Goal: Information Seeking & Learning: Compare options

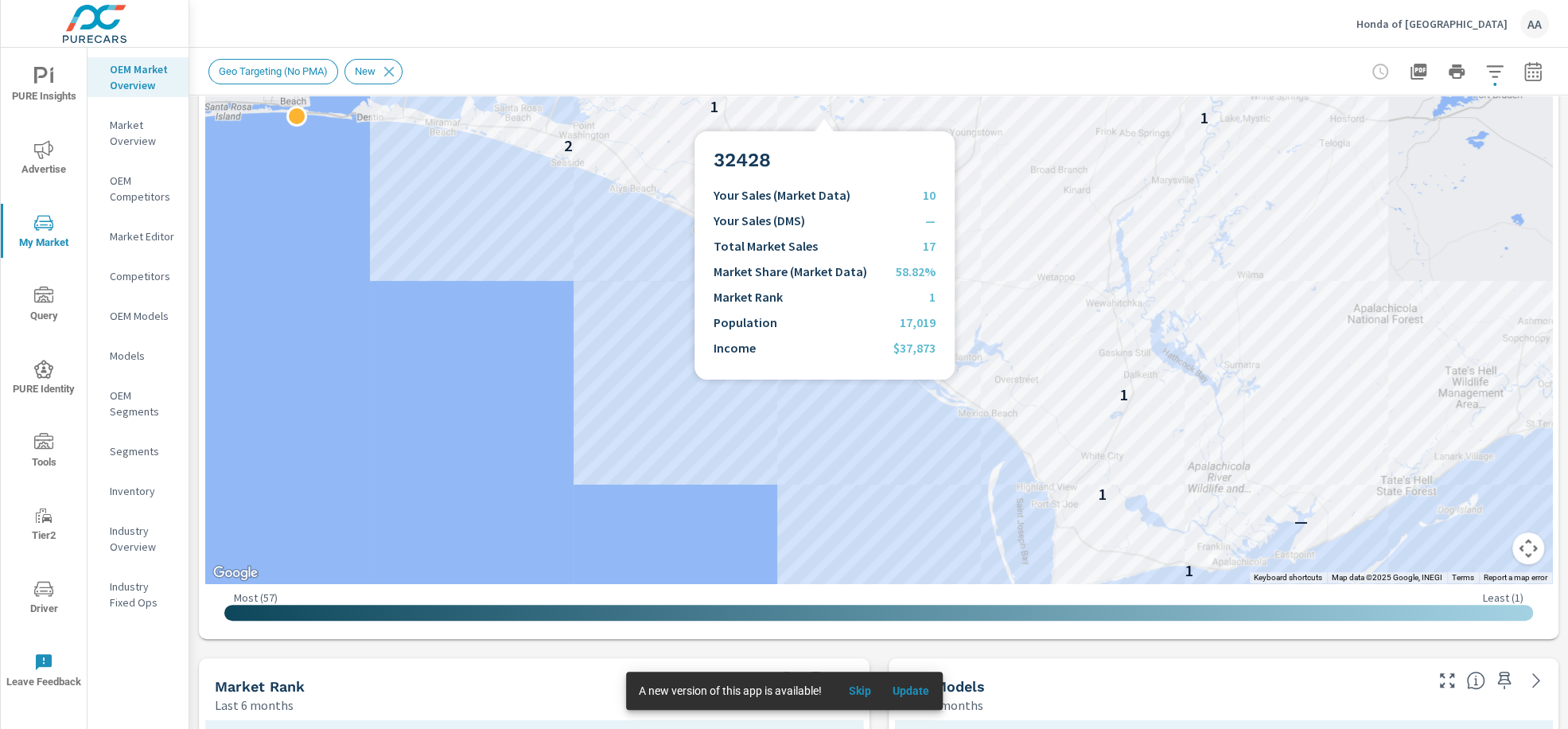
scroll to position [269, 0]
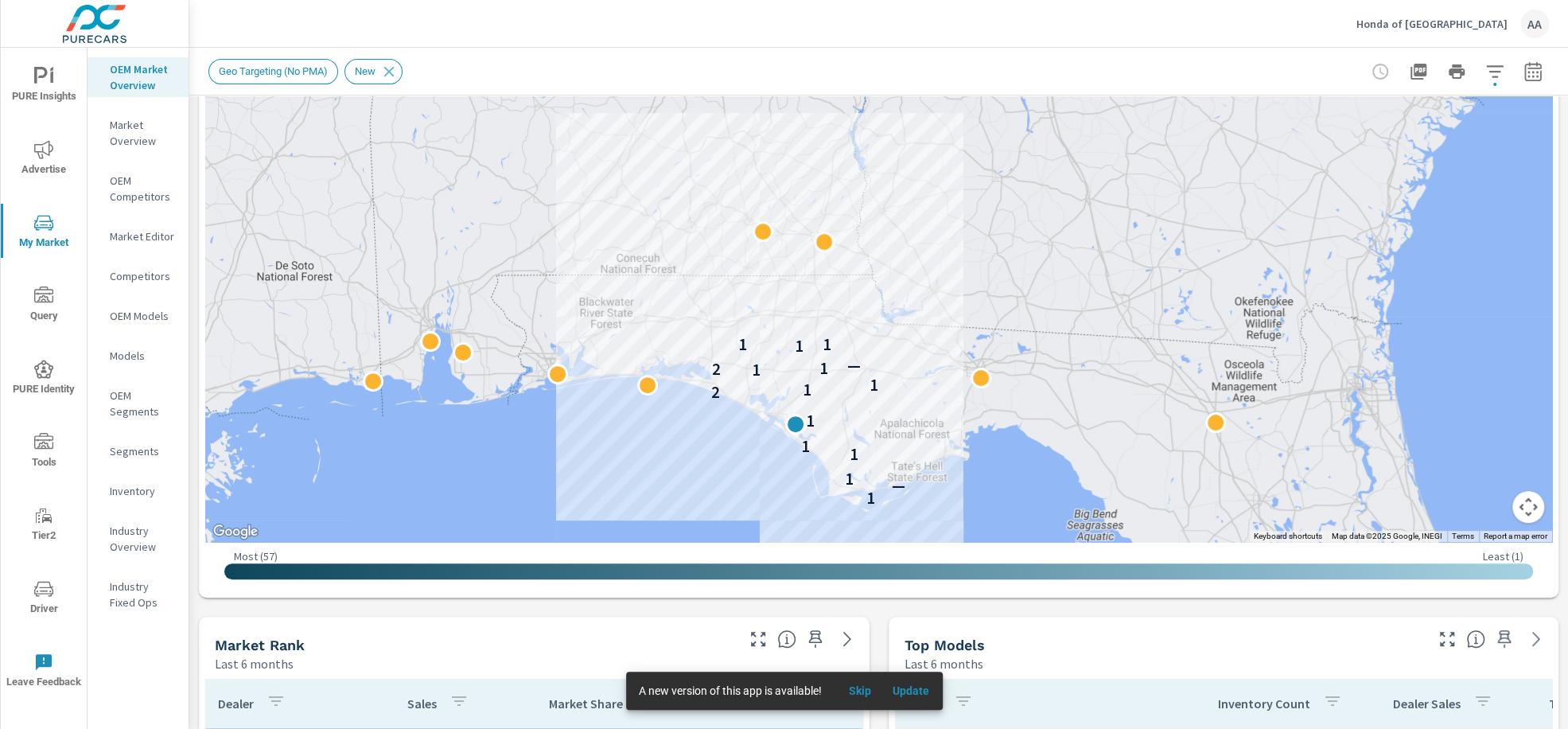
scroll to position [261, 0]
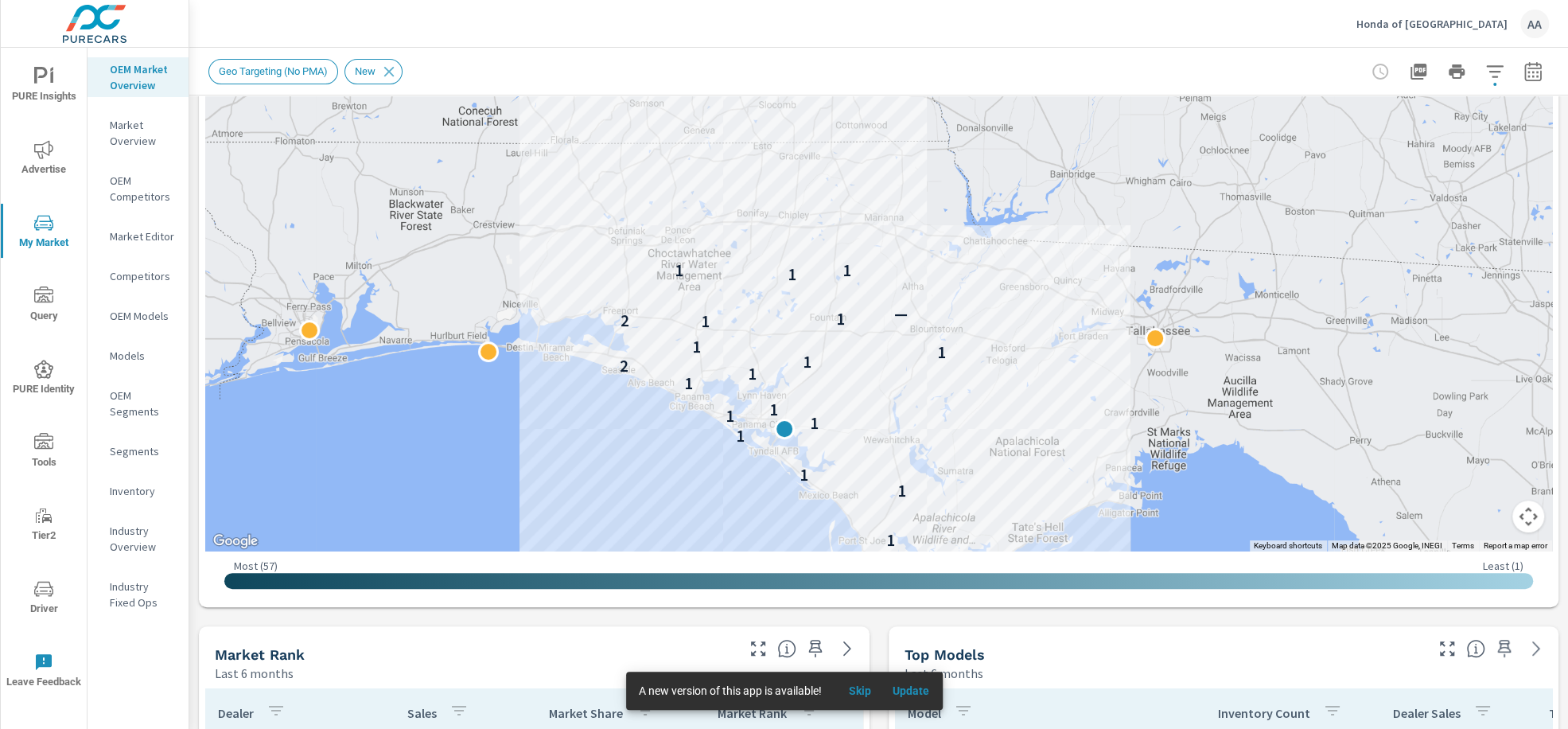
drag, startPoint x: 692, startPoint y: 480, endPoint x: 738, endPoint y: 539, distance: 74.8
click at [738, 539] on div "1 — 1 1 1 1 1 1 1 1 1 2 1 1 1 1 2 1 — 1 1 1" at bounding box center [879, 228] width 1347 height 646
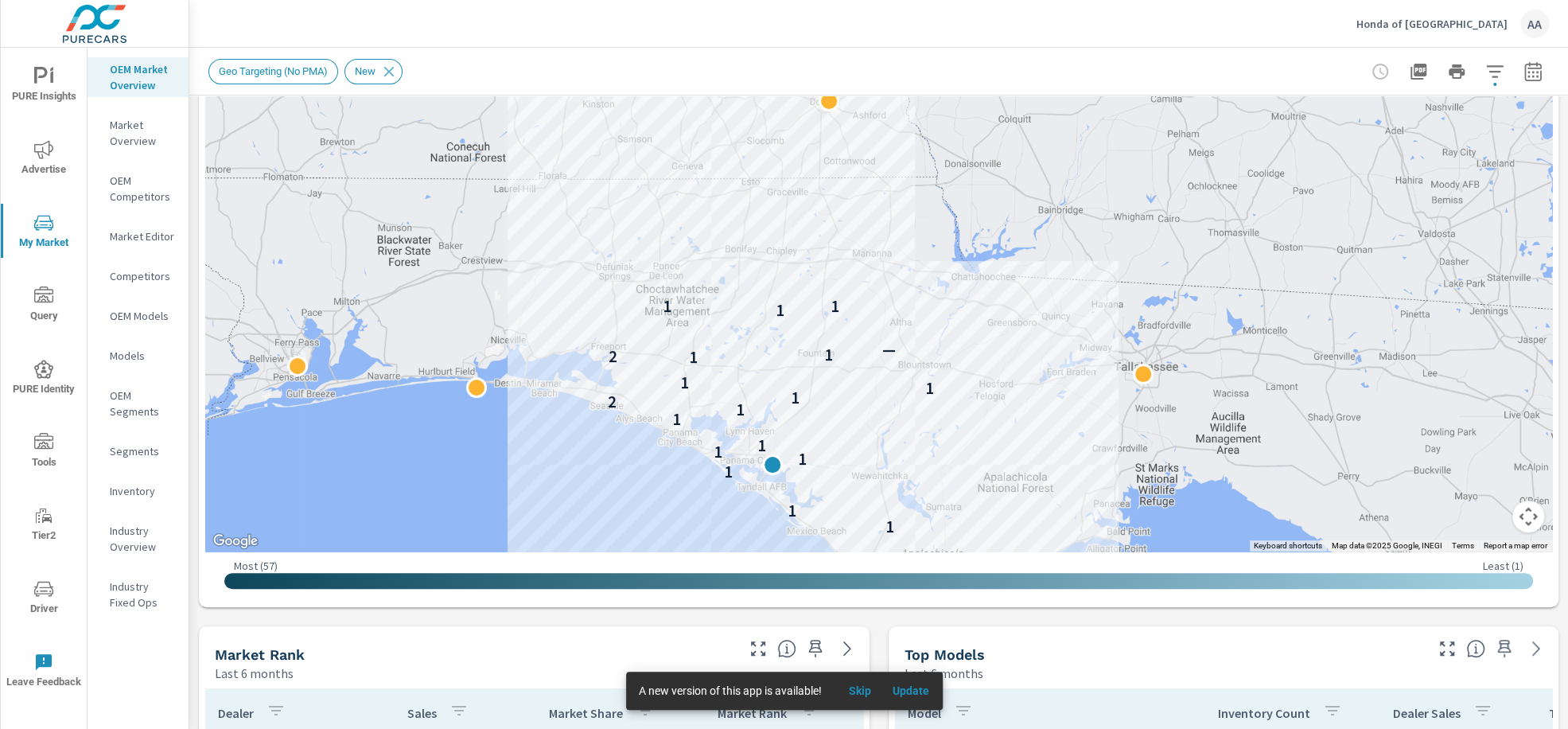
drag, startPoint x: 529, startPoint y: 398, endPoint x: 509, endPoint y: 438, distance: 44.7
click at [509, 438] on div "1 — 1 1 1 1 1 1 1 1 1 2 1 1 1 1 2 1 — 1 1 1" at bounding box center [879, 228] width 1347 height 646
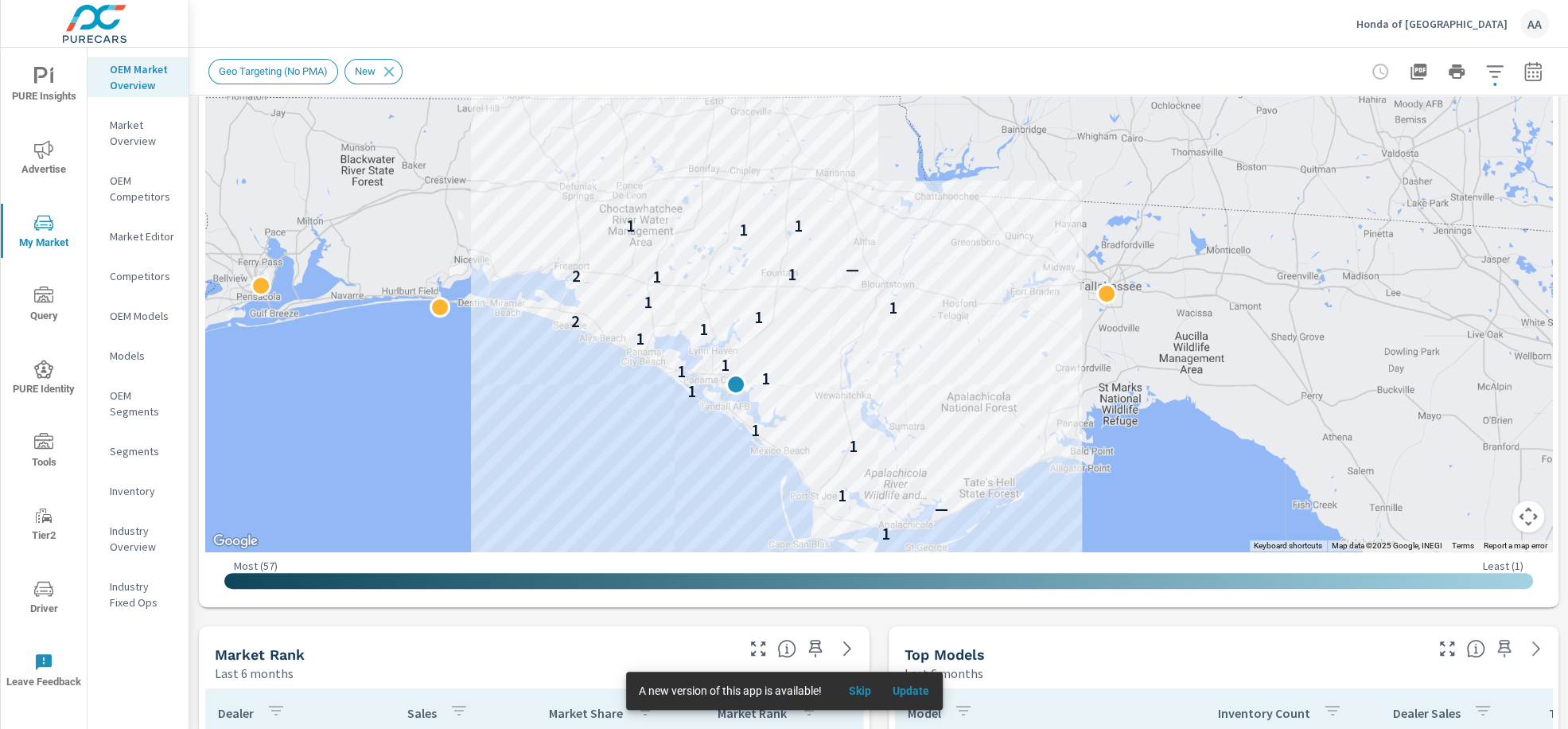
drag, startPoint x: 509, startPoint y: 438, endPoint x: 478, endPoint y: 353, distance: 90.5
click at [478, 353] on div "1 — 1 1 1 1 1 1 1 1 1 2 1 1 1 1 2 1 — 1 1 1" at bounding box center [879, 228] width 1347 height 646
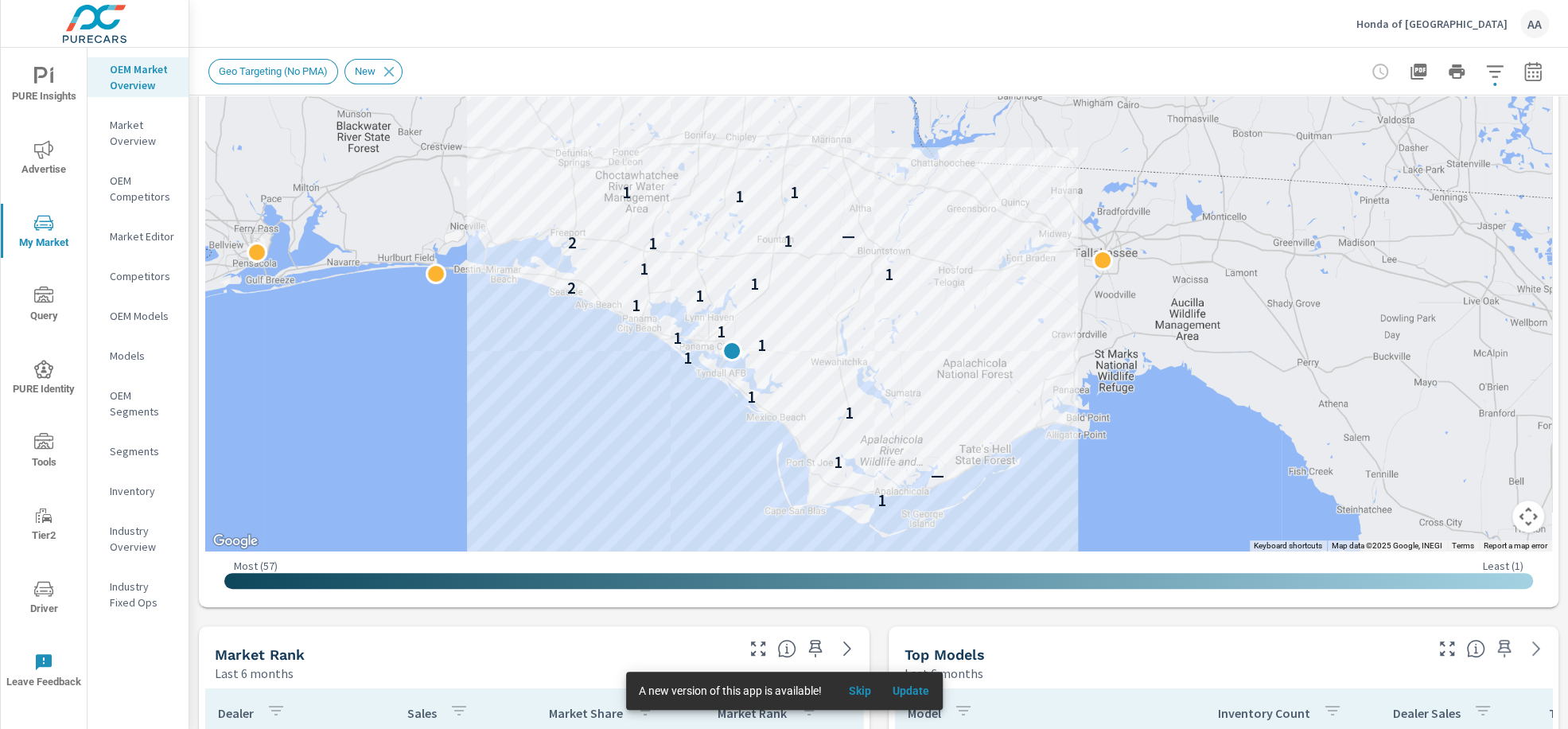
drag, startPoint x: 564, startPoint y: 389, endPoint x: 559, endPoint y: 353, distance: 36.3
click at [559, 353] on div "1 — 1 1 1 1 1 1 1 1 1 2 1 1 1 1 2 1 — 1 1 1" at bounding box center [879, 228] width 1347 height 646
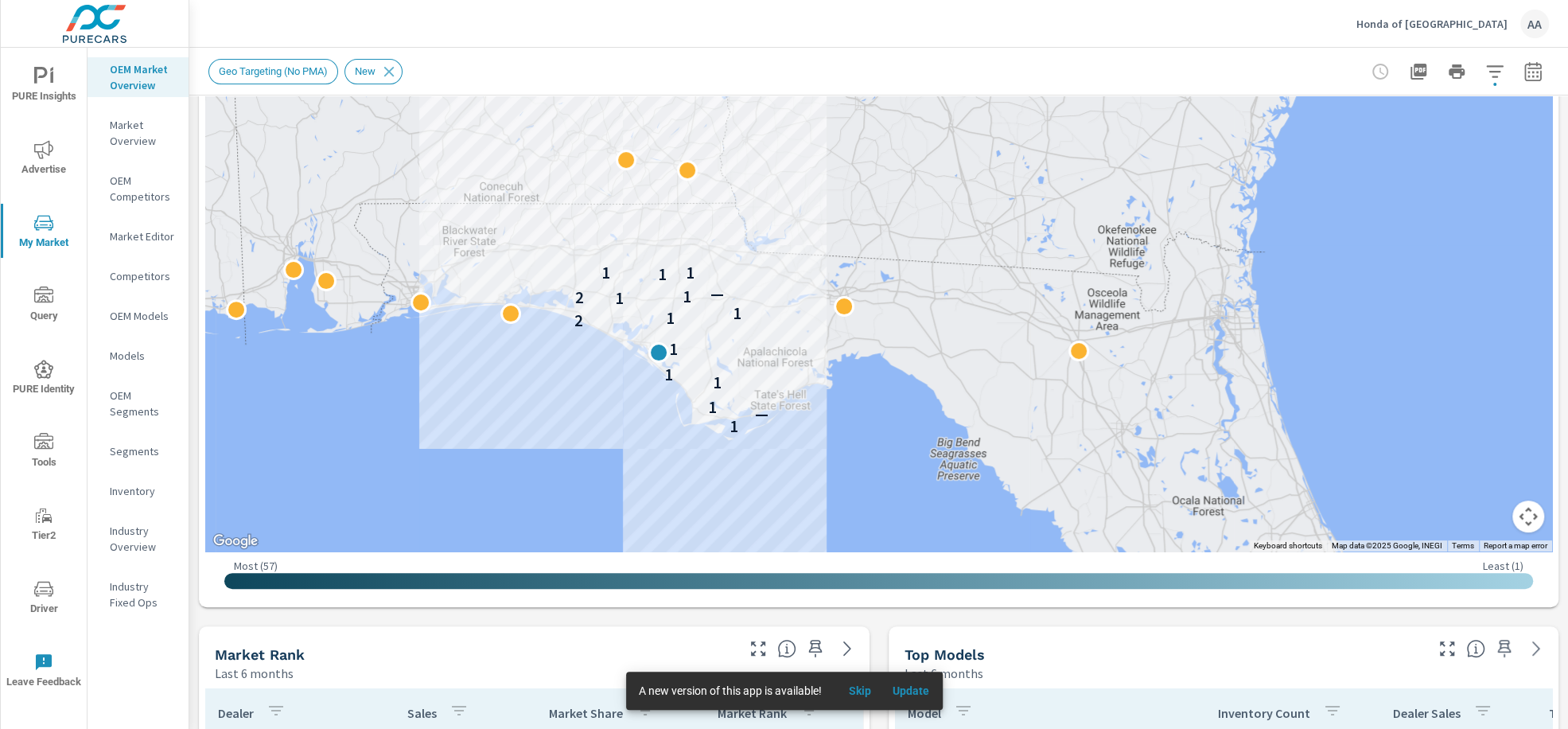
drag, startPoint x: 947, startPoint y: 597, endPoint x: 968, endPoint y: 632, distance: 40.8
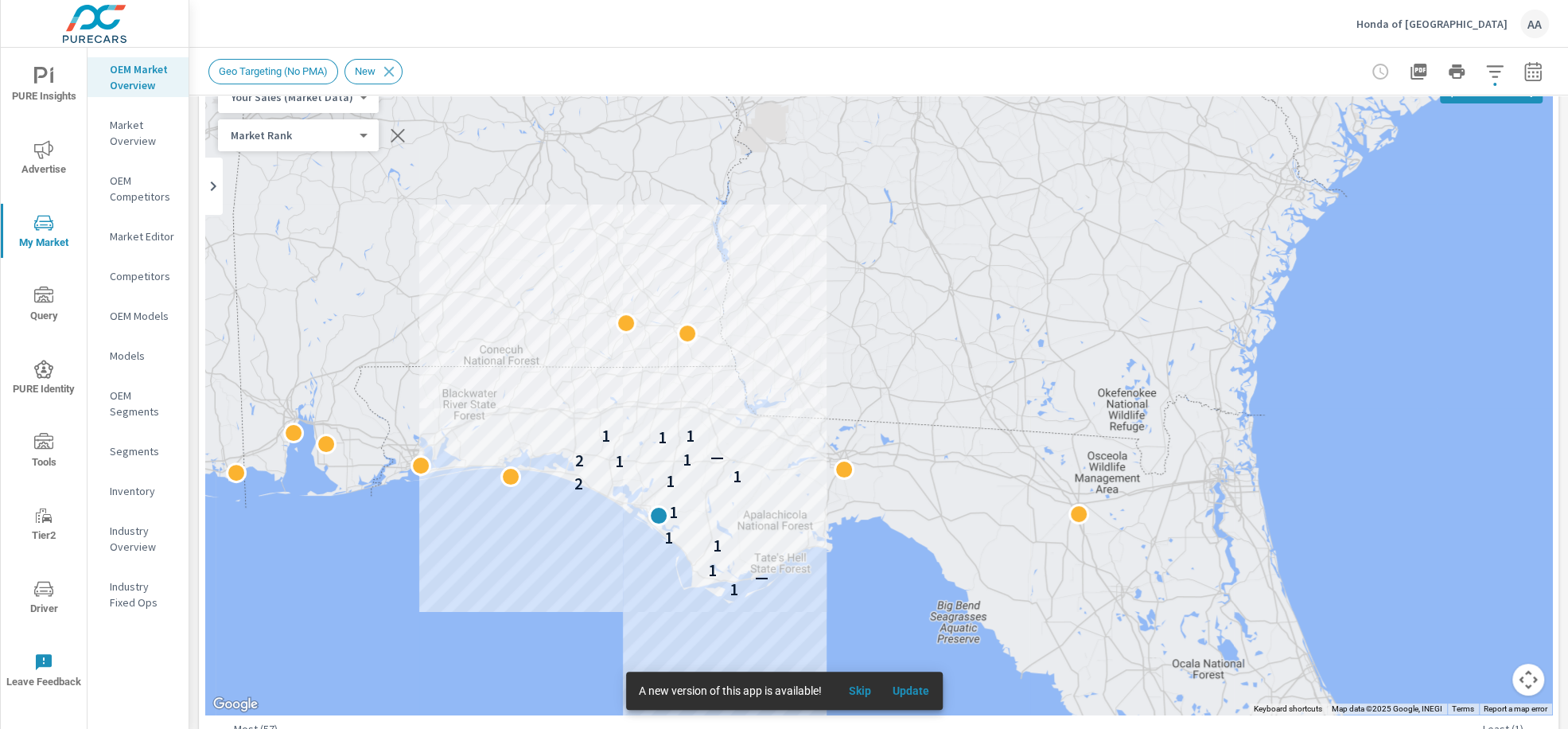
scroll to position [112, 0]
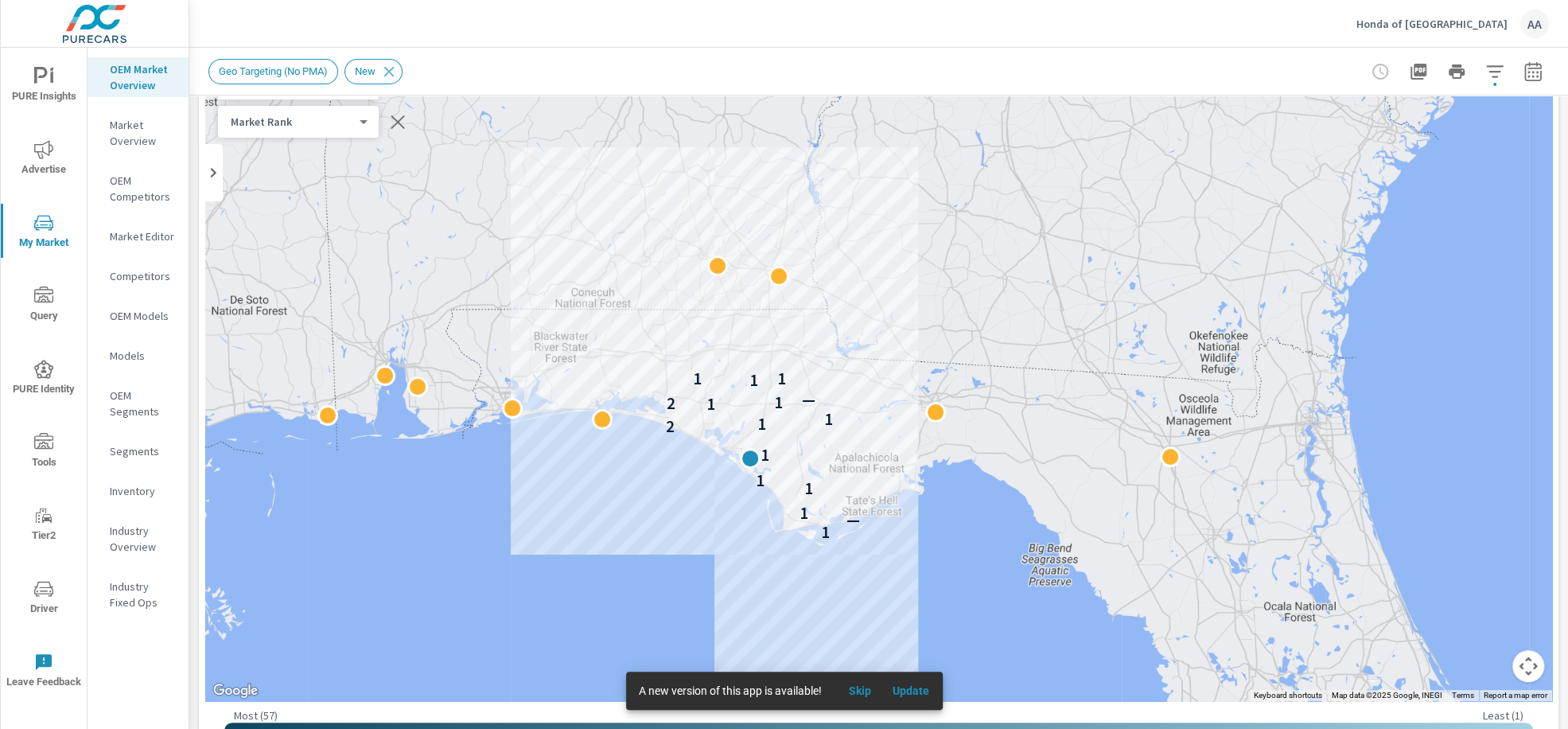
drag, startPoint x: 615, startPoint y: 556, endPoint x: 712, endPoint y: 507, distance: 108.7
click at [712, 507] on div "1 — 1 1 1 1 2 1 1 1 2 1 — 1 1 1" at bounding box center [879, 377] width 1347 height 646
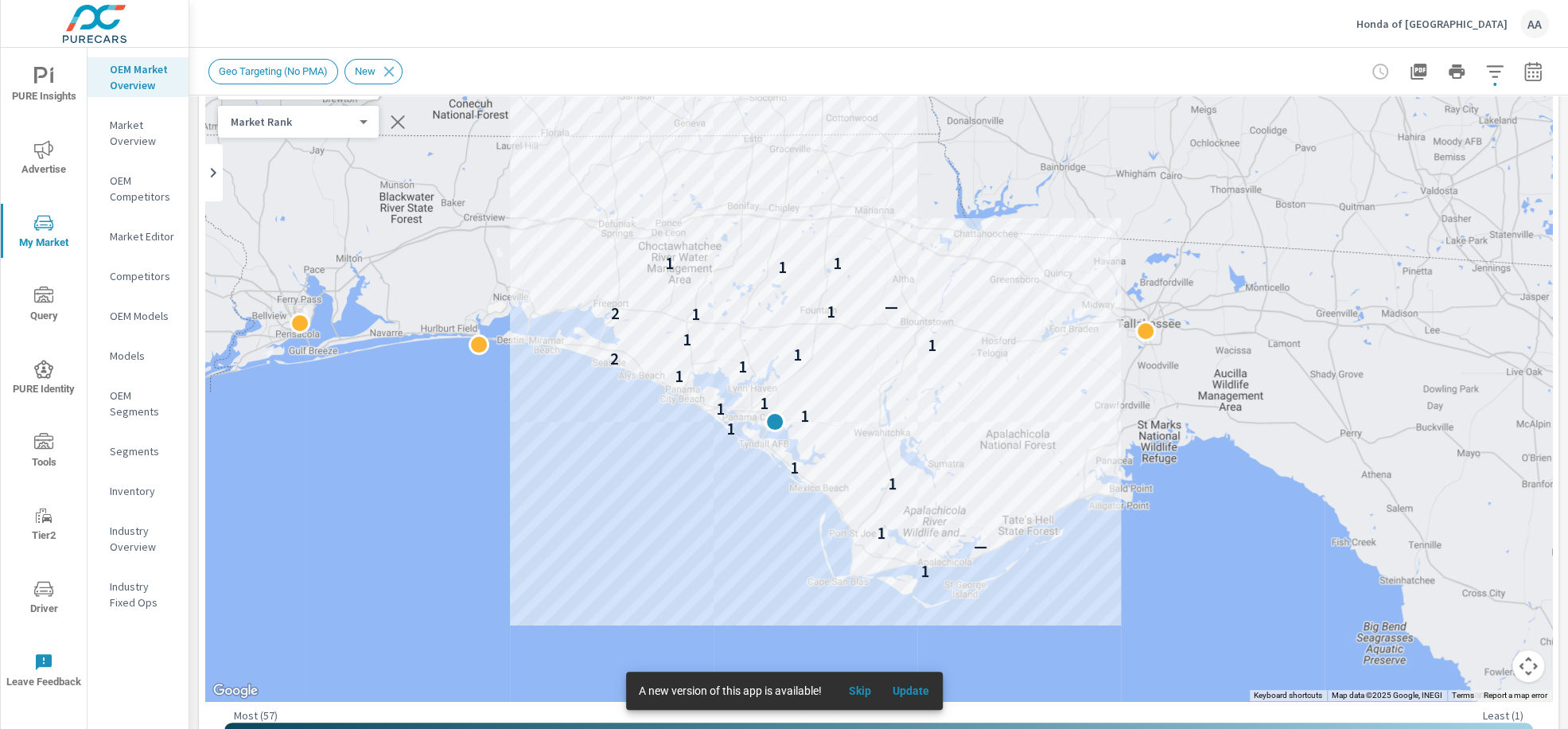
drag, startPoint x: 699, startPoint y: 476, endPoint x: 696, endPoint y: 511, distance: 35.1
click at [696, 511] on div "1 — 1 1 1 1 1 1 1 1 1 2 1 1 1 1 2 1 — 1 1 1" at bounding box center [879, 377] width 1347 height 646
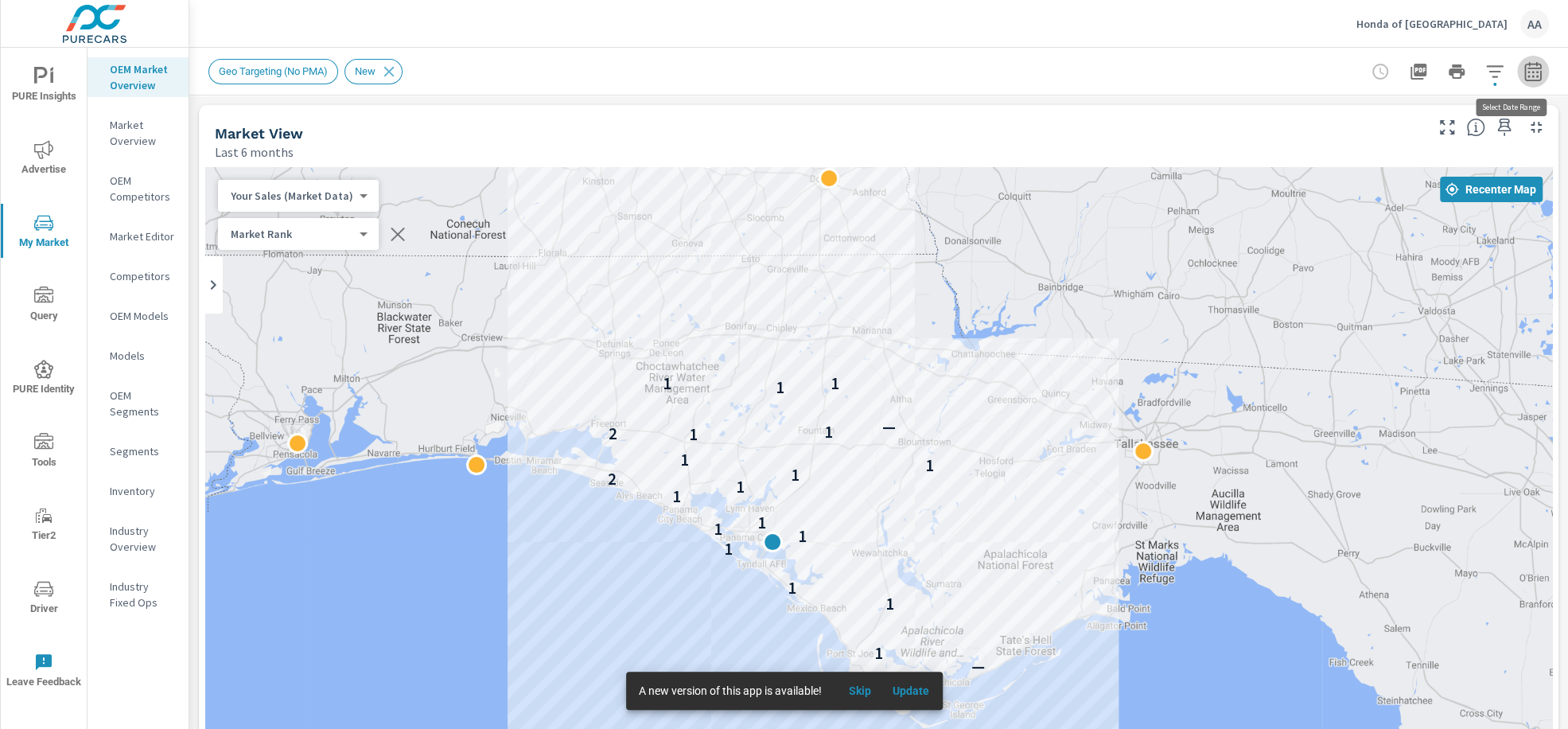
click at [1524, 74] on icon "button" at bounding box center [1533, 71] width 19 height 19
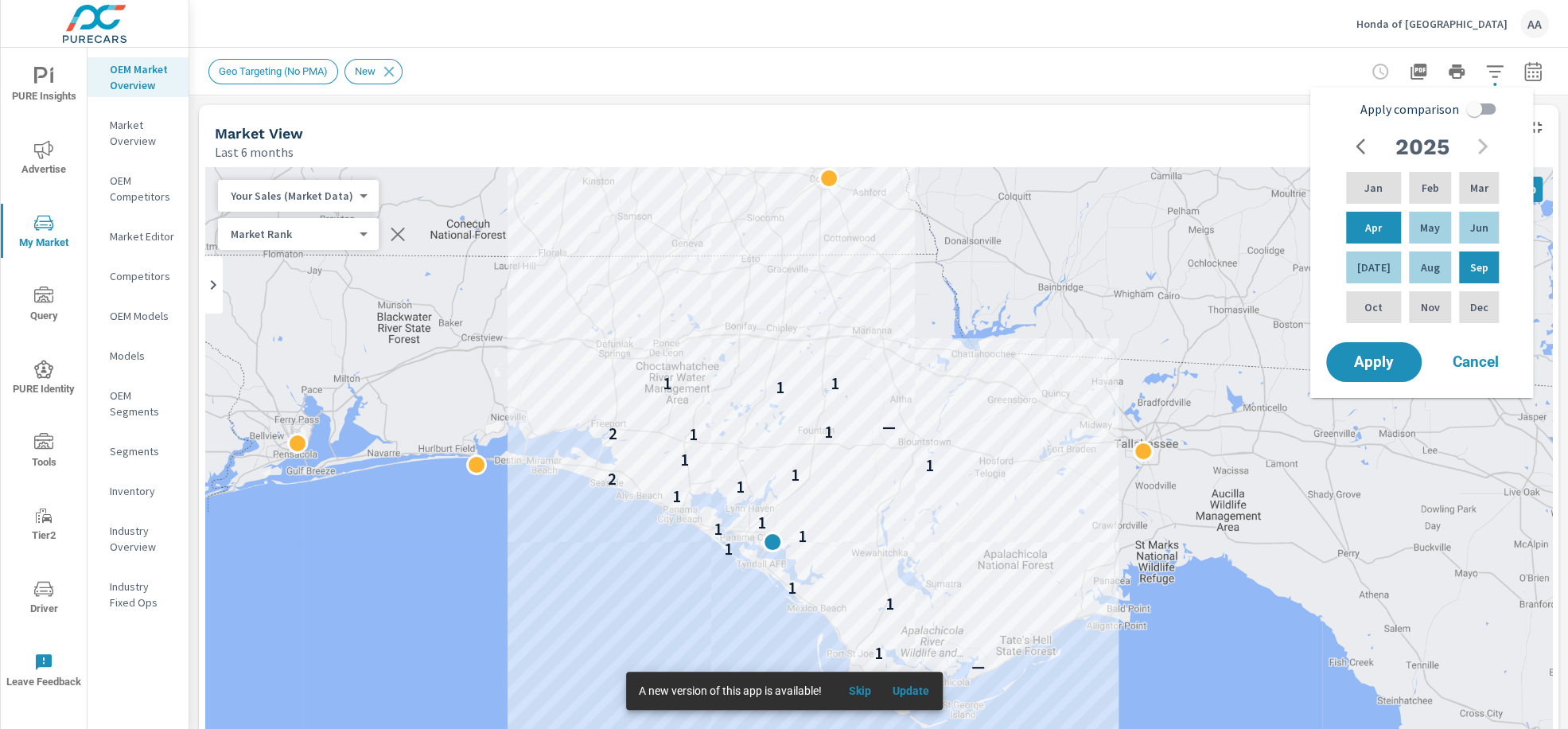
click at [1481, 112] on input "Apply comparison" at bounding box center [1474, 109] width 91 height 30
checkbox input "true"
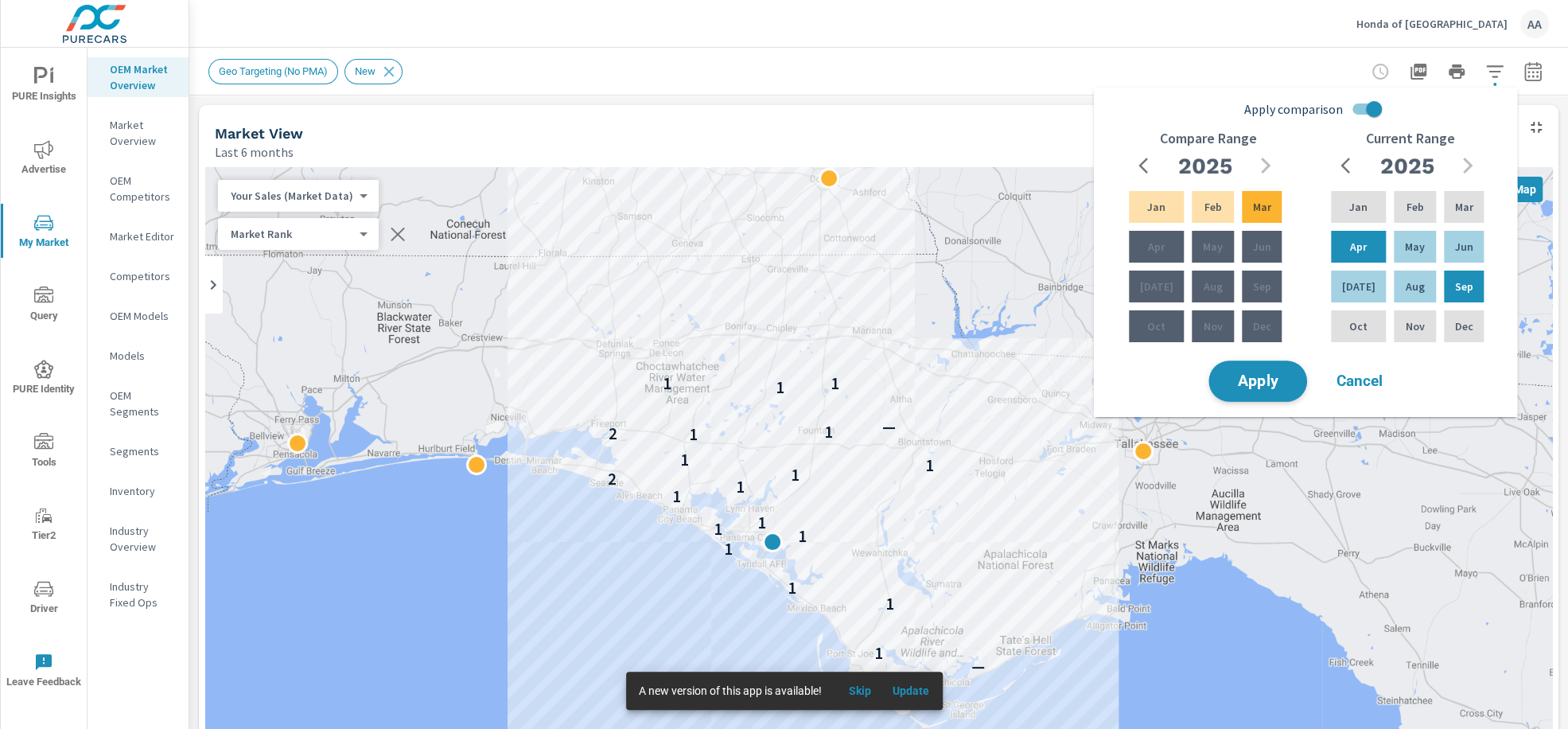
click at [1291, 381] on button "Apply" at bounding box center [1258, 381] width 99 height 42
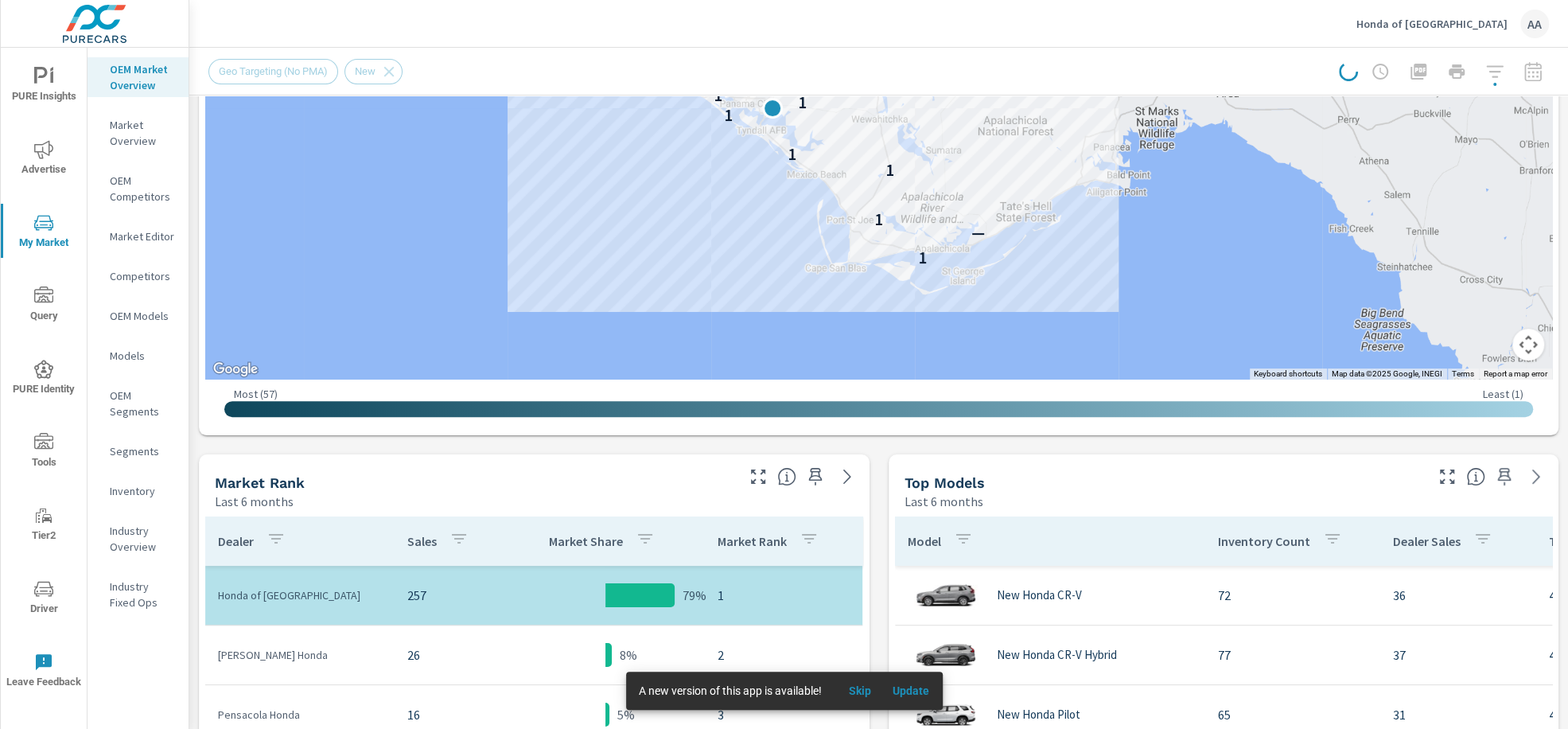
scroll to position [434, 0]
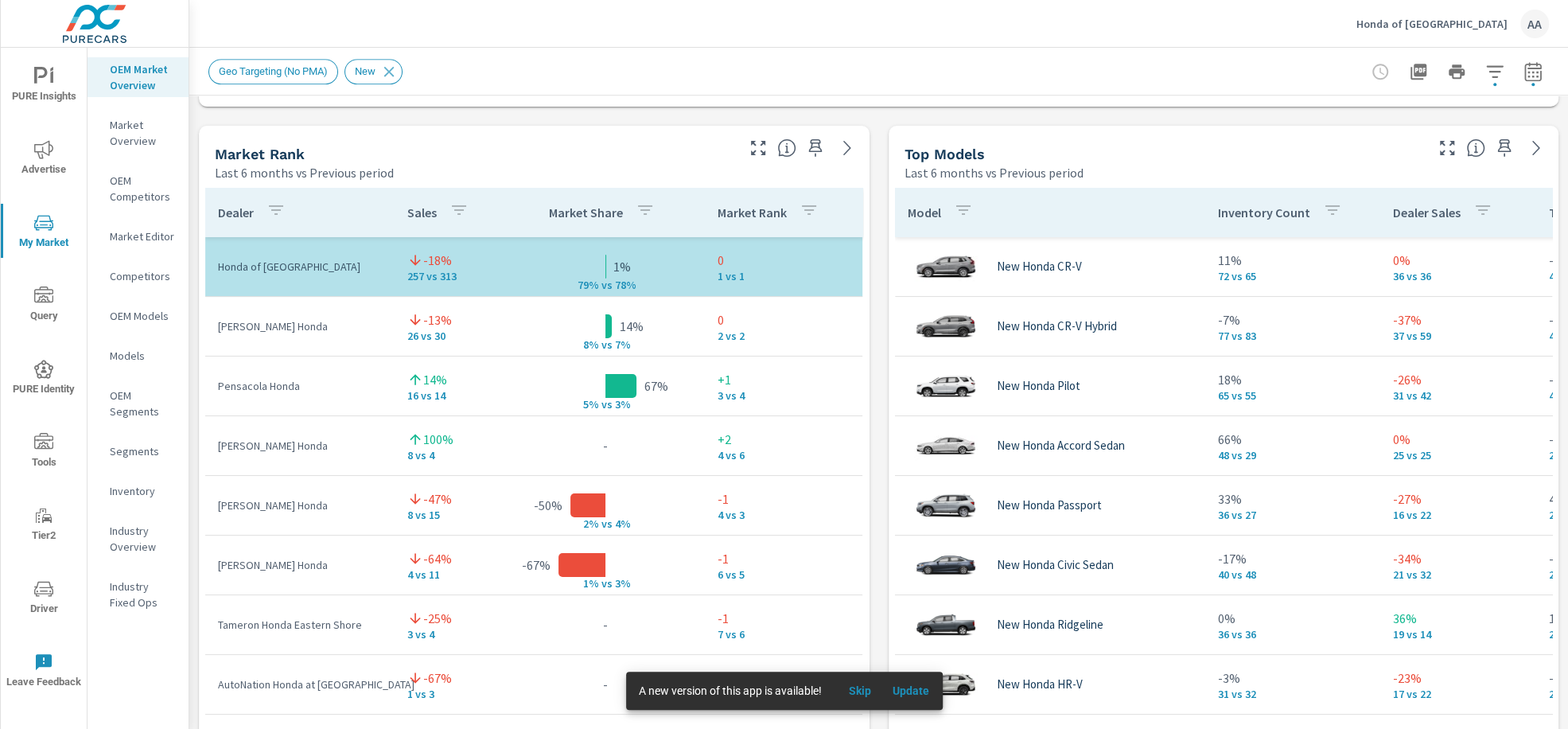
scroll to position [1003, 0]
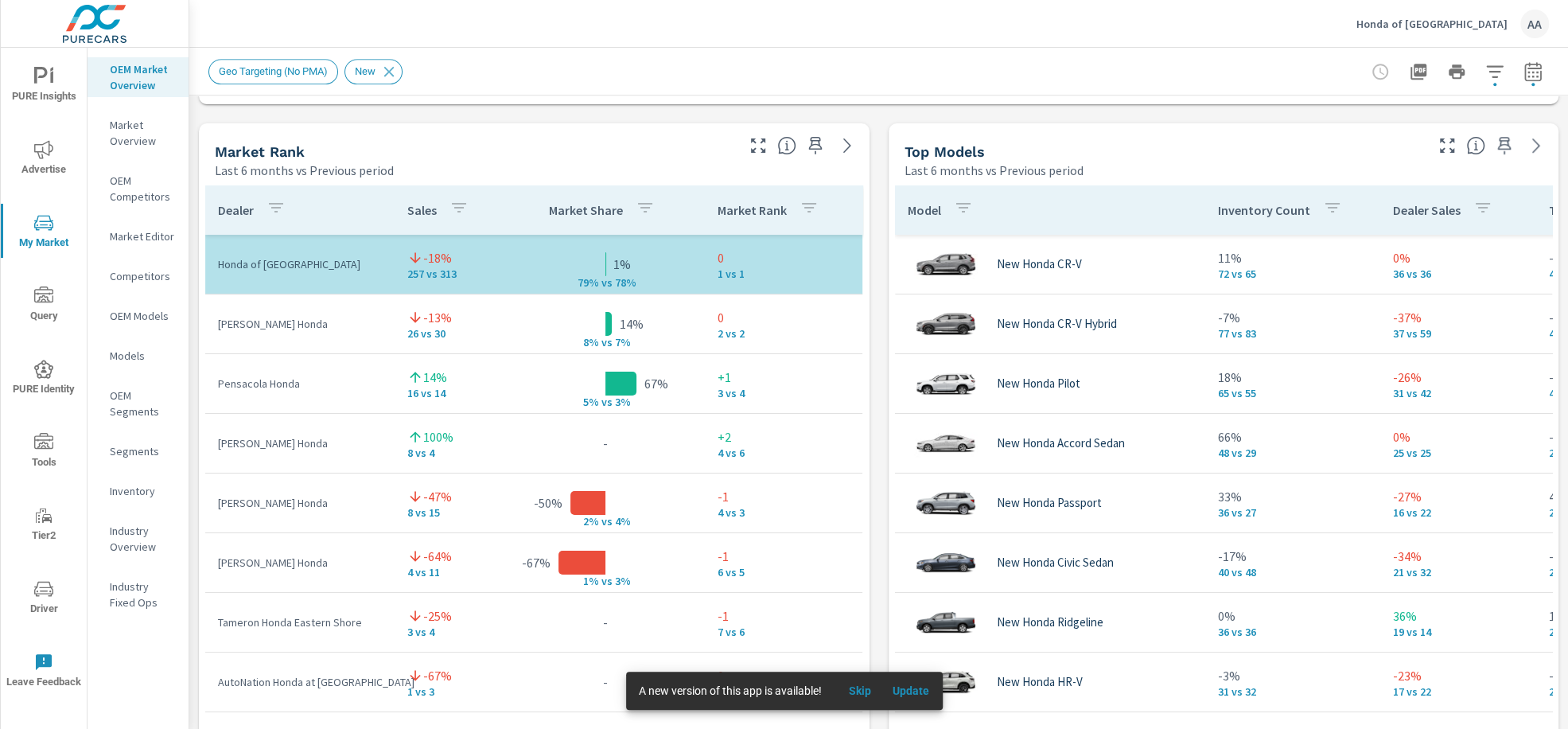
click at [861, 690] on span "Skip" at bounding box center [859, 690] width 38 height 14
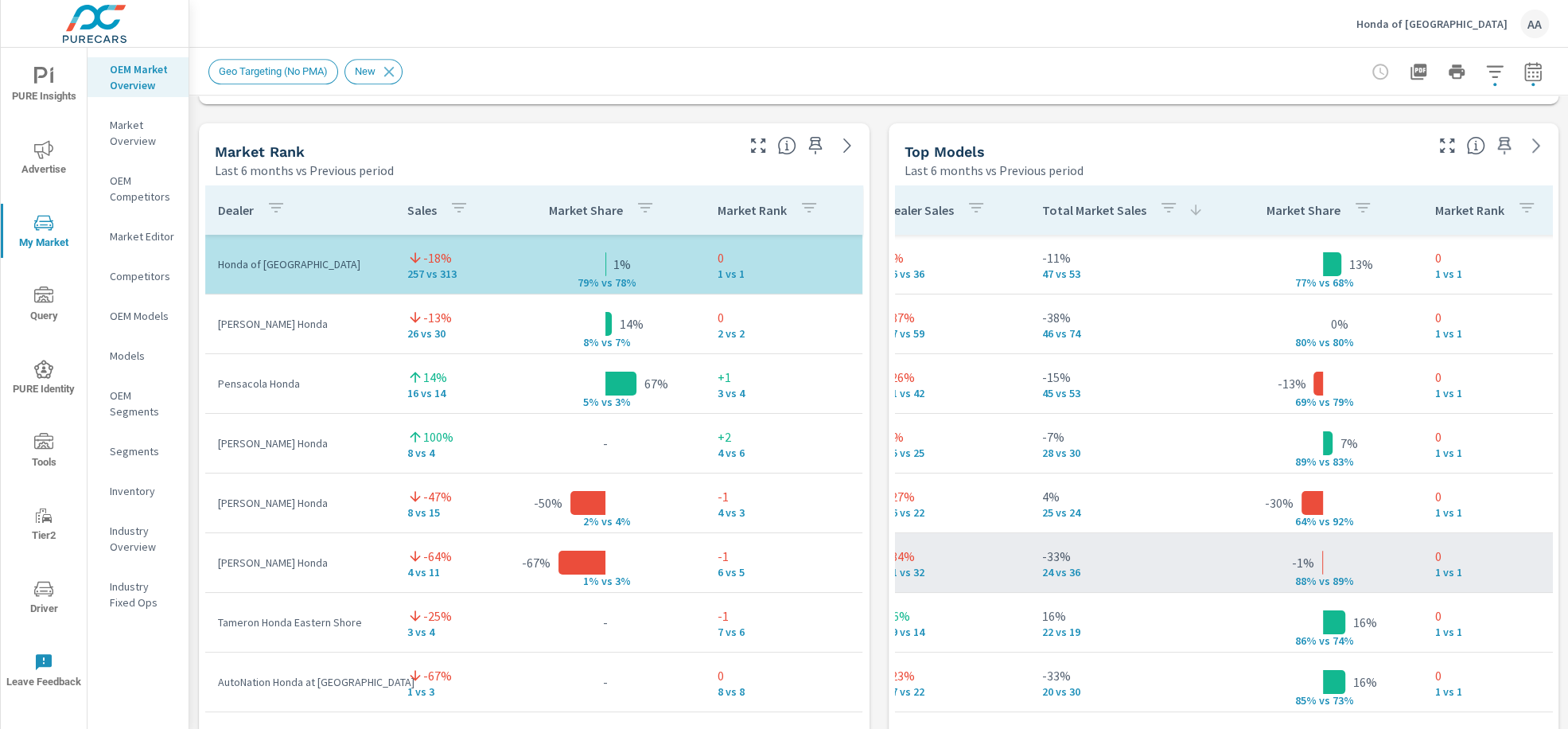
scroll to position [0, 558]
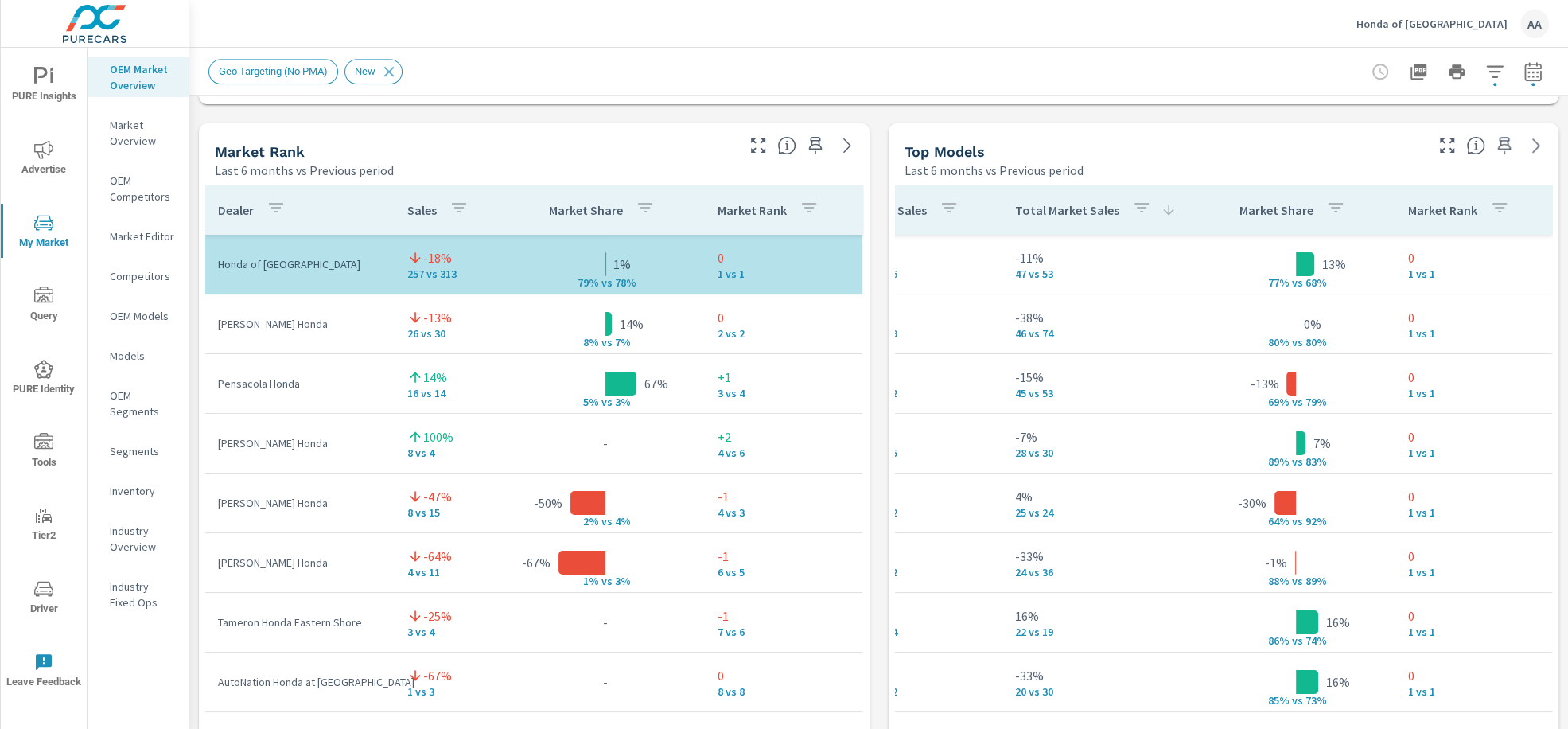
click at [152, 318] on p "OEM Models" at bounding box center [142, 315] width 66 height 16
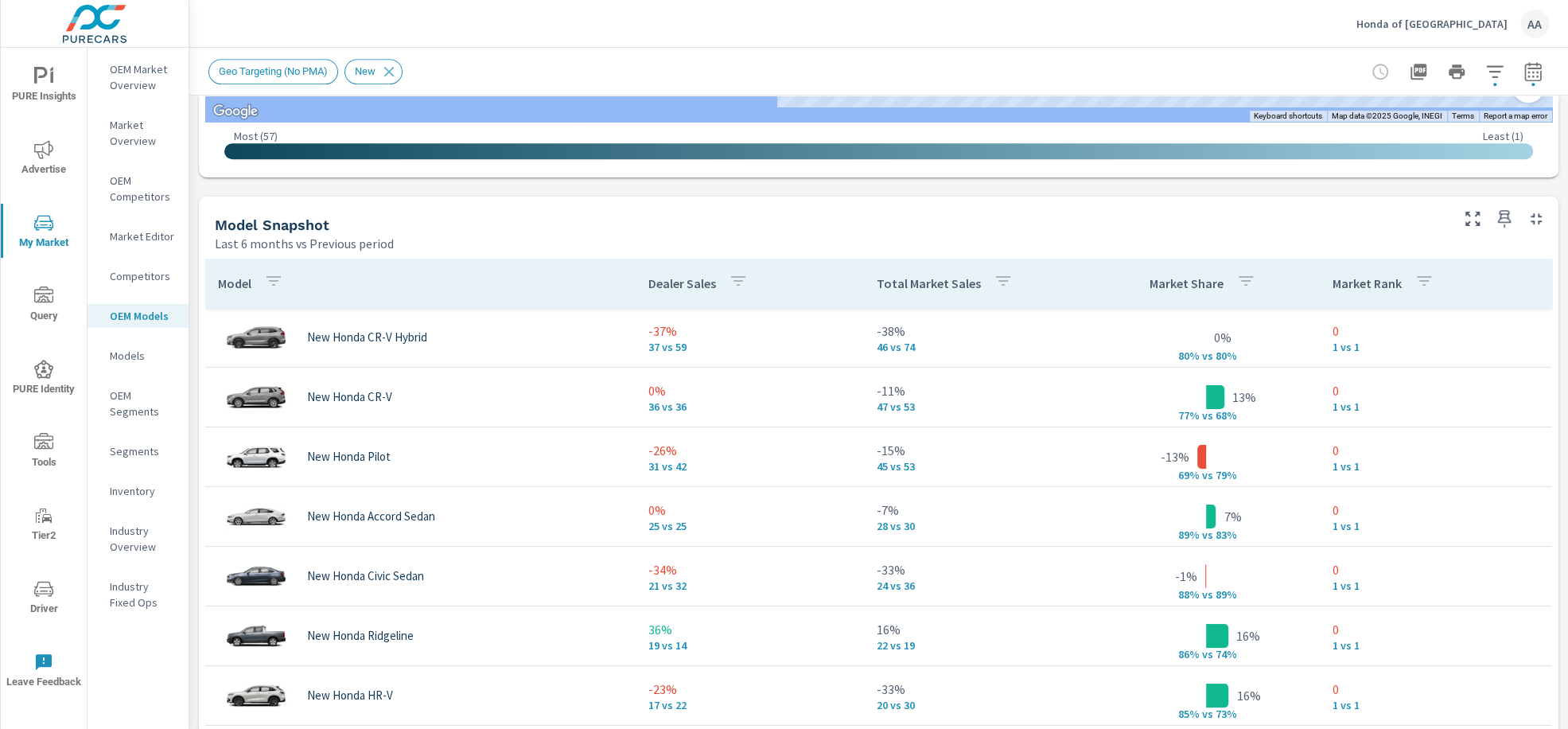
scroll to position [948, 0]
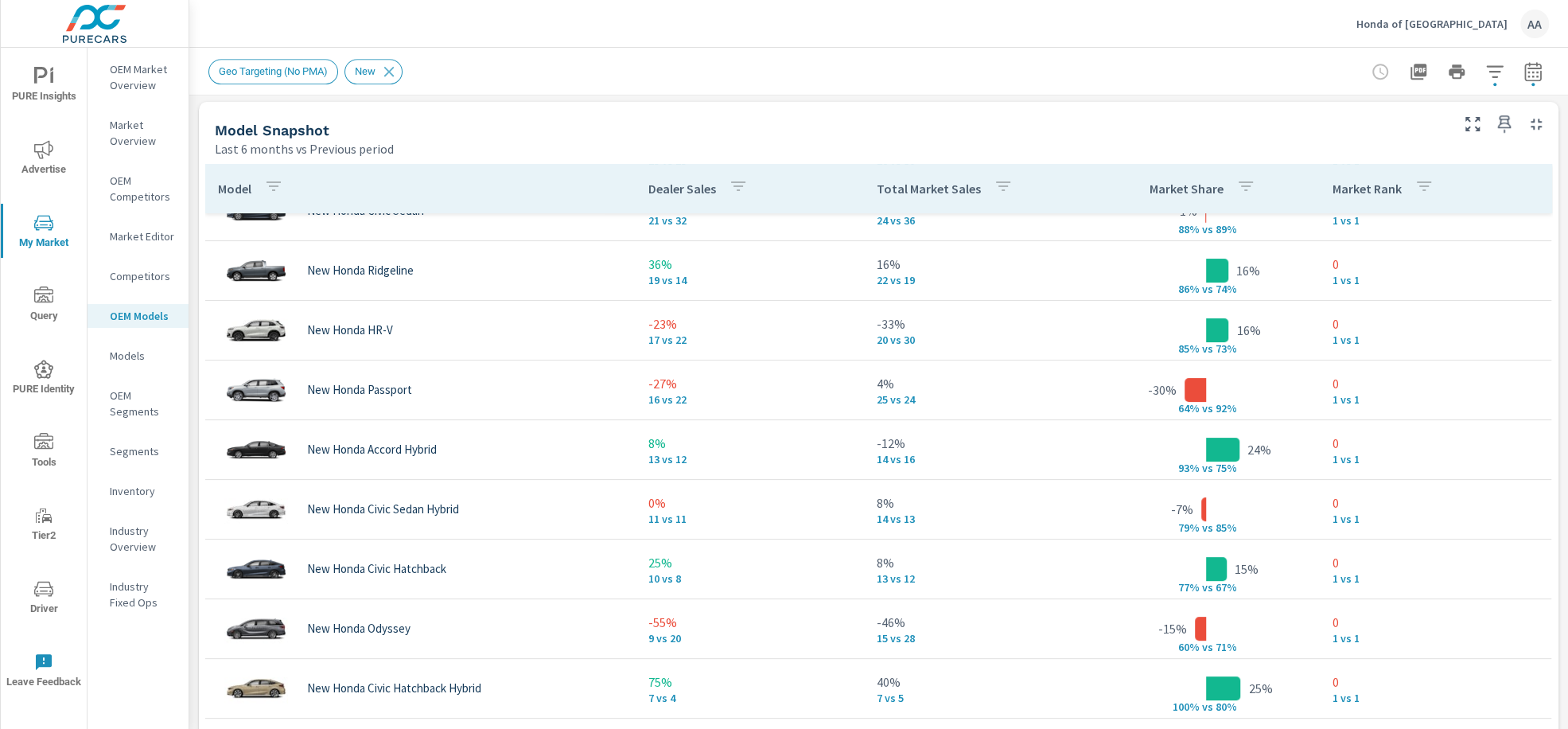
scroll to position [1023, 0]
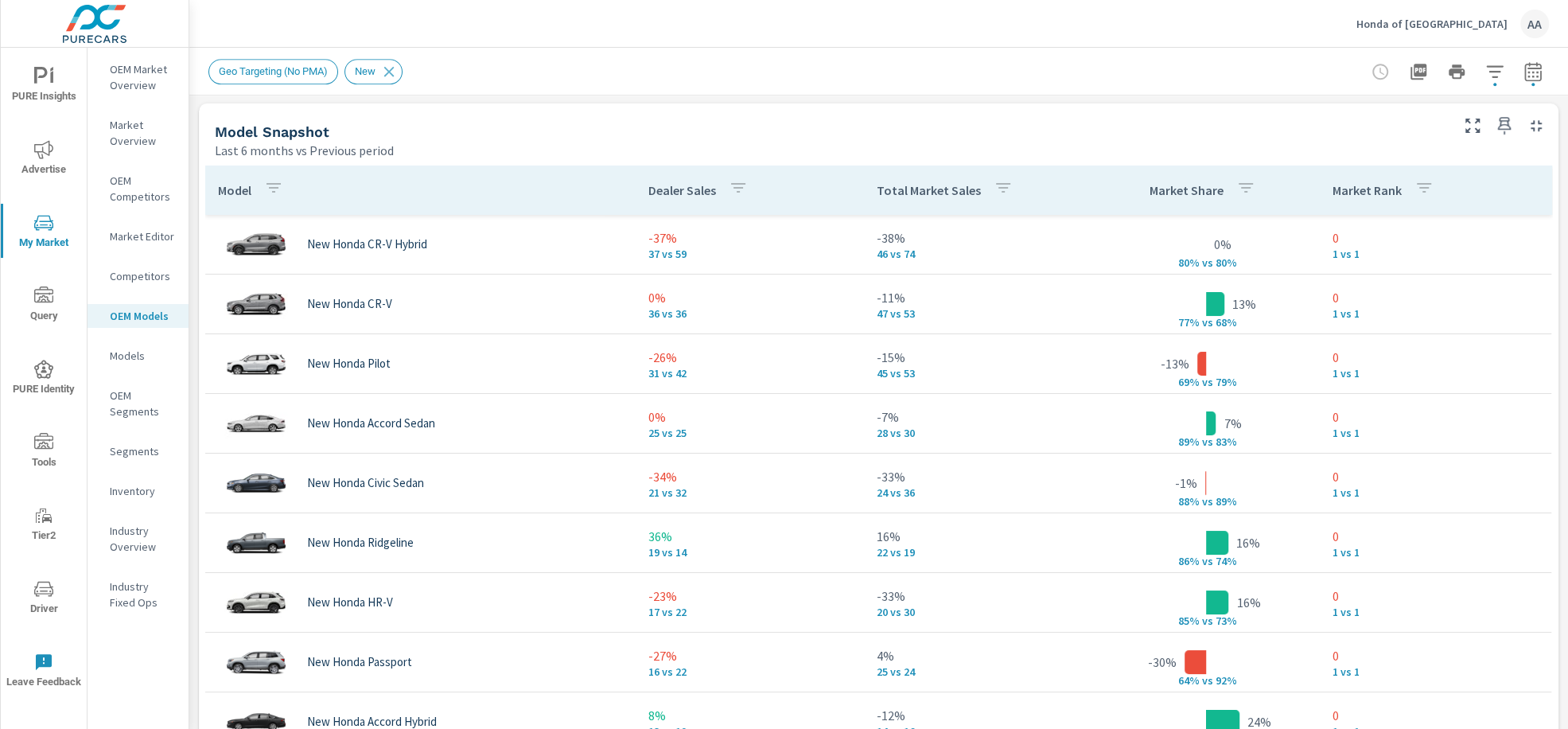
scroll to position [1044, 0]
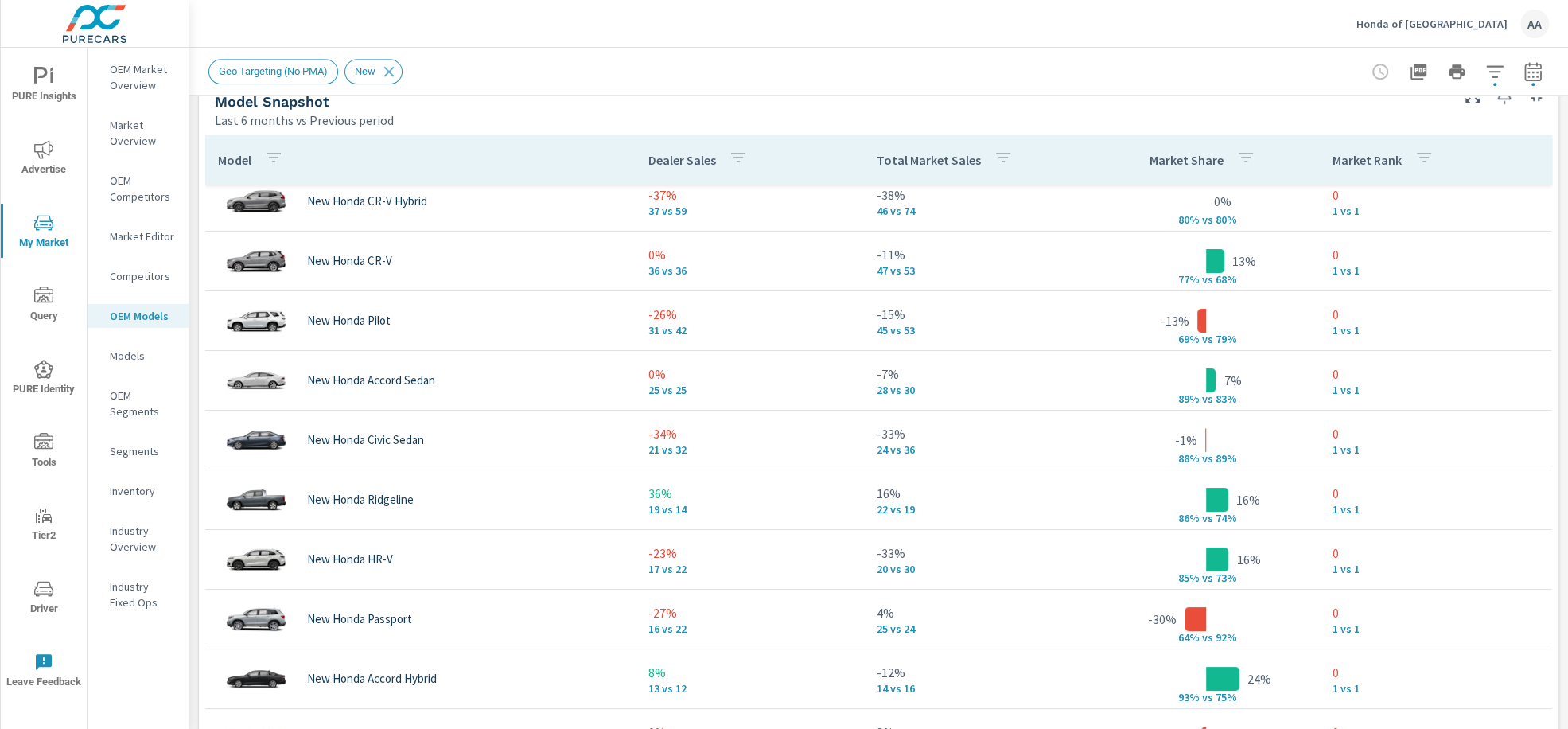
scroll to position [1048, 0]
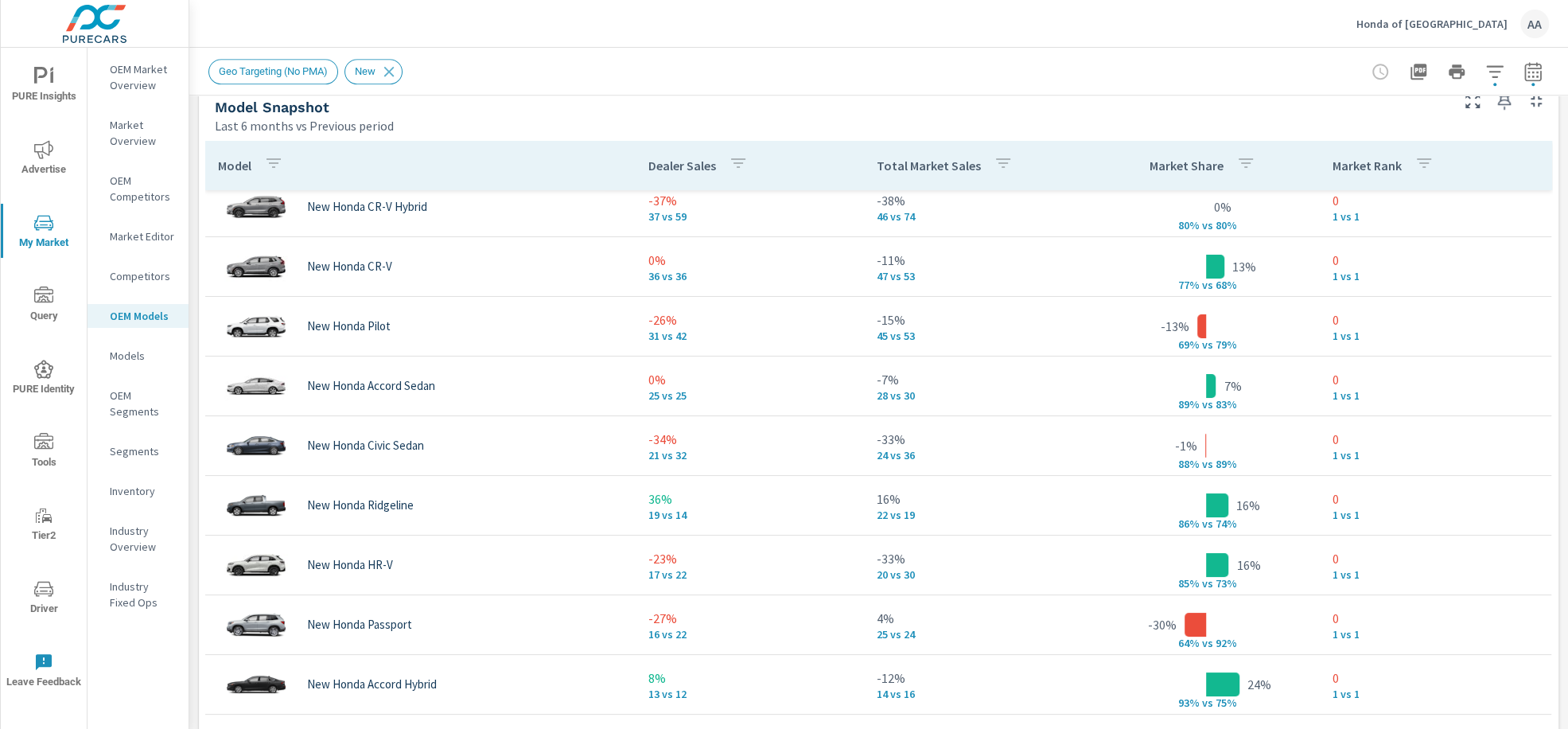
click at [296, 70] on span "Geo Targeting (No PMA)" at bounding box center [273, 71] width 128 height 12
click at [301, 75] on span "Geo Targeting (No PMA)" at bounding box center [273, 71] width 128 height 12
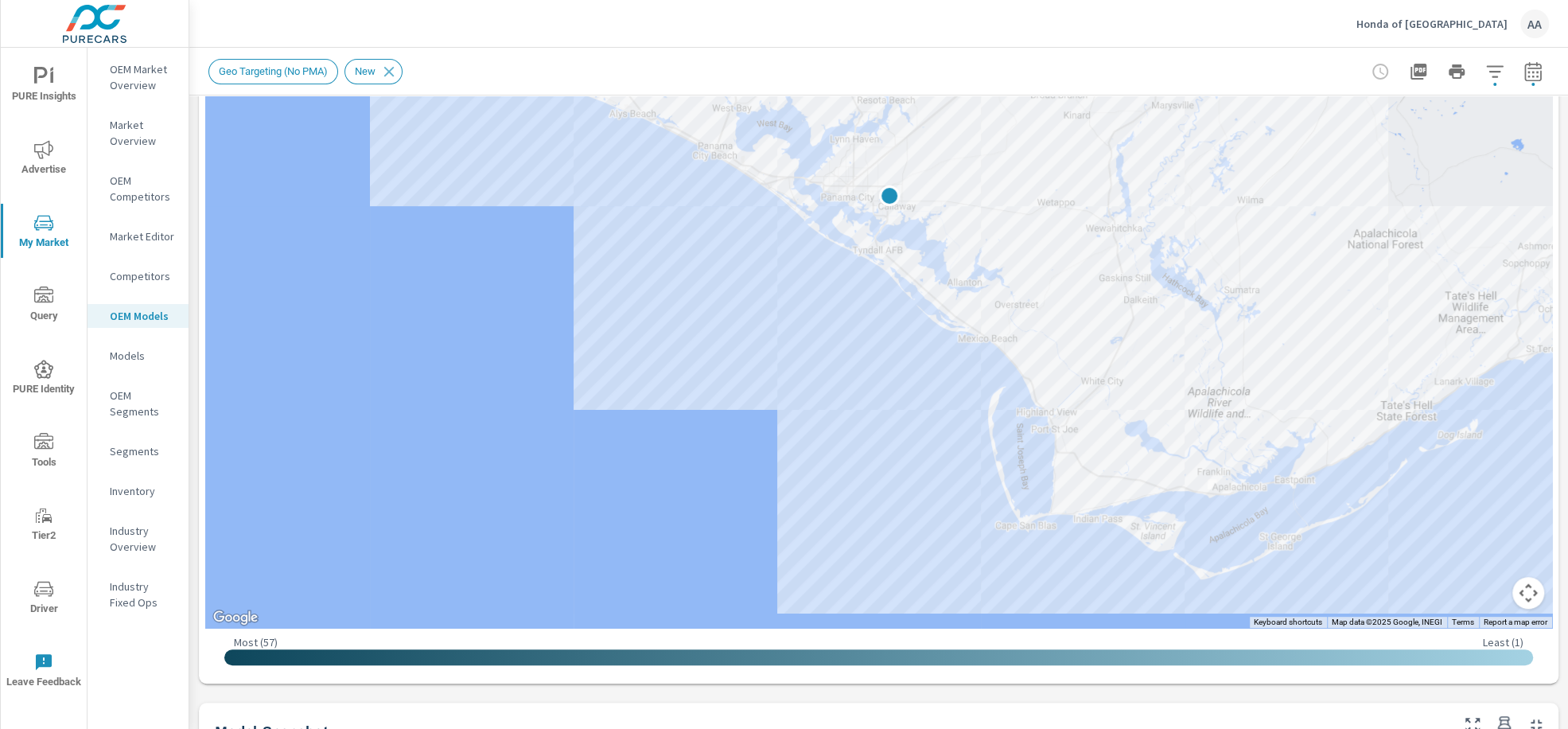
scroll to position [0, 0]
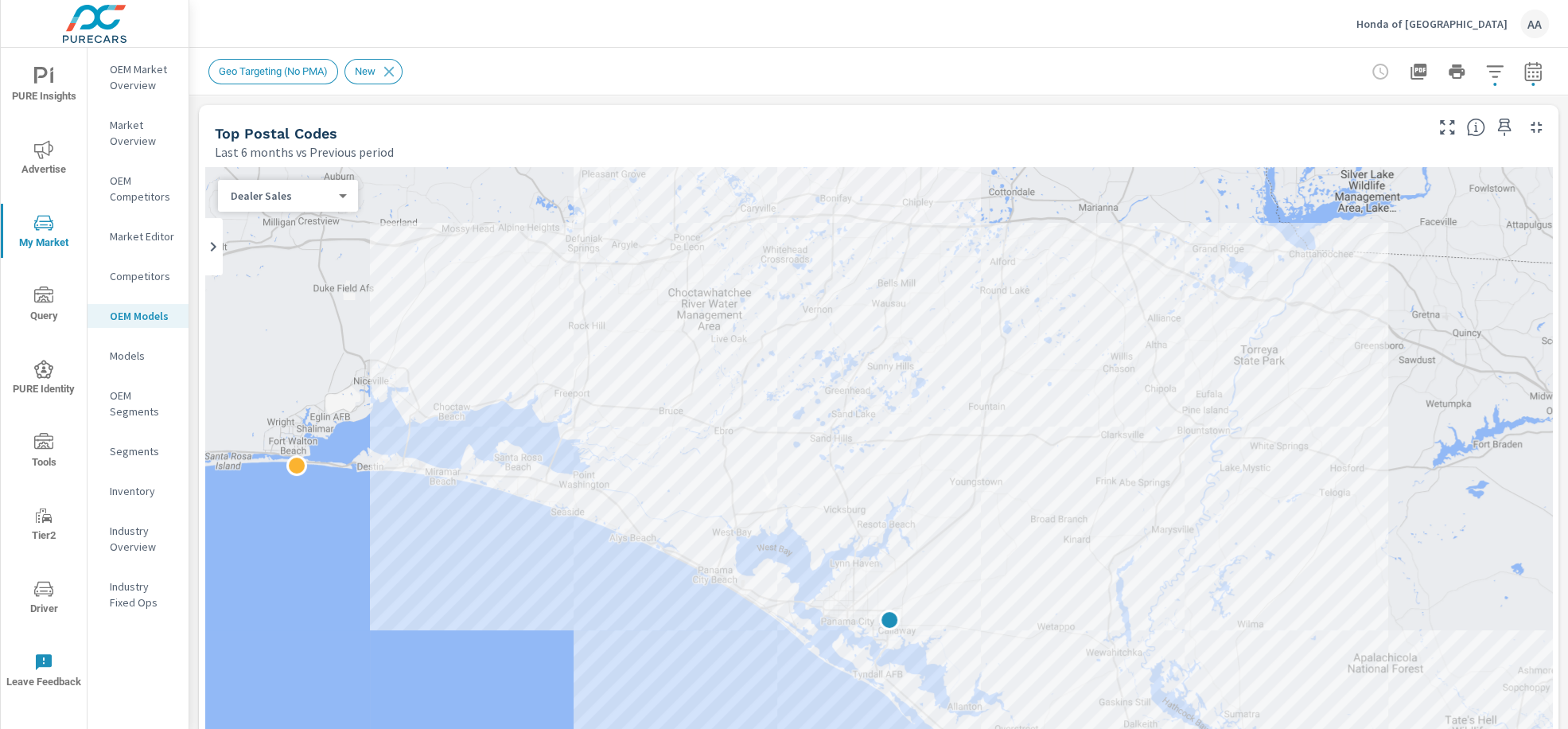
click at [313, 138] on h5 "Top Postal Codes" at bounding box center [275, 133] width 123 height 17
click at [322, 71] on span "Geo Targeting (No PMA)" at bounding box center [273, 71] width 128 height 12
click at [1485, 78] on icon "button" at bounding box center [1494, 71] width 19 height 19
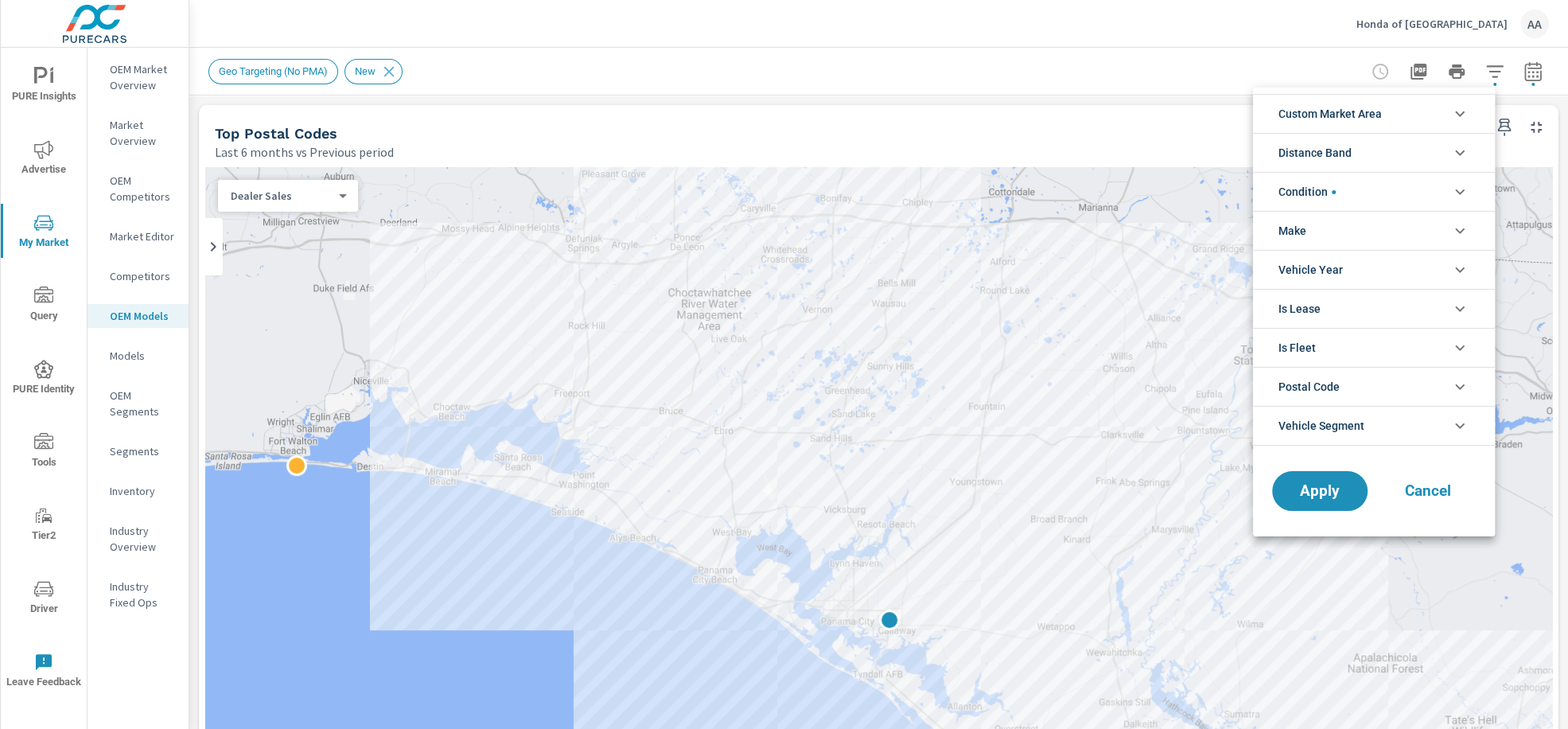
click at [1465, 113] on icon "filter options" at bounding box center [1460, 114] width 19 height 19
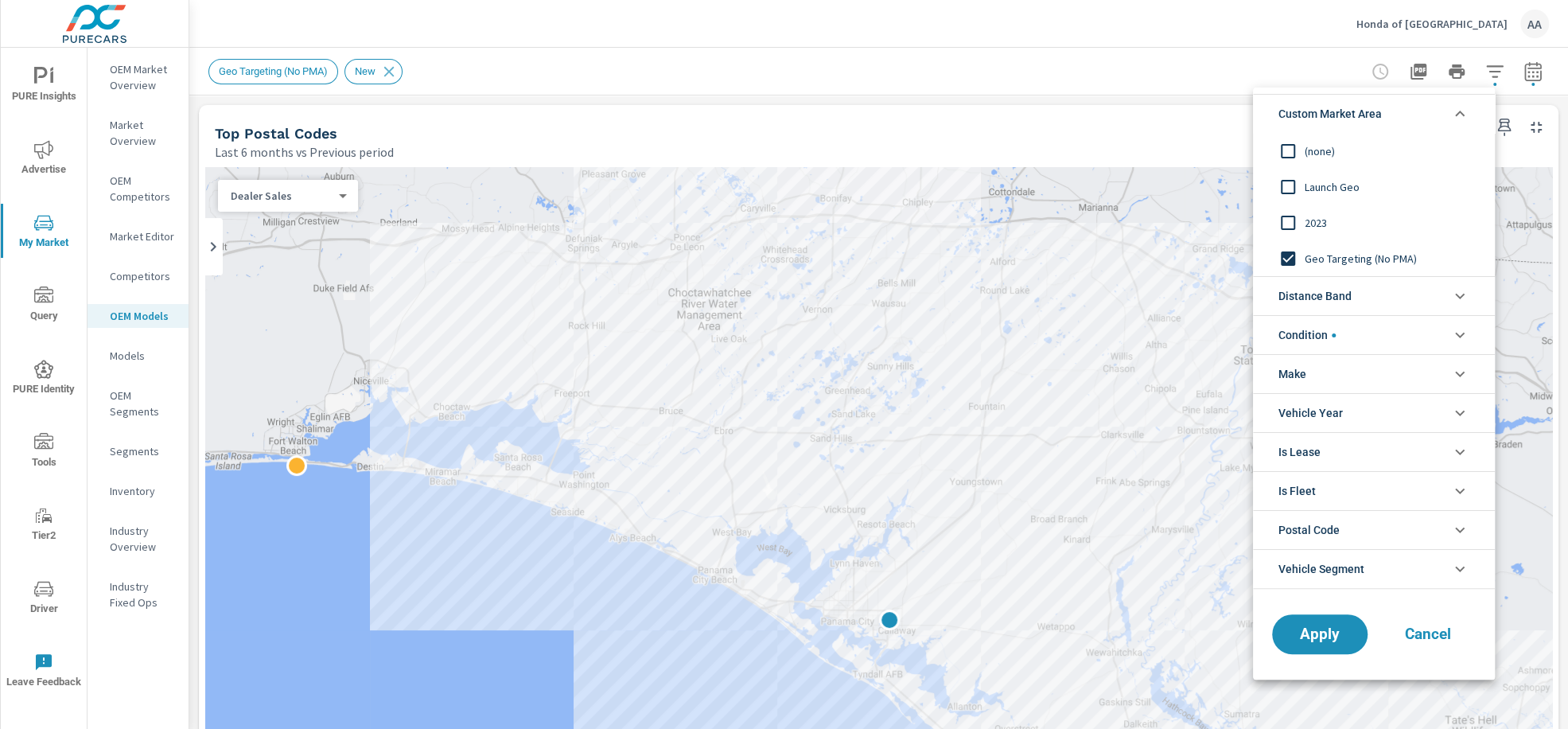
click at [1285, 147] on input "filter options" at bounding box center [1288, 152] width 33 height 33
click at [1343, 631] on span "Apply" at bounding box center [1319, 634] width 66 height 15
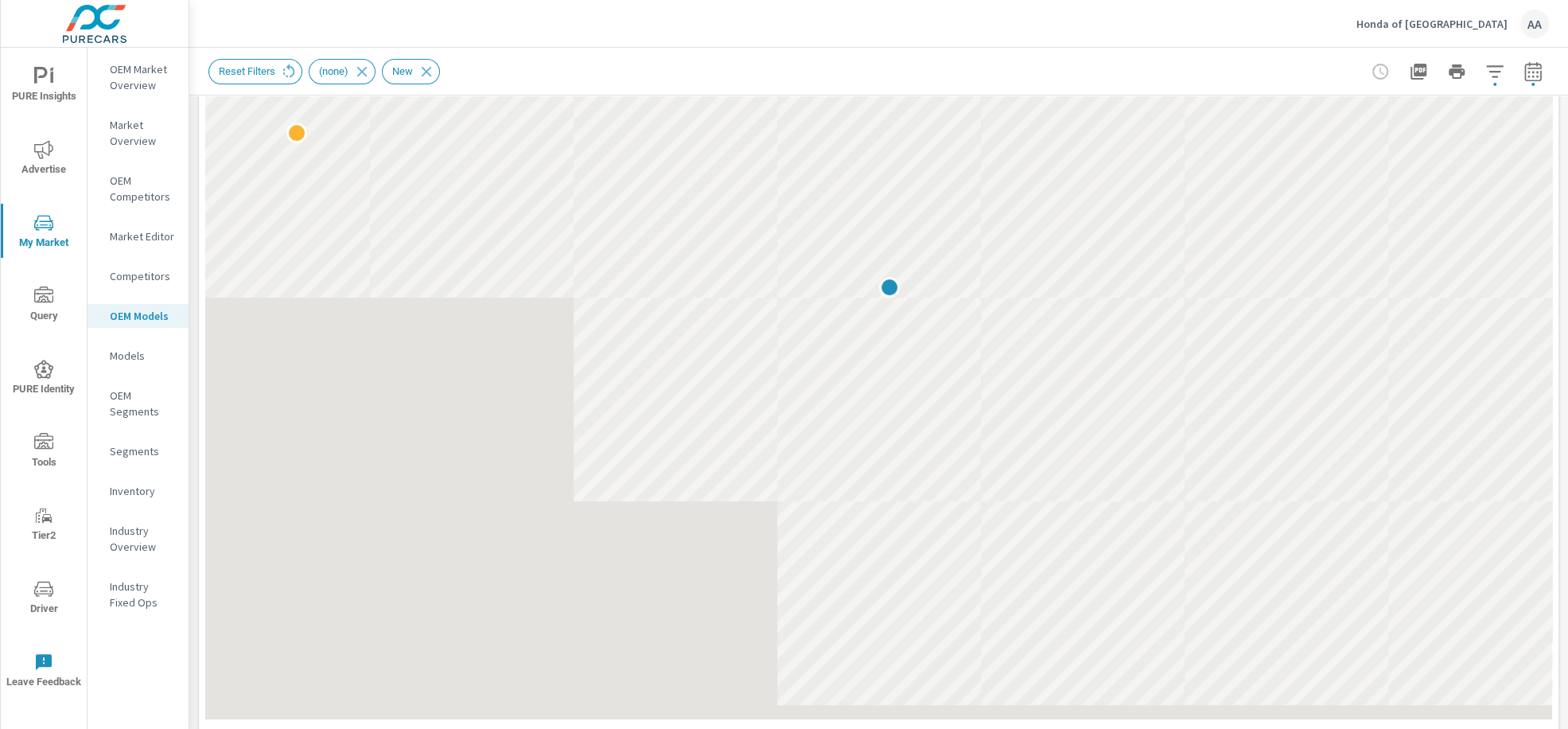
scroll to position [240, 0]
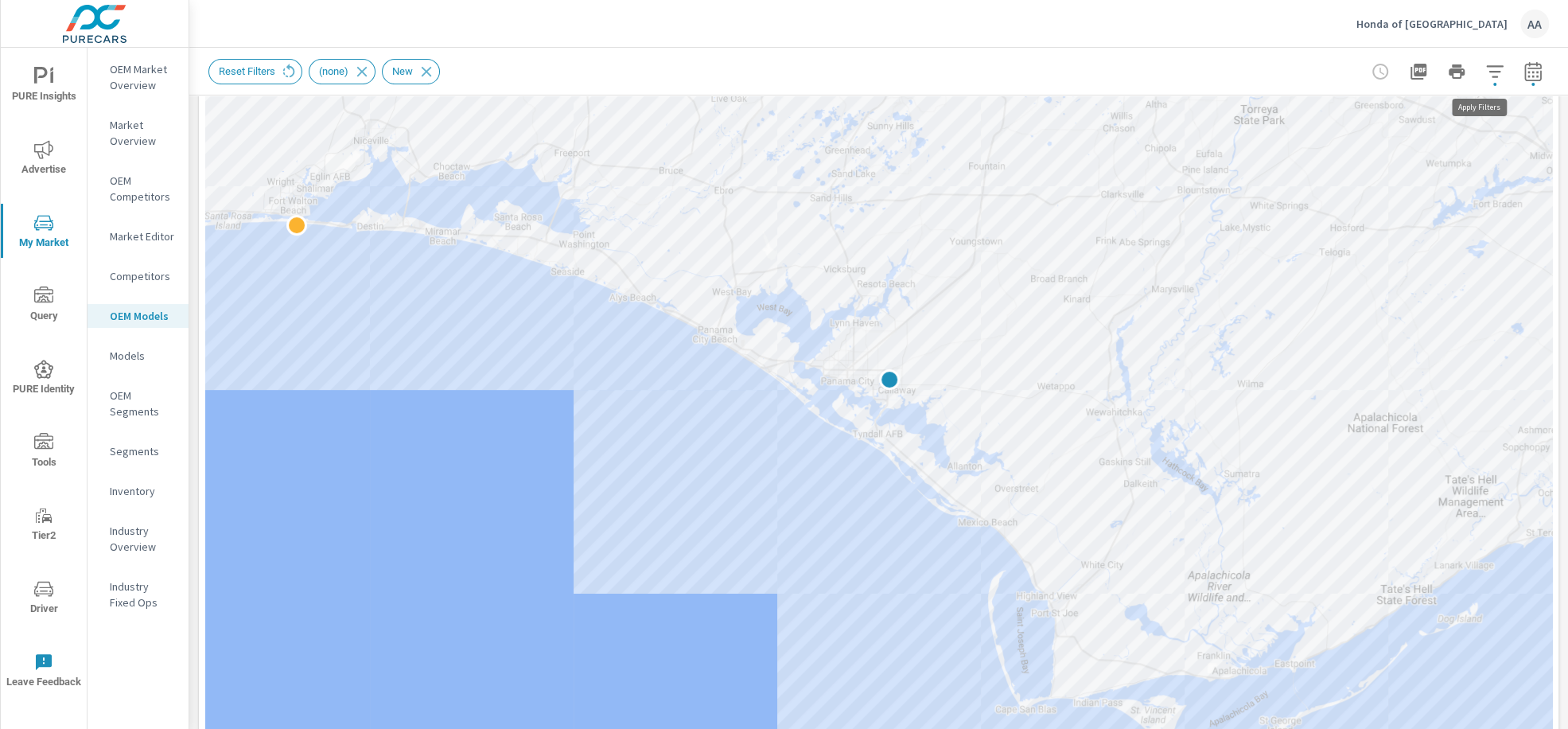
click at [1486, 76] on icon "button" at bounding box center [1494, 71] width 17 height 12
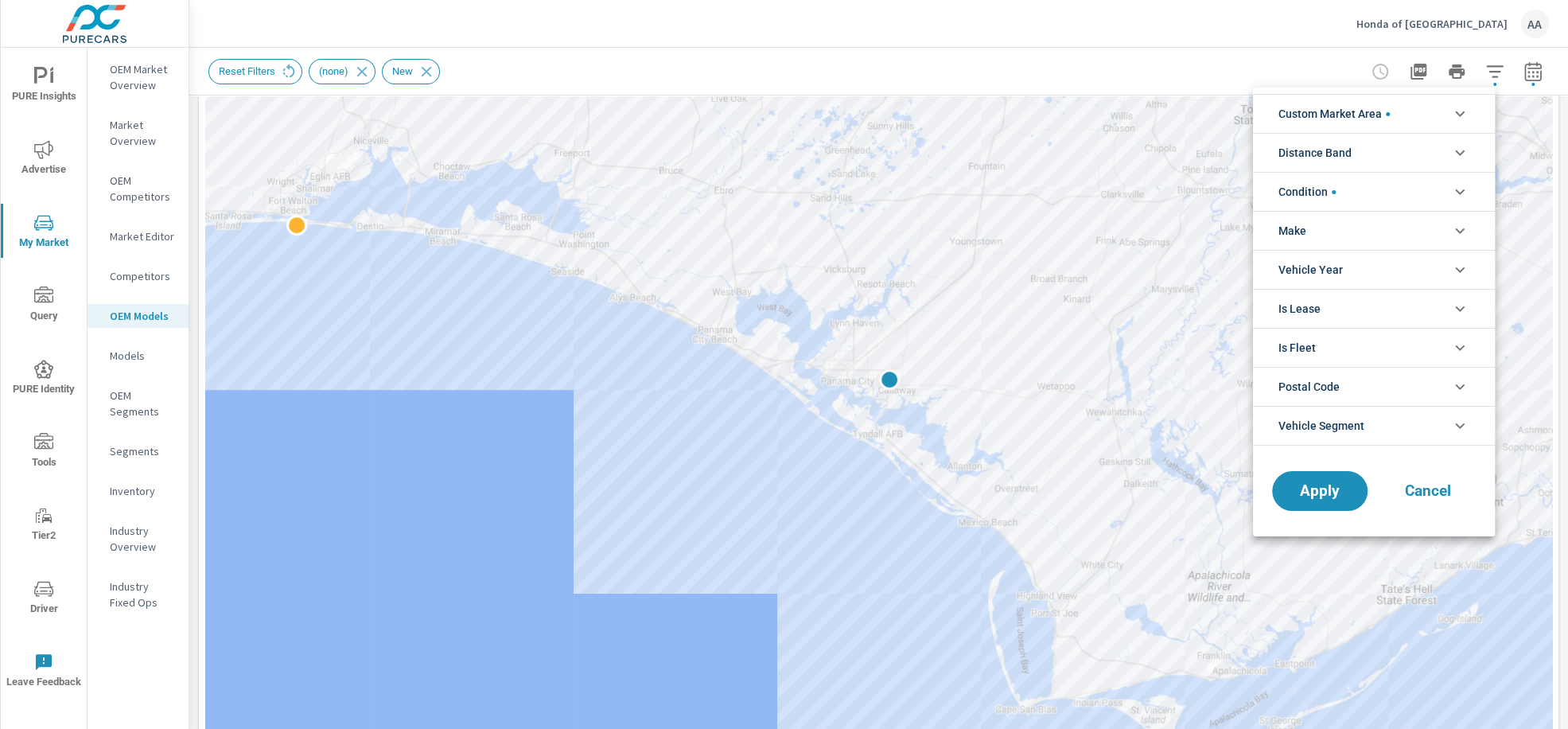
click at [1404, 116] on li "Custom Market Area" at bounding box center [1374, 114] width 242 height 39
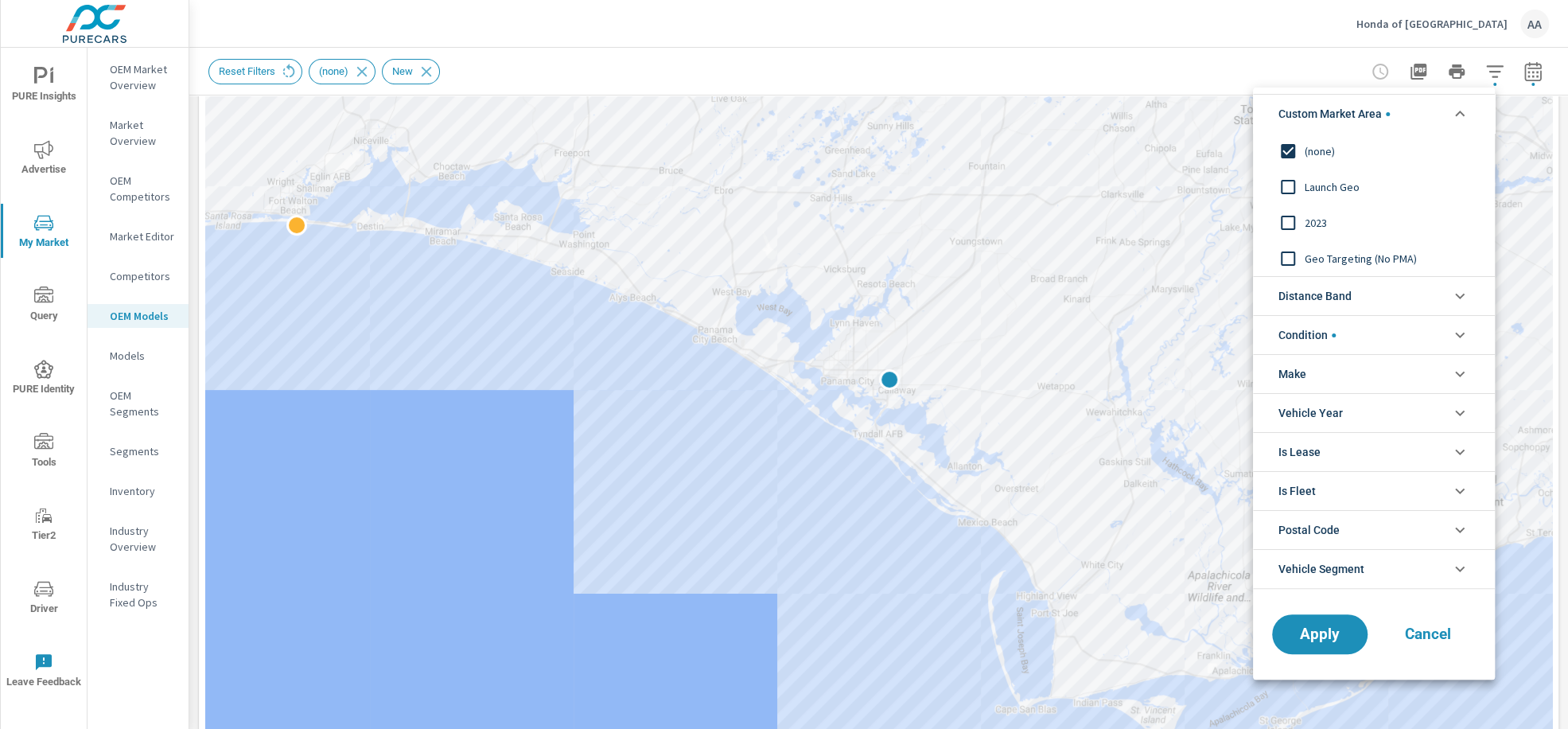
click at [1288, 262] on input "filter options" at bounding box center [1288, 259] width 33 height 33
click at [1331, 632] on span "Apply" at bounding box center [1319, 634] width 66 height 15
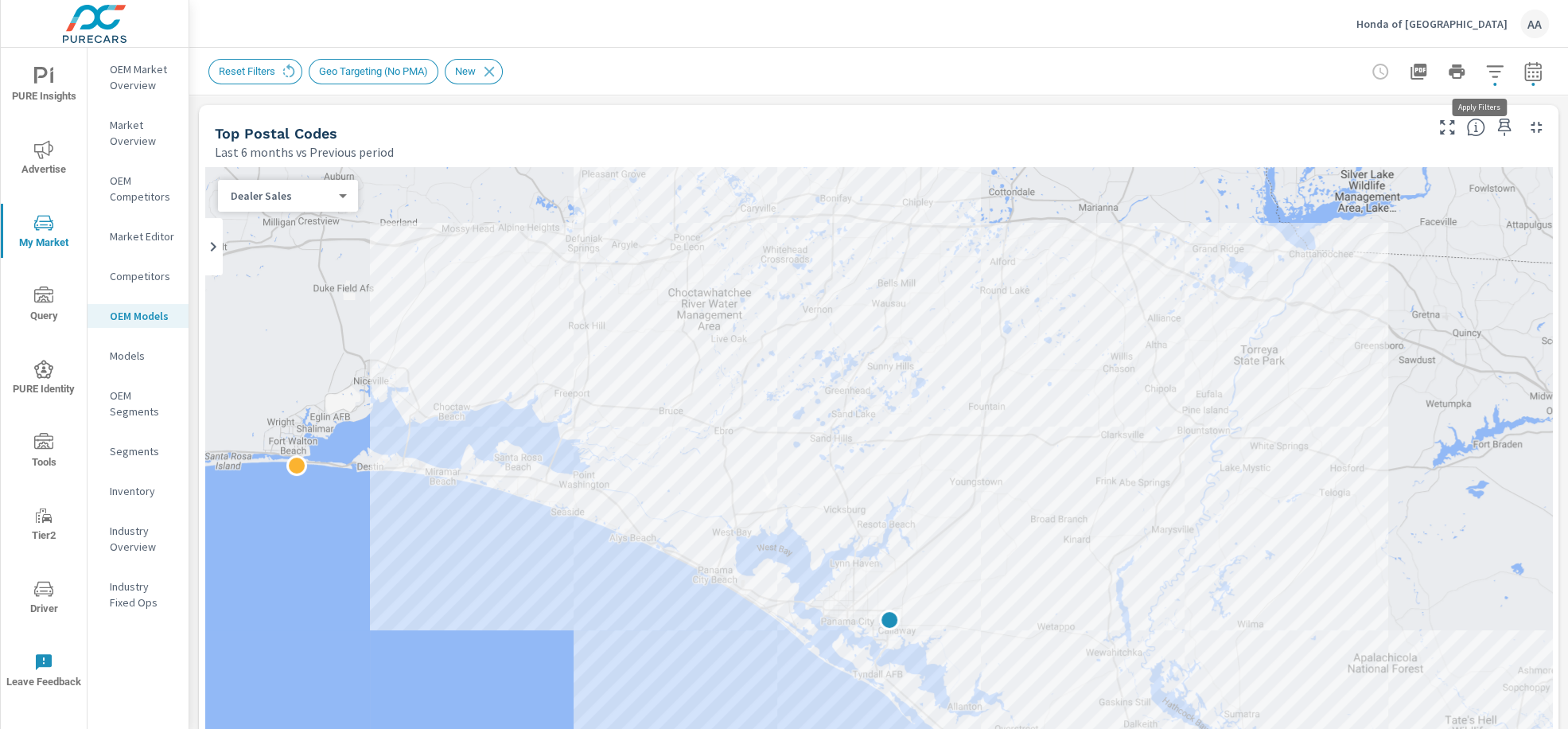
click at [1485, 69] on icon "button" at bounding box center [1494, 71] width 19 height 19
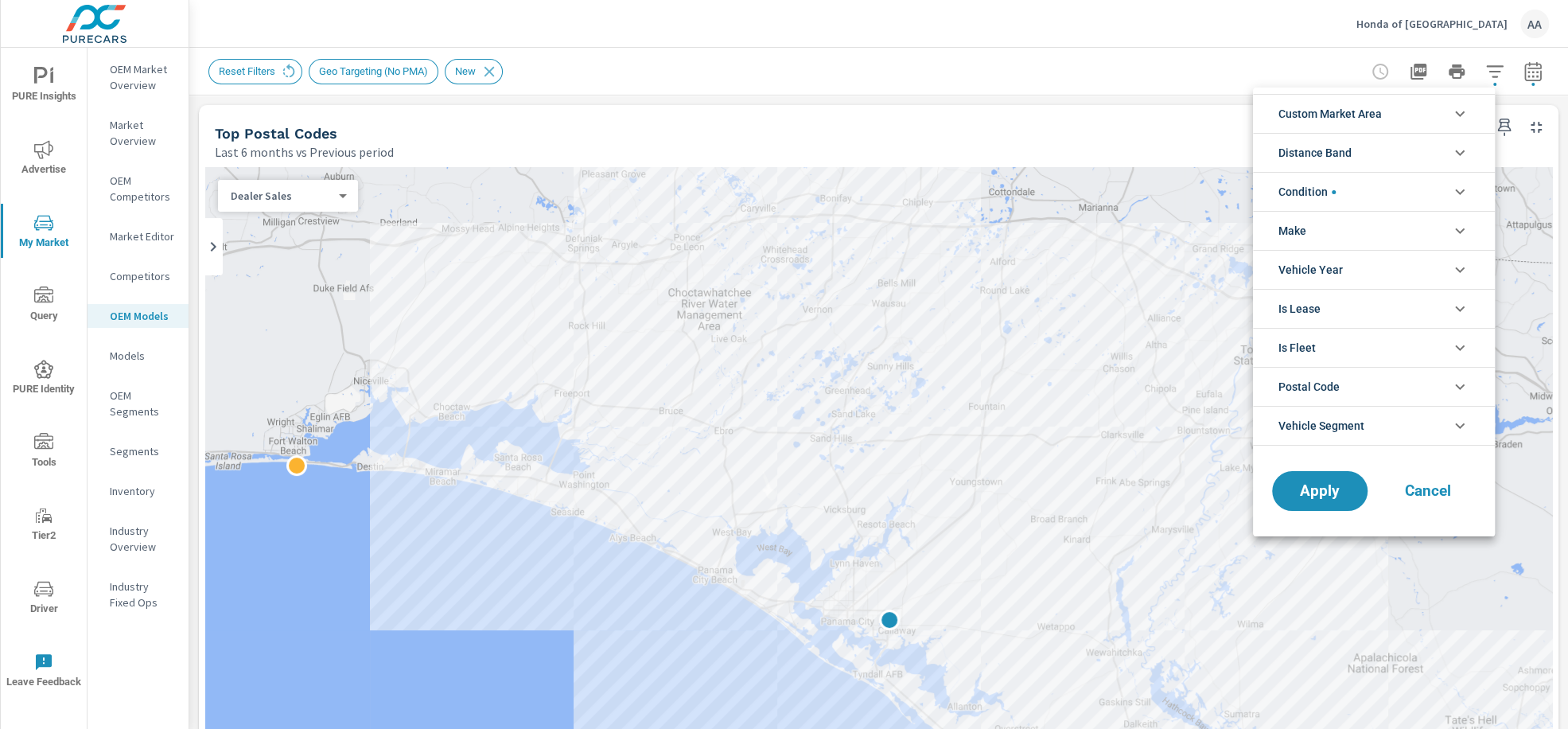
click at [1430, 114] on li "Custom Market Area" at bounding box center [1374, 114] width 242 height 39
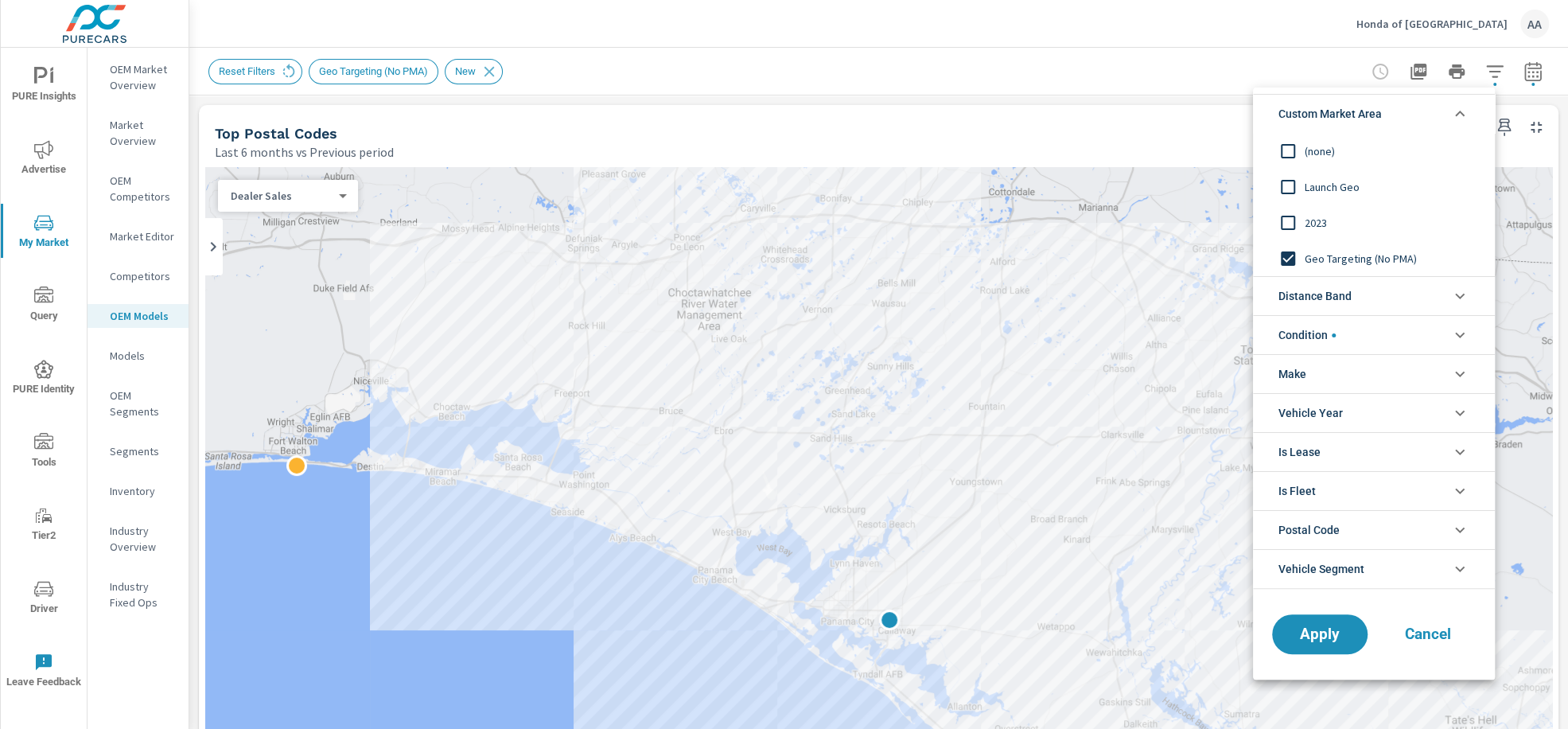
click at [1299, 155] on input "filter options" at bounding box center [1288, 152] width 33 height 33
click at [1316, 638] on span "Apply" at bounding box center [1319, 634] width 66 height 15
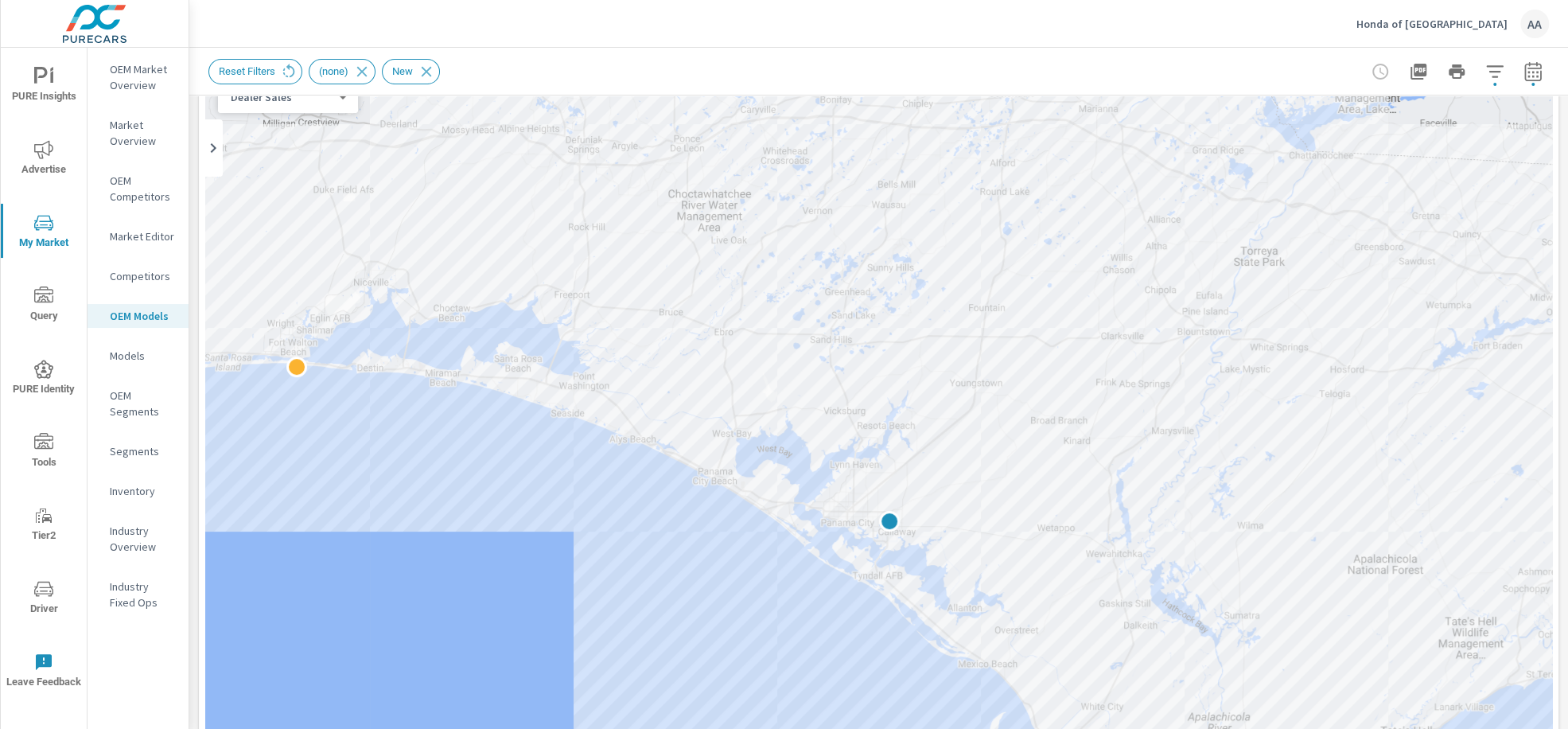
scroll to position [117, 0]
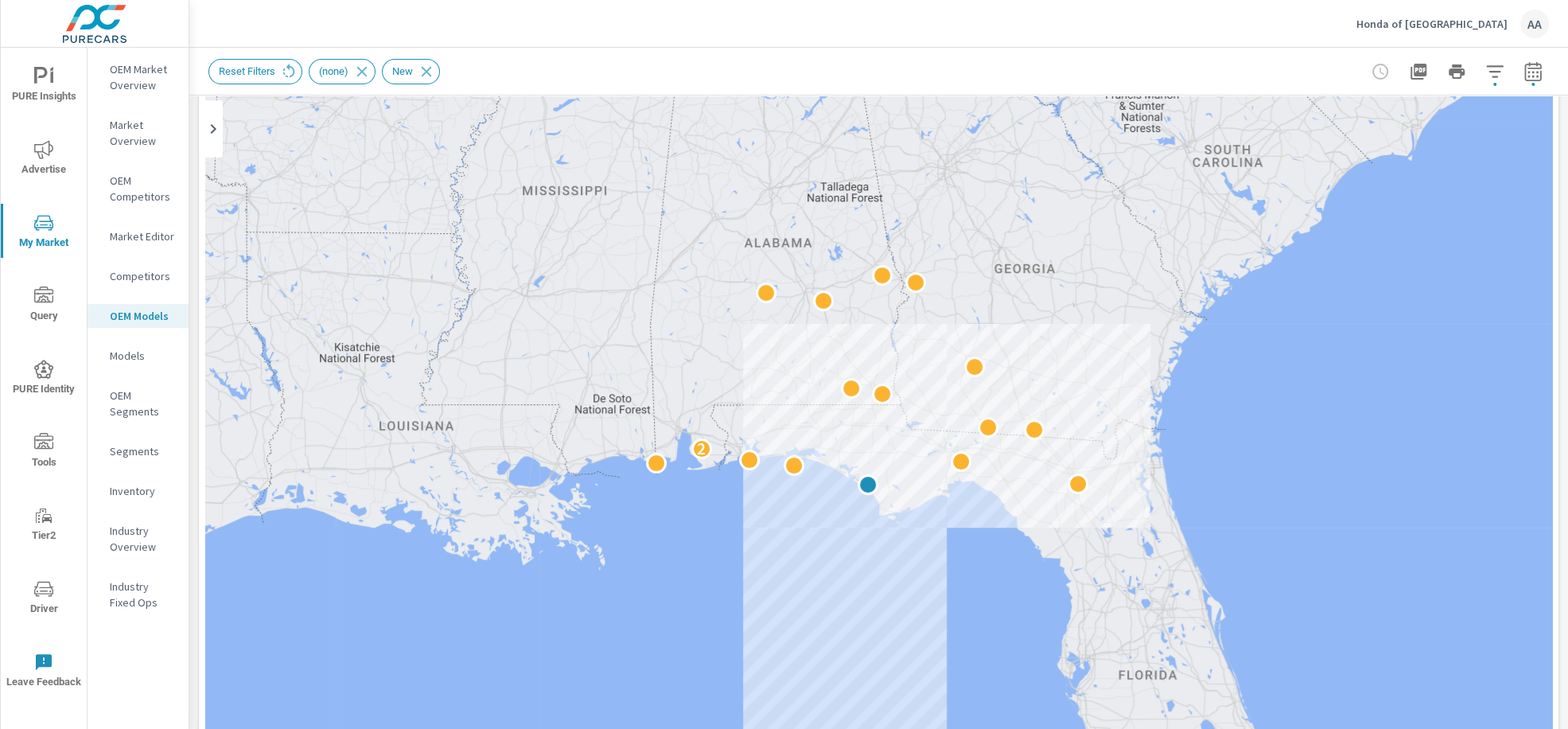
drag, startPoint x: 1365, startPoint y: 368, endPoint x: 757, endPoint y: 611, distance: 654.8
click at [757, 611] on div "2" at bounding box center [879, 491] width 1347 height 884
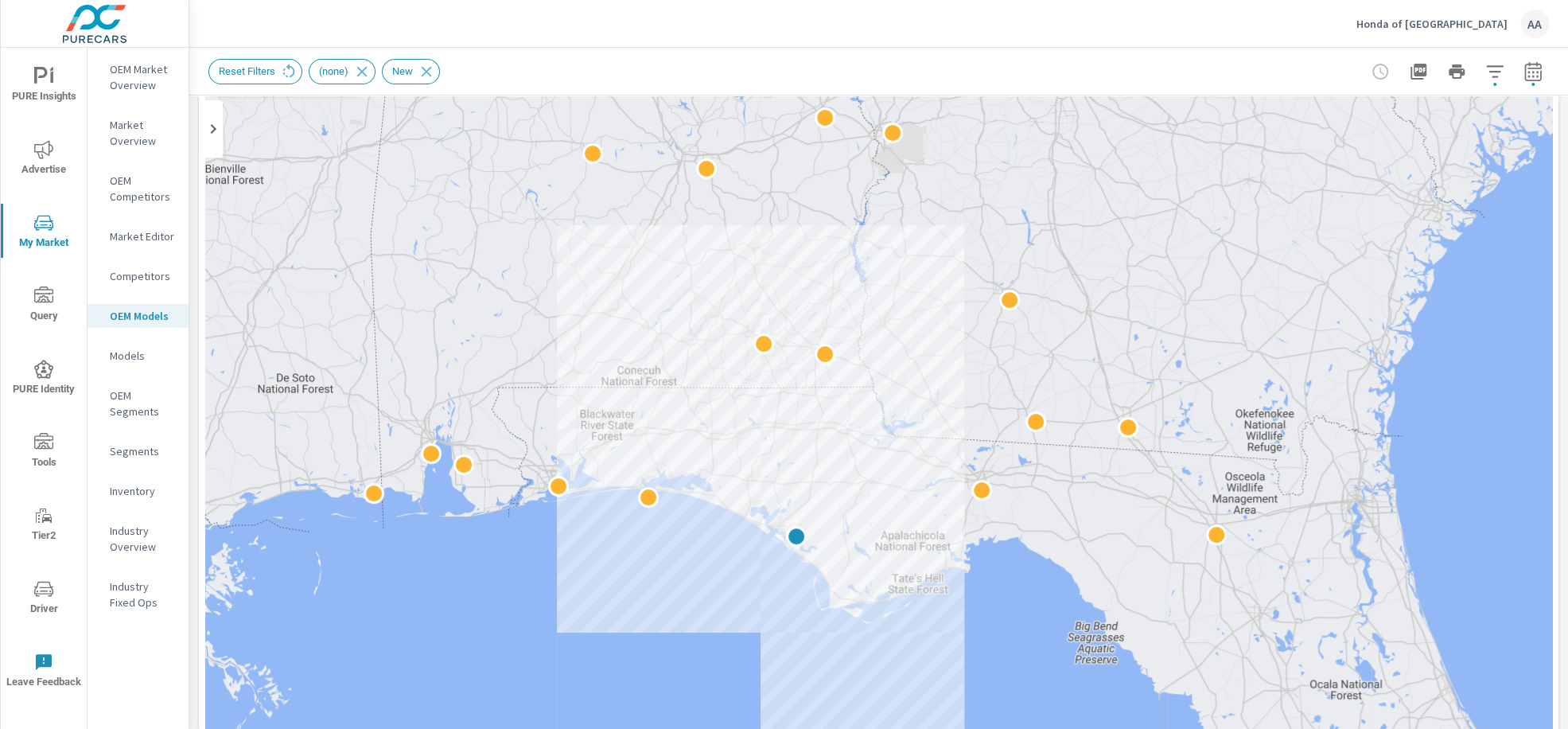
drag, startPoint x: 760, startPoint y: 584, endPoint x: 705, endPoint y: 613, distance: 62.2
click at [709, 612] on div at bounding box center [879, 491] width 1347 height 884
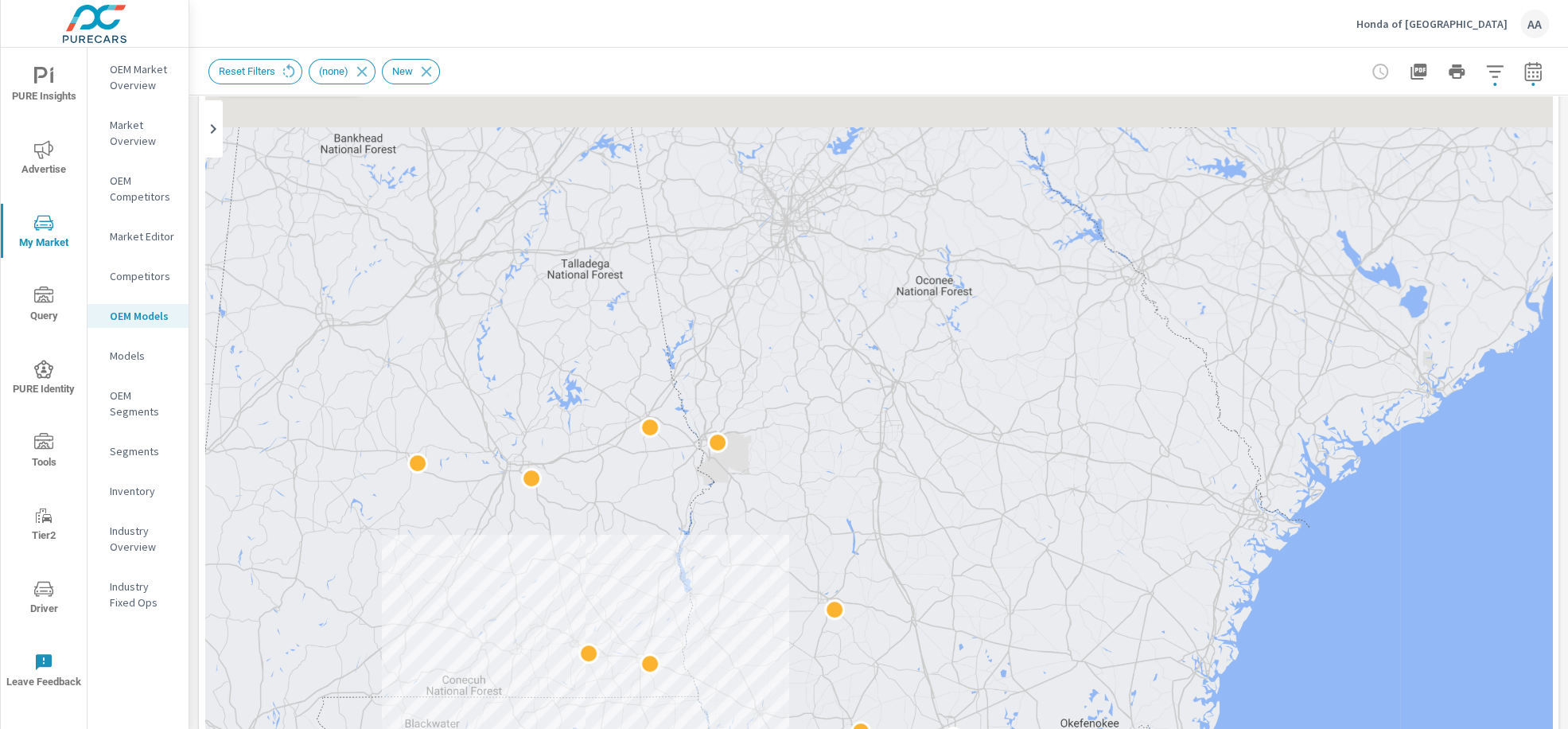
drag, startPoint x: 1153, startPoint y: 259, endPoint x: 959, endPoint y: 673, distance: 457.2
click at [959, 673] on div at bounding box center [879, 491] width 1347 height 884
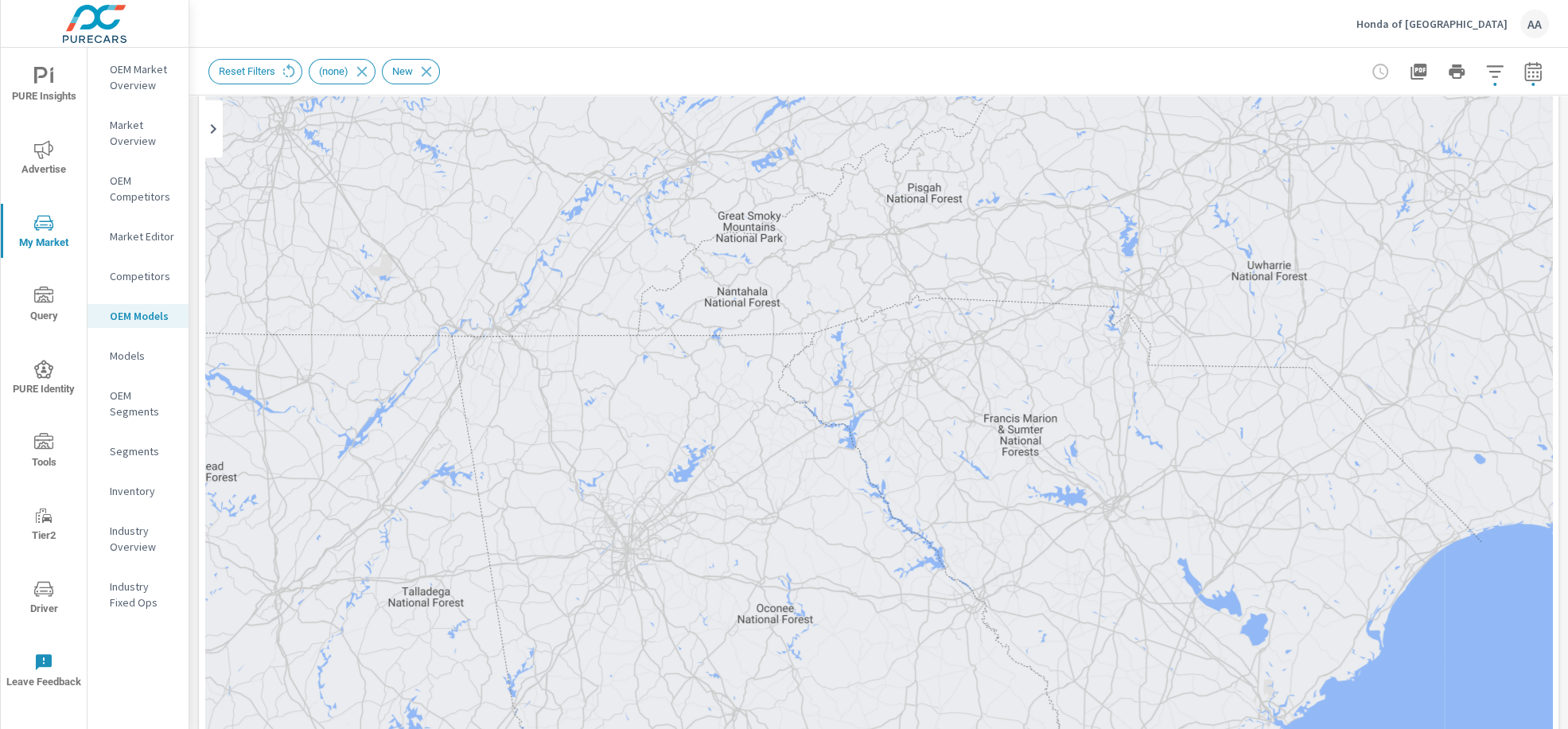
drag, startPoint x: 997, startPoint y: 344, endPoint x: 926, endPoint y: 528, distance: 197.2
click at [926, 528] on div at bounding box center [879, 491] width 1347 height 884
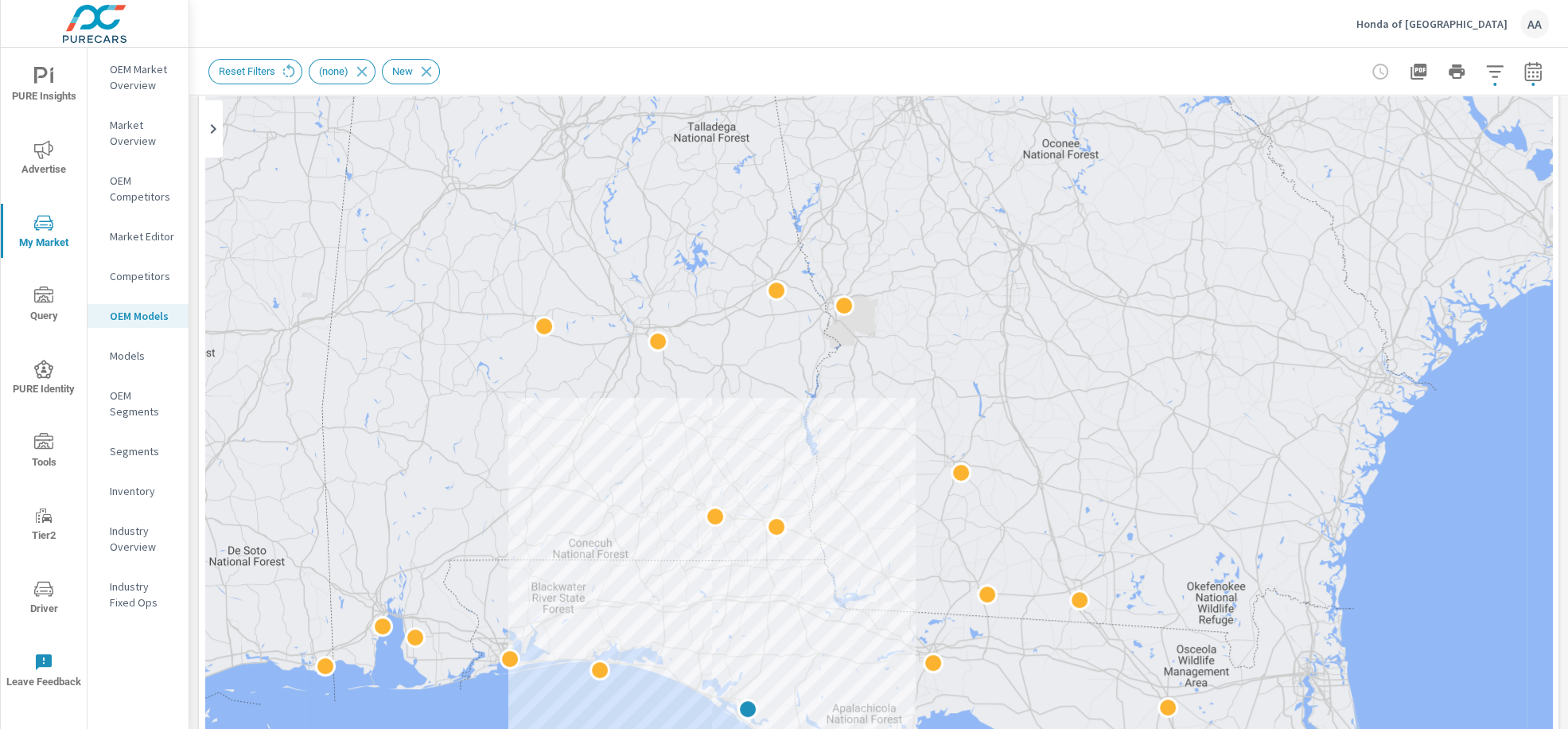
drag, startPoint x: 845, startPoint y: 558, endPoint x: 1136, endPoint y: 82, distance: 557.9
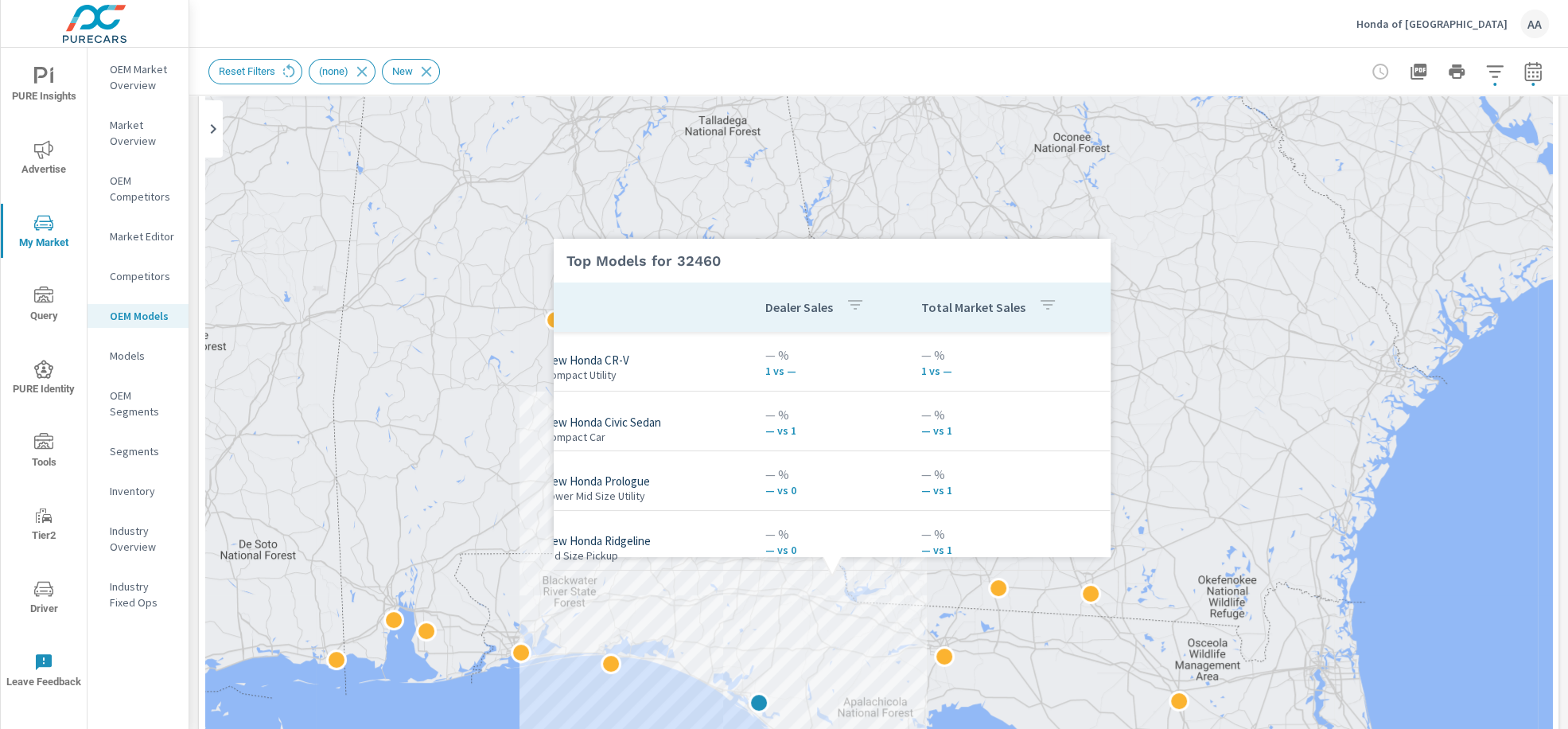
scroll to position [0, 128]
click at [976, 473] on div "Model Dealer Sales Total Market Sales New Honda CR-V Compact Utility — % 1 vs —…" at bounding box center [832, 430] width 557 height 295
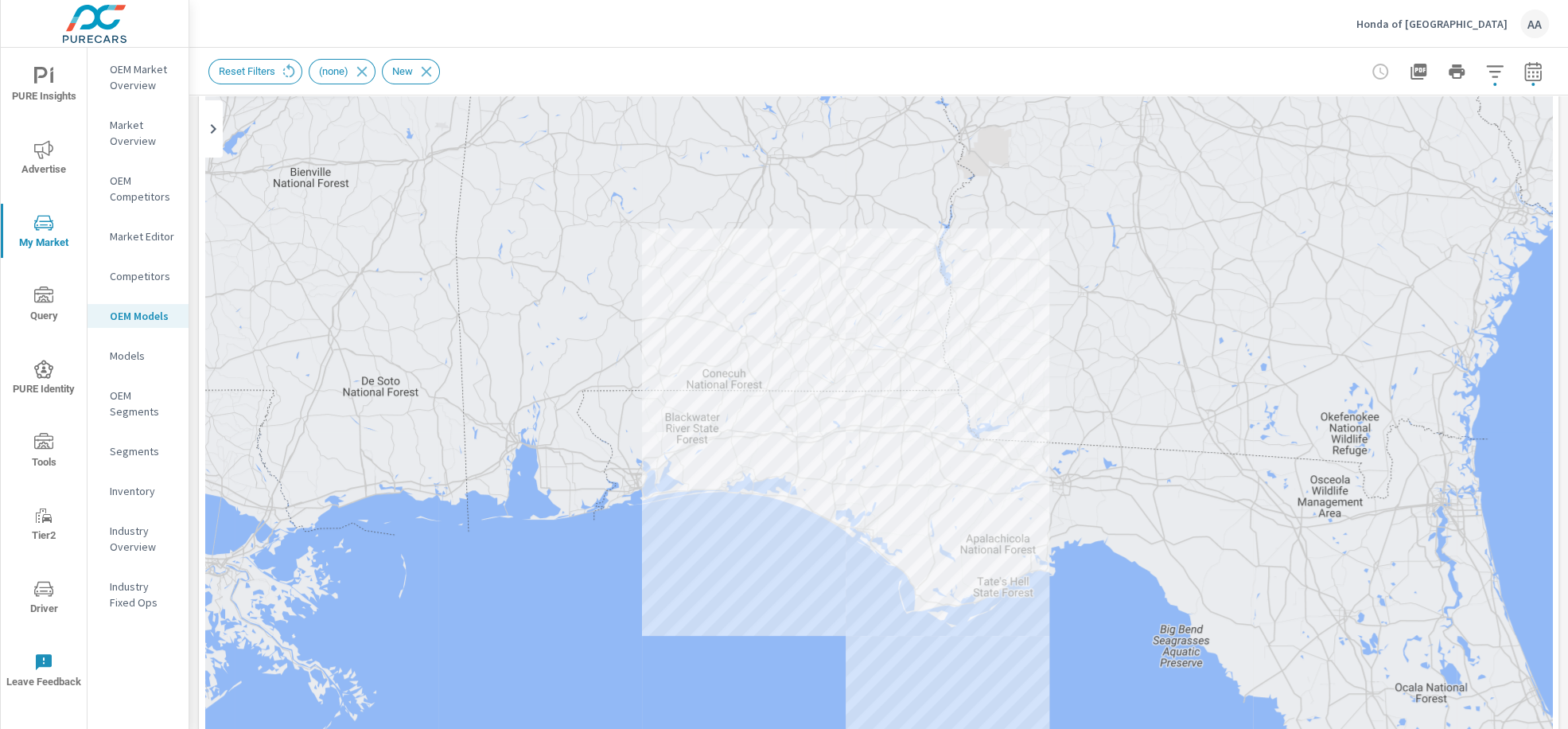
drag, startPoint x: 896, startPoint y: 614, endPoint x: 1021, endPoint y: 447, distance: 208.6
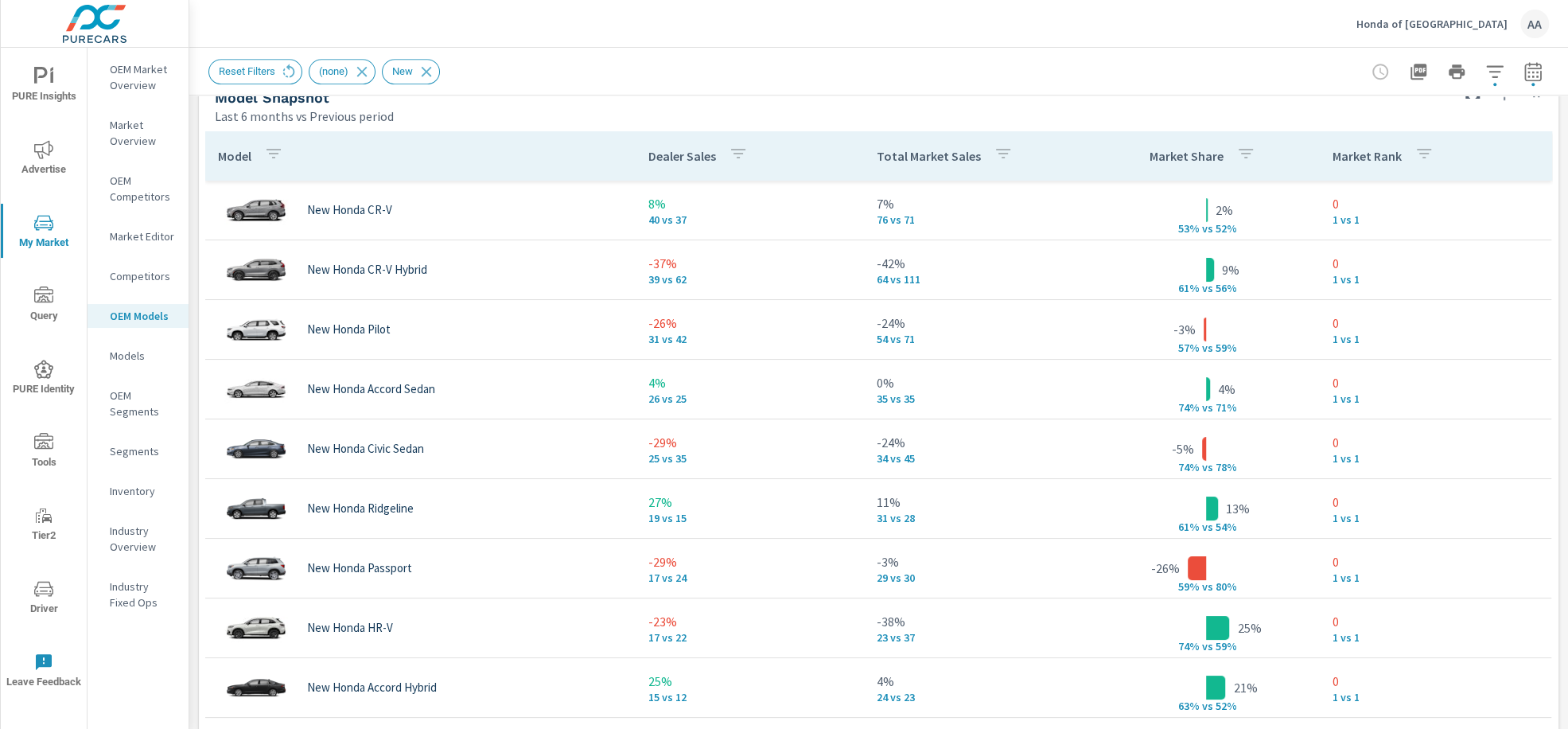
scroll to position [1048, 0]
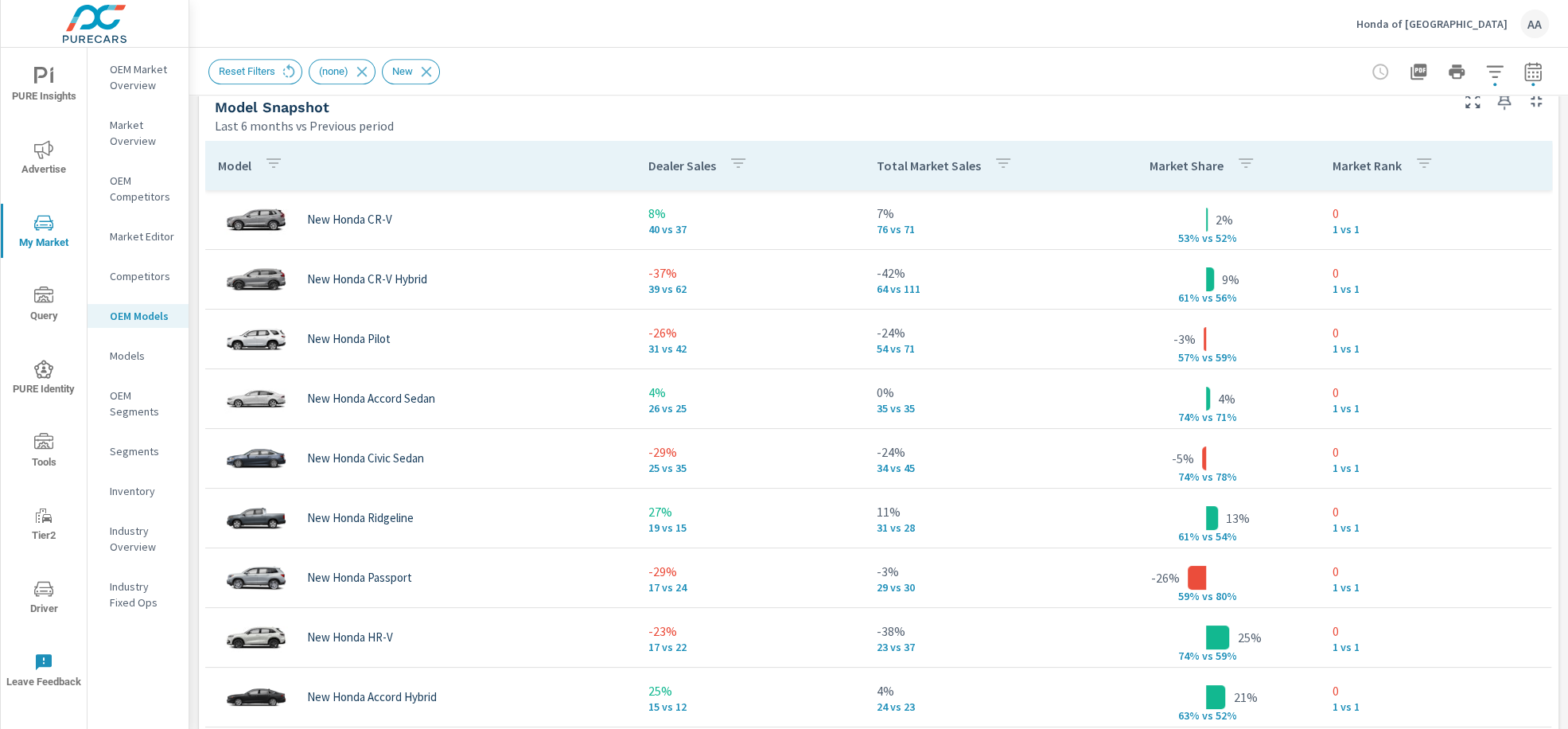
click at [157, 276] on p "Competitors" at bounding box center [142, 275] width 66 height 16
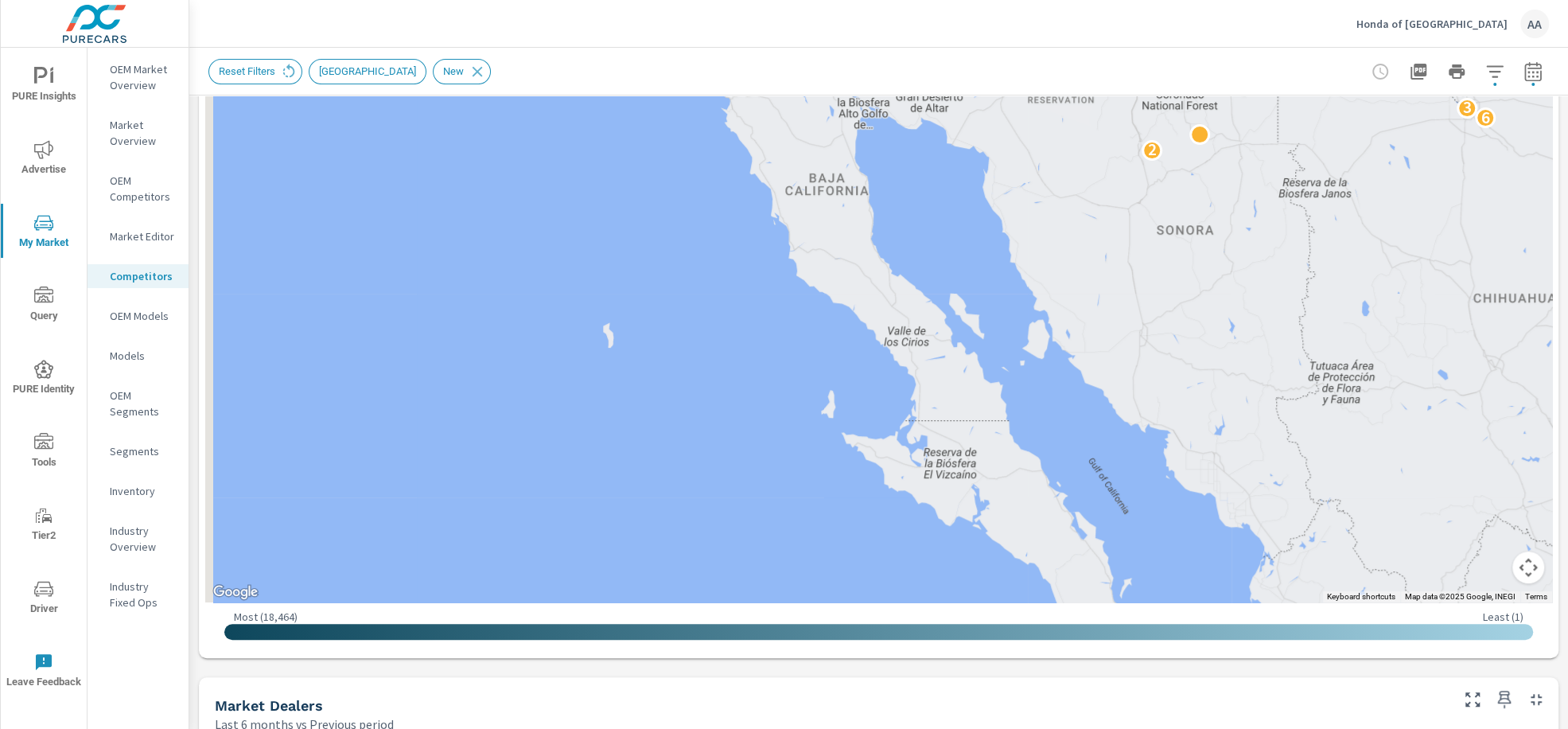
scroll to position [618, 0]
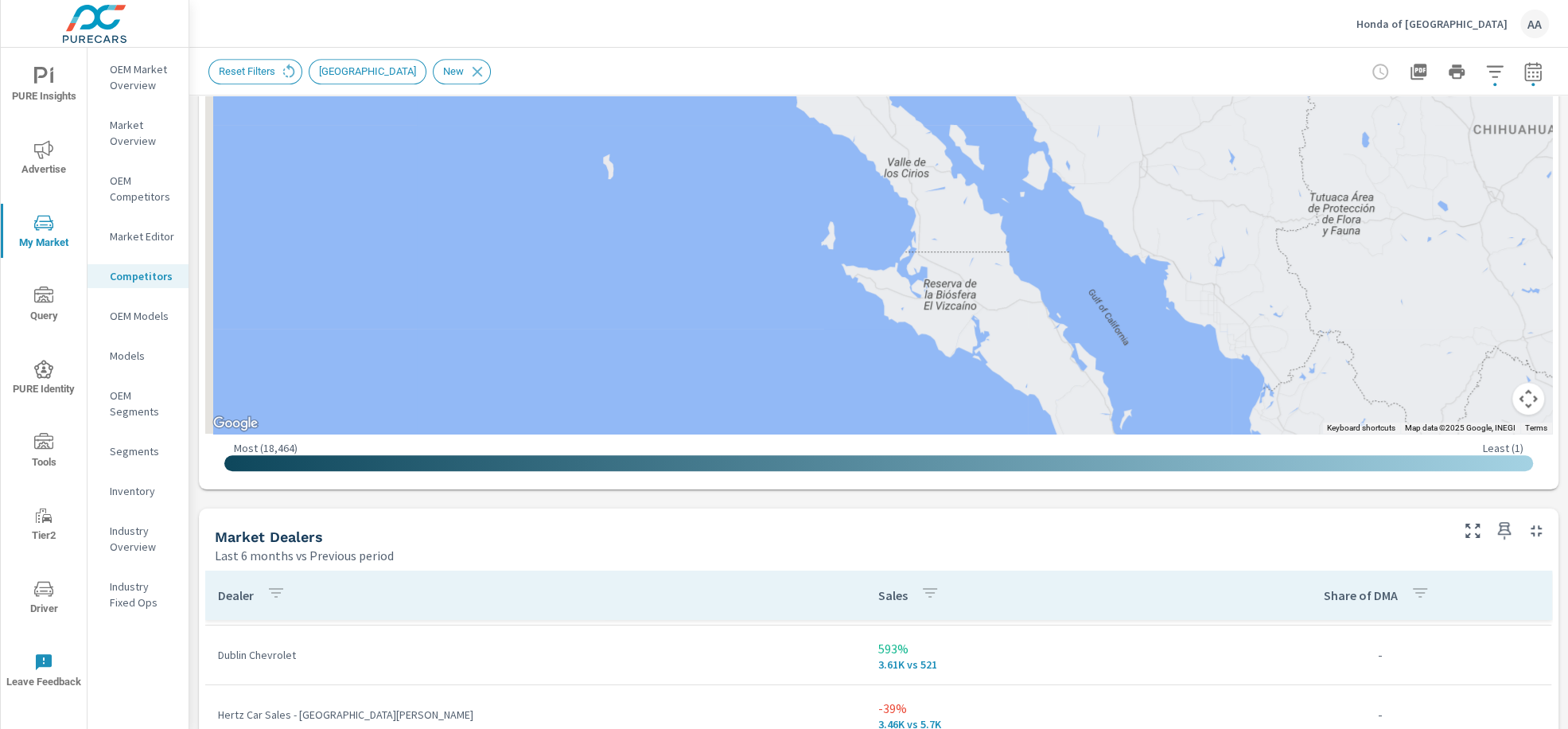
scroll to position [179, 0]
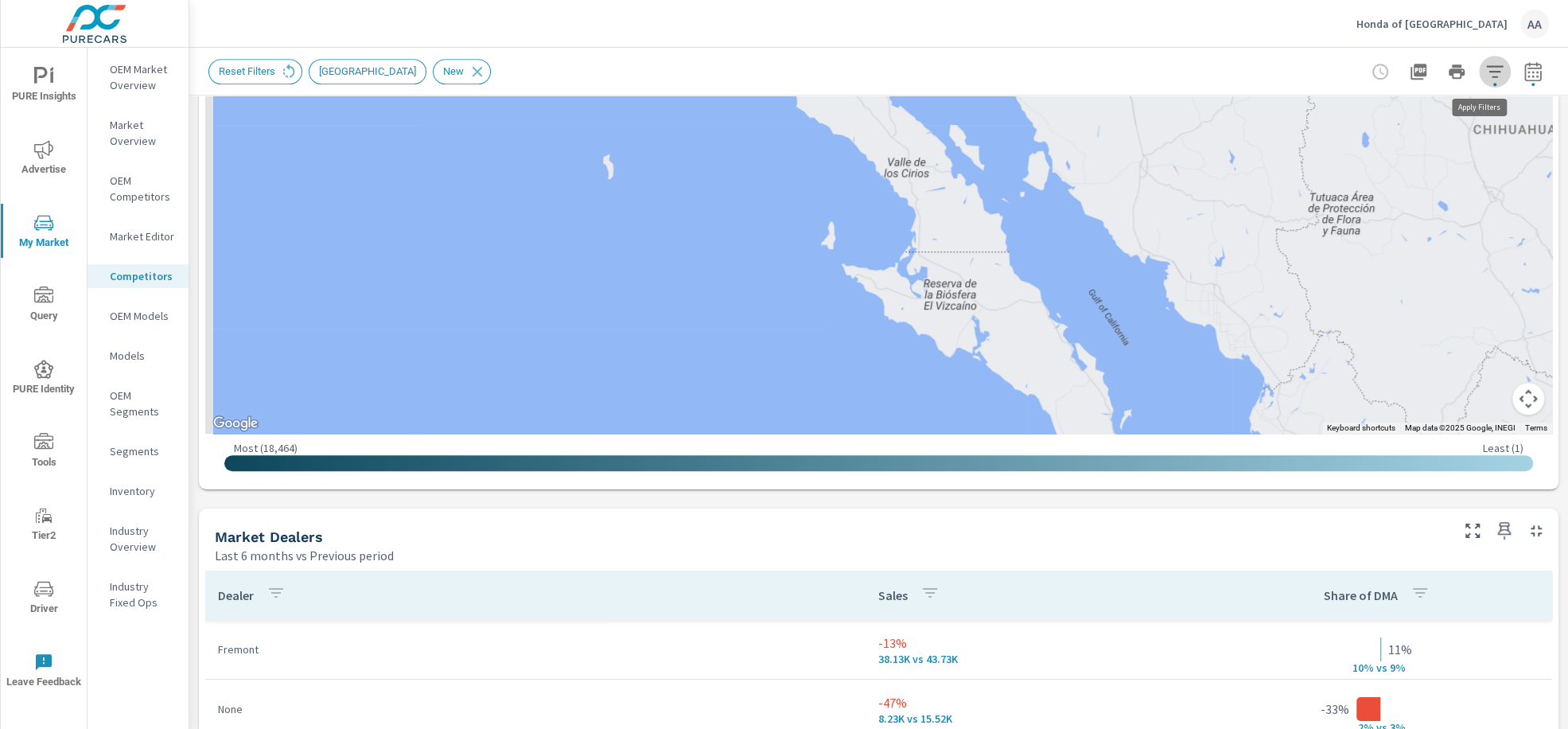
click at [1485, 68] on icon "button" at bounding box center [1494, 71] width 19 height 19
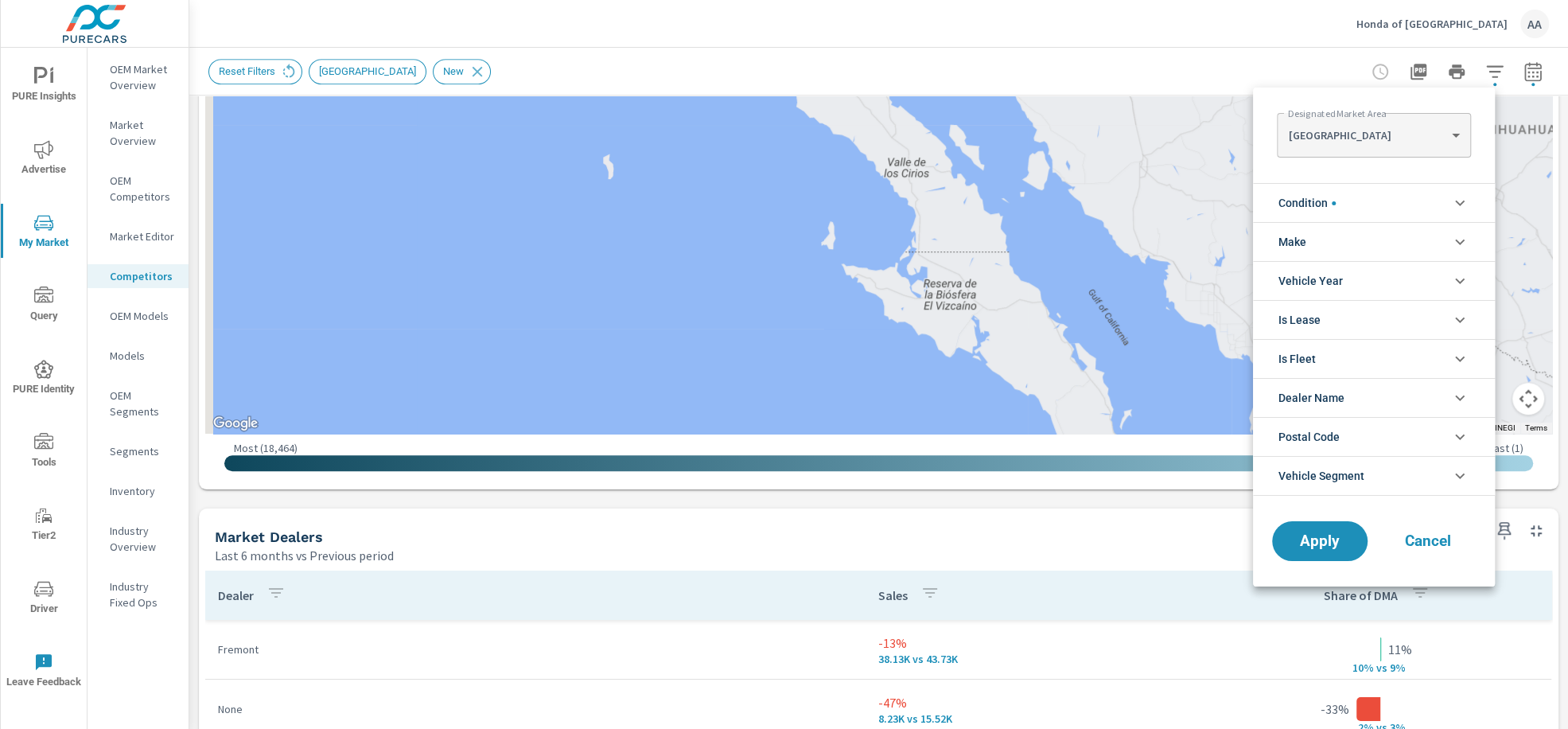
click at [1411, 140] on body "PURE Insights Advertise My Market Query PURE Identity Tools Tier2 Driver Leave …" at bounding box center [784, 364] width 1568 height 729
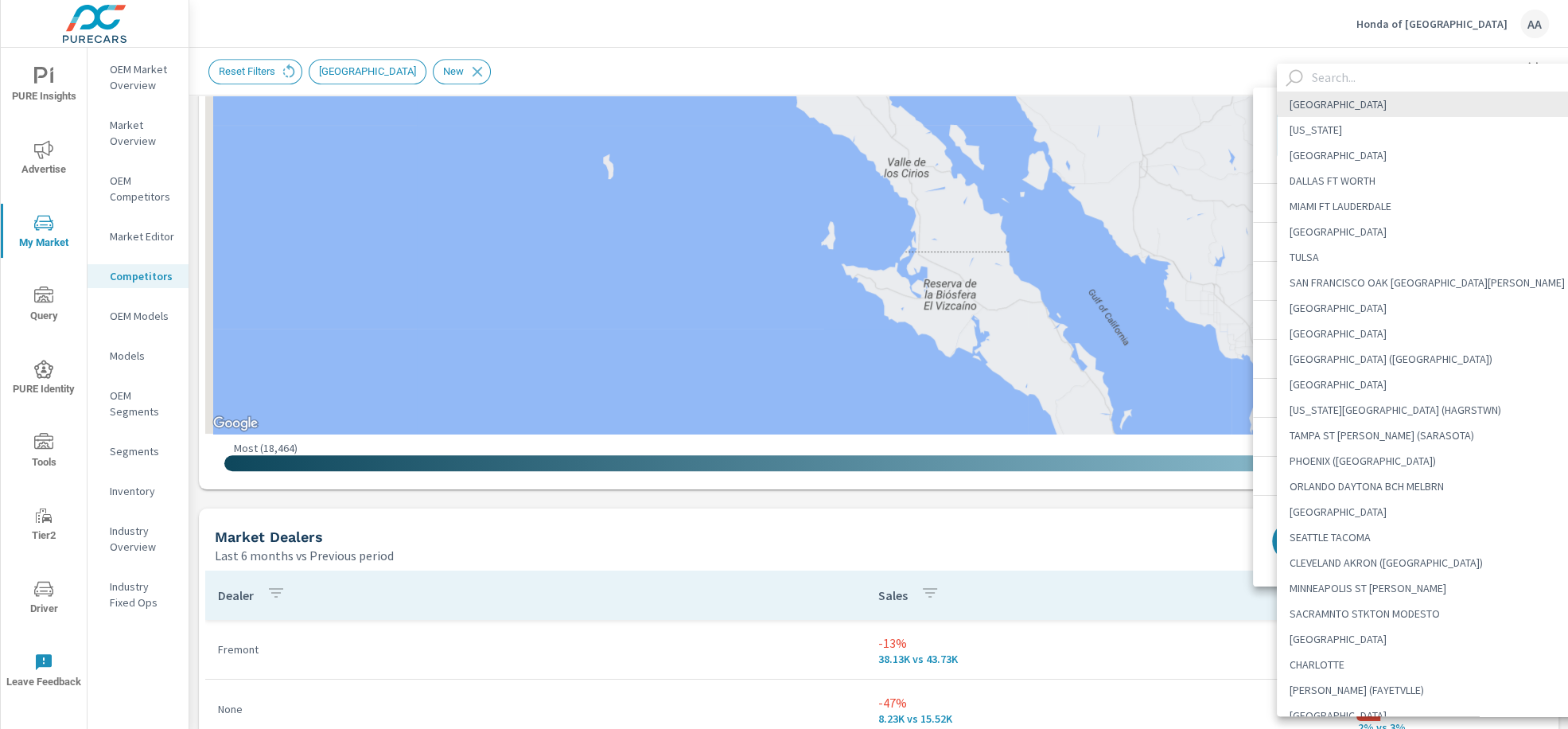
click at [1346, 74] on input "text" at bounding box center [1450, 78] width 288 height 28
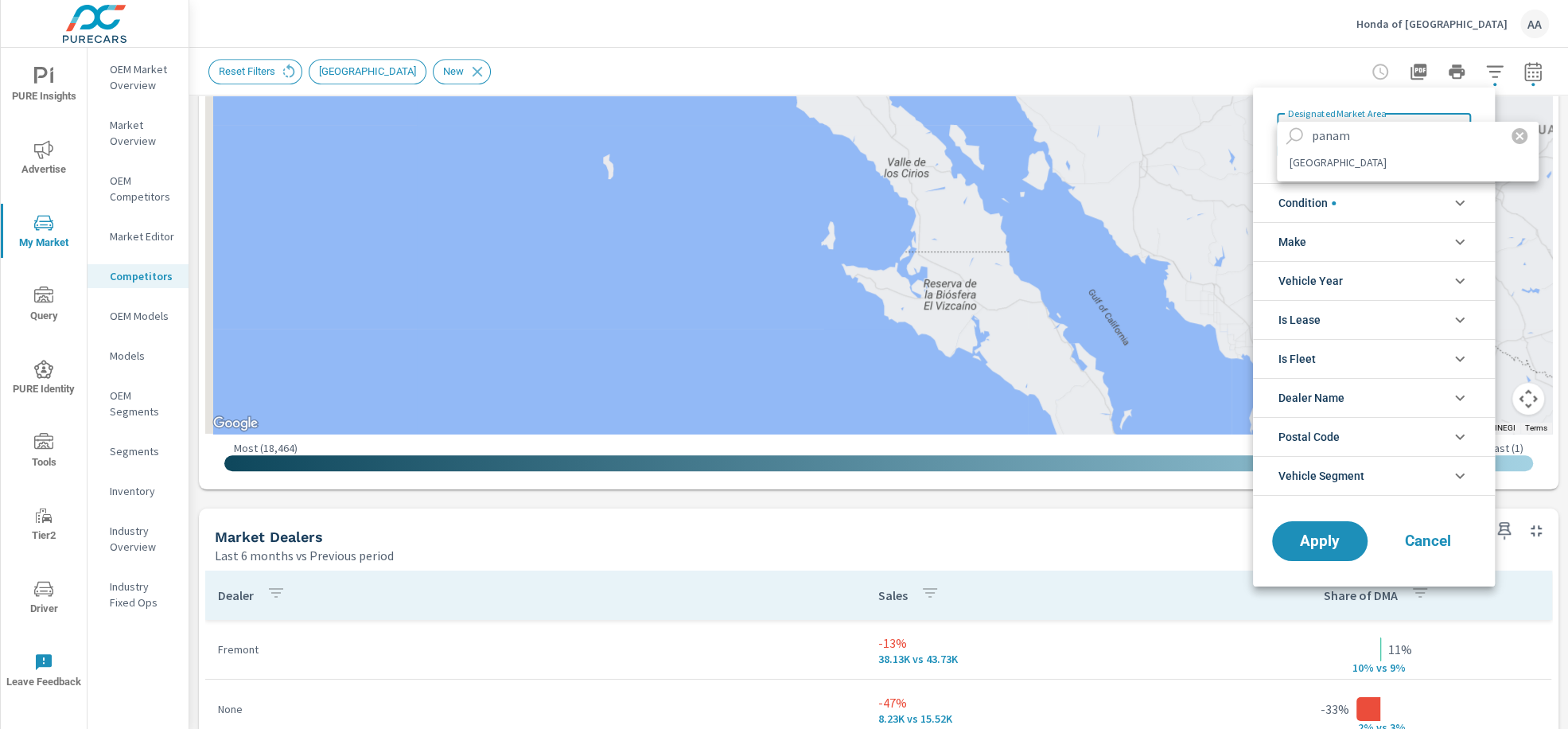
type input "panam"
click at [1339, 158] on li "[GEOGRAPHIC_DATA]" at bounding box center [1407, 163] width 261 height 26
type Area "[GEOGRAPHIC_DATA]"
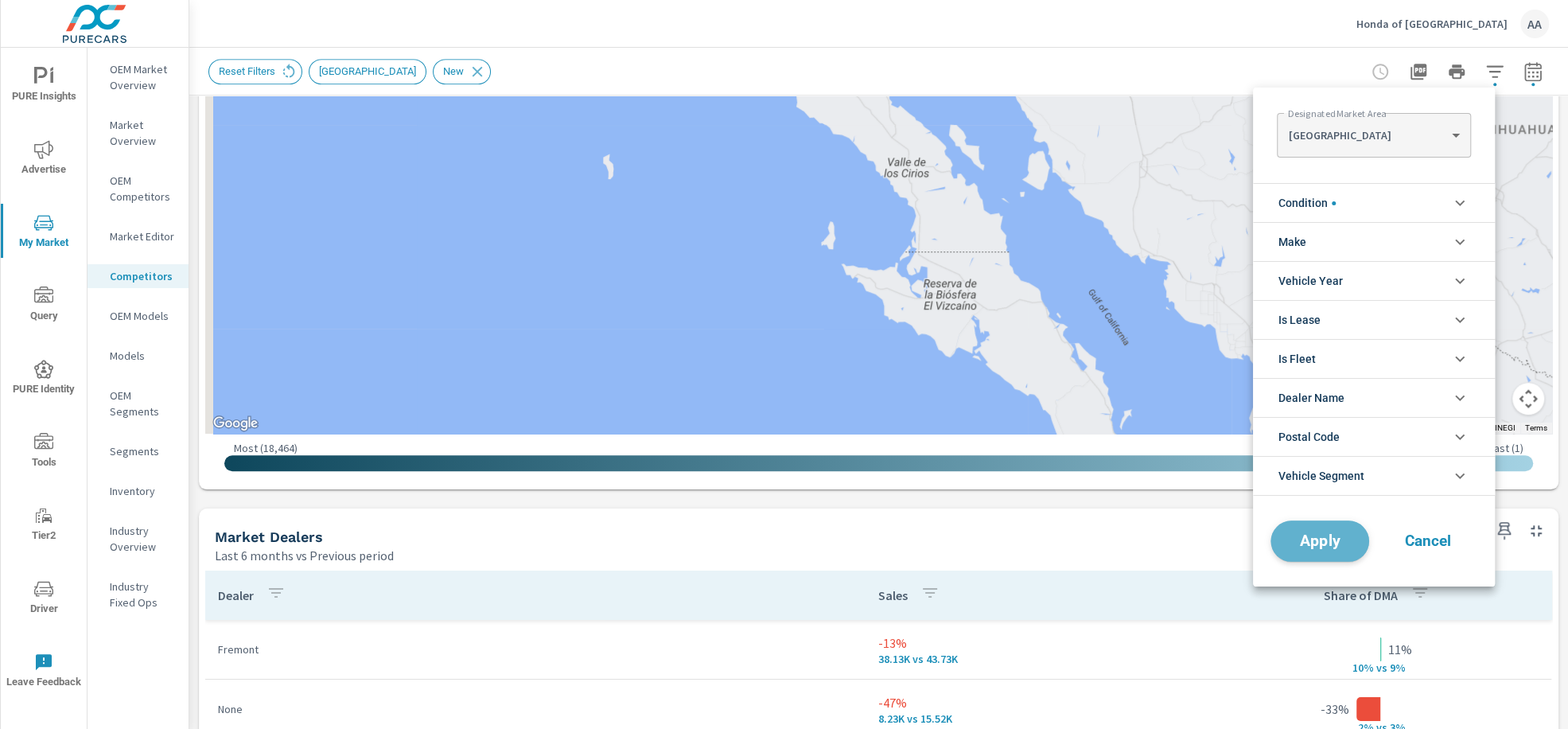
click at [1330, 535] on span "Apply" at bounding box center [1319, 541] width 66 height 15
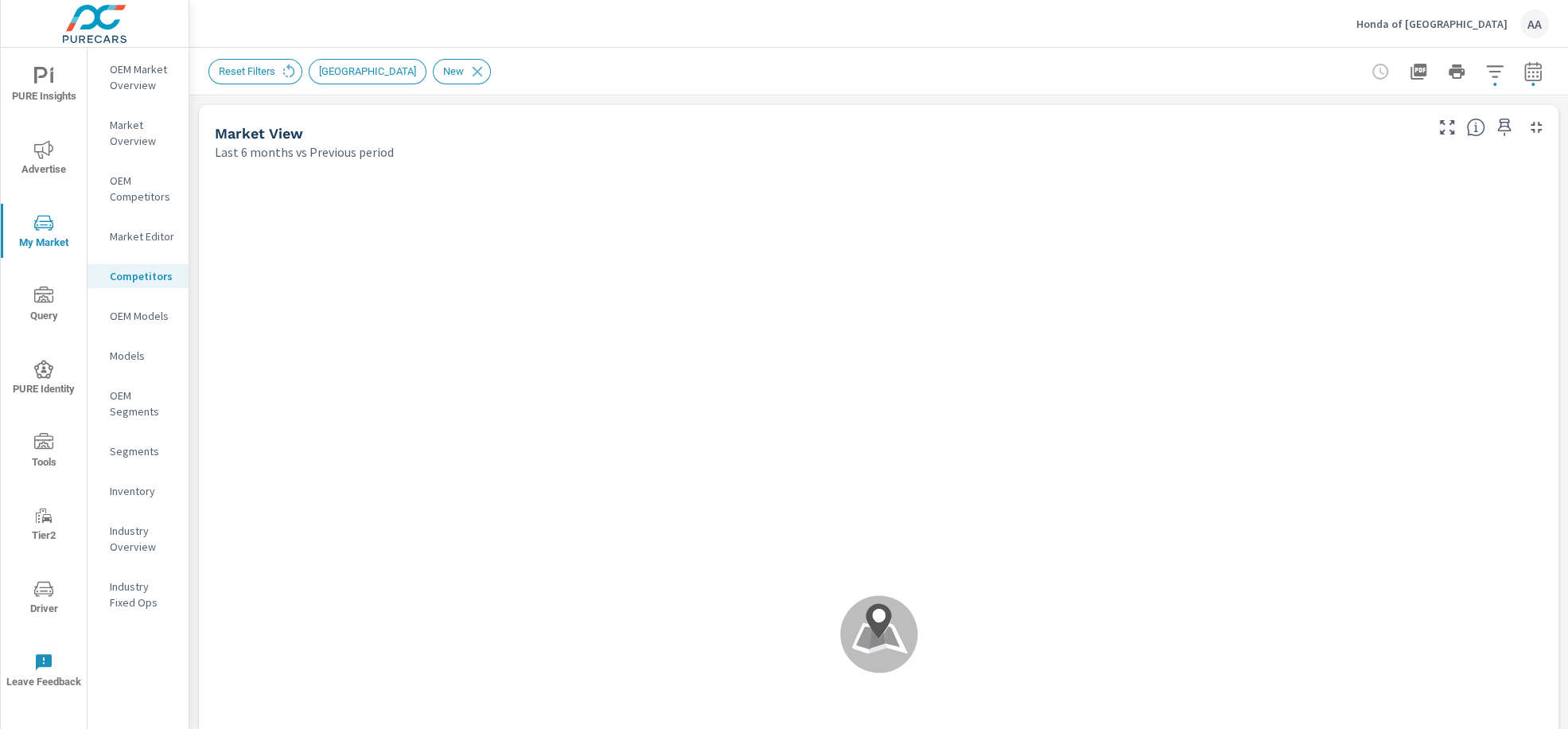
scroll to position [119, 0]
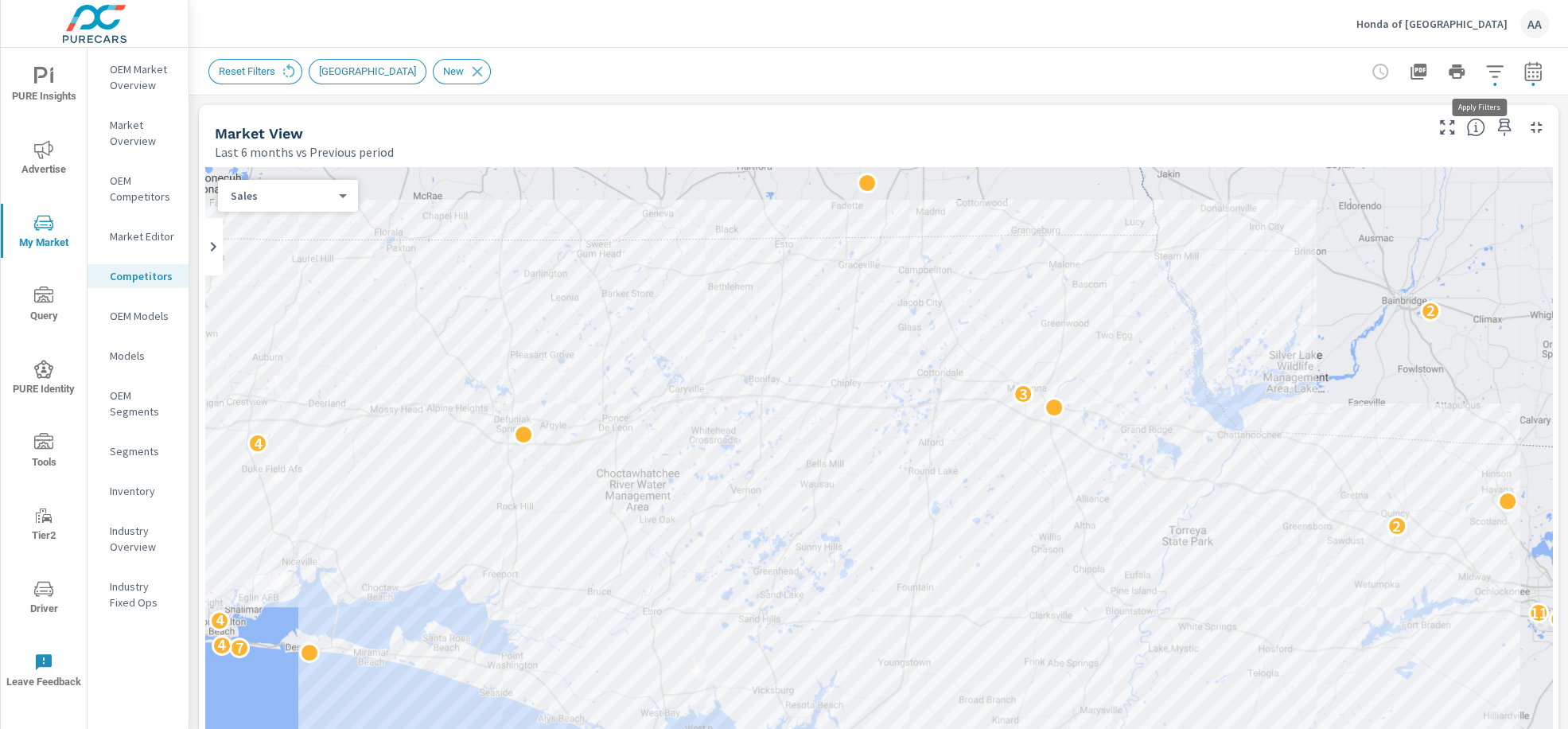
click at [1486, 71] on icon "button" at bounding box center [1494, 71] width 17 height 12
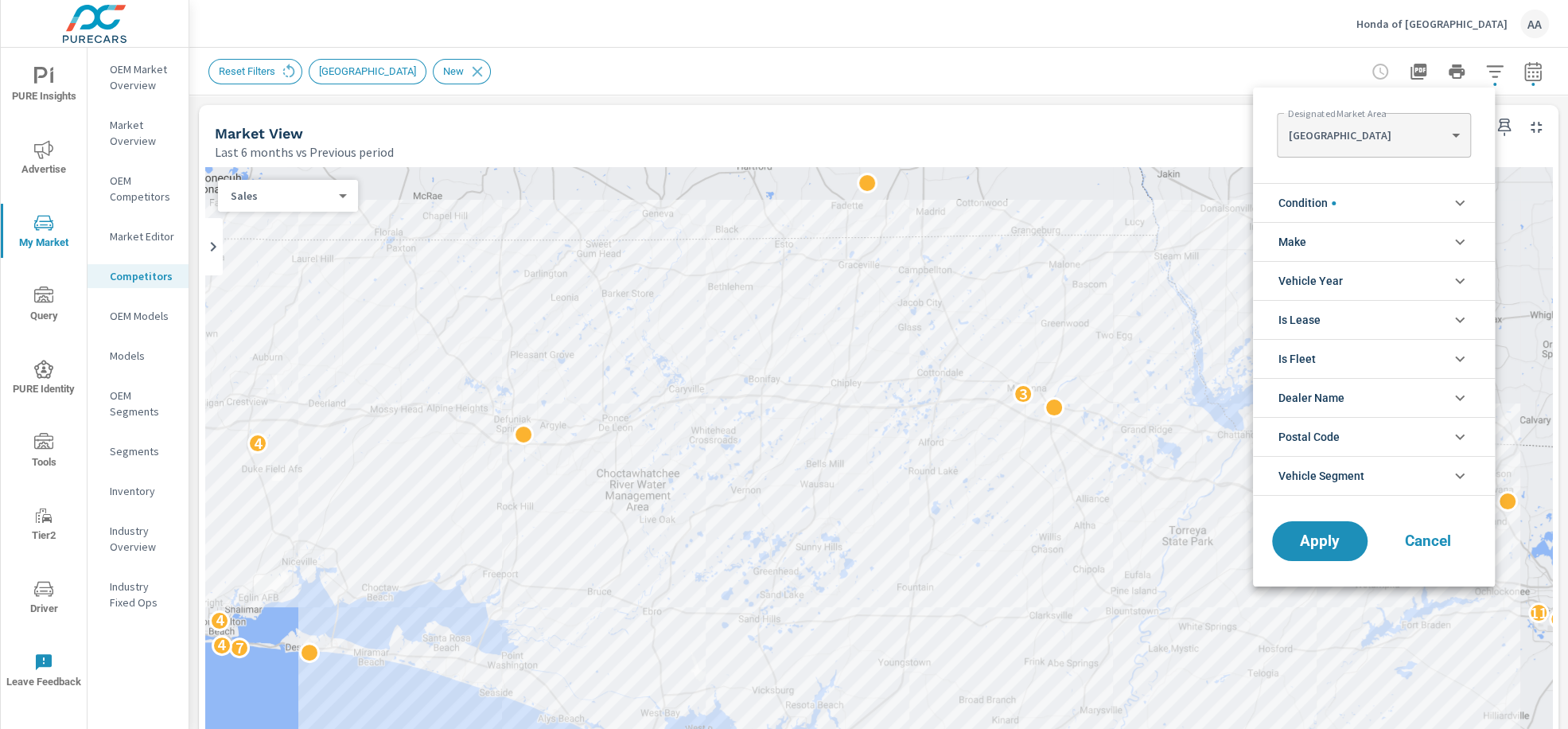
click at [1380, 237] on li "Make" at bounding box center [1374, 241] width 242 height 39
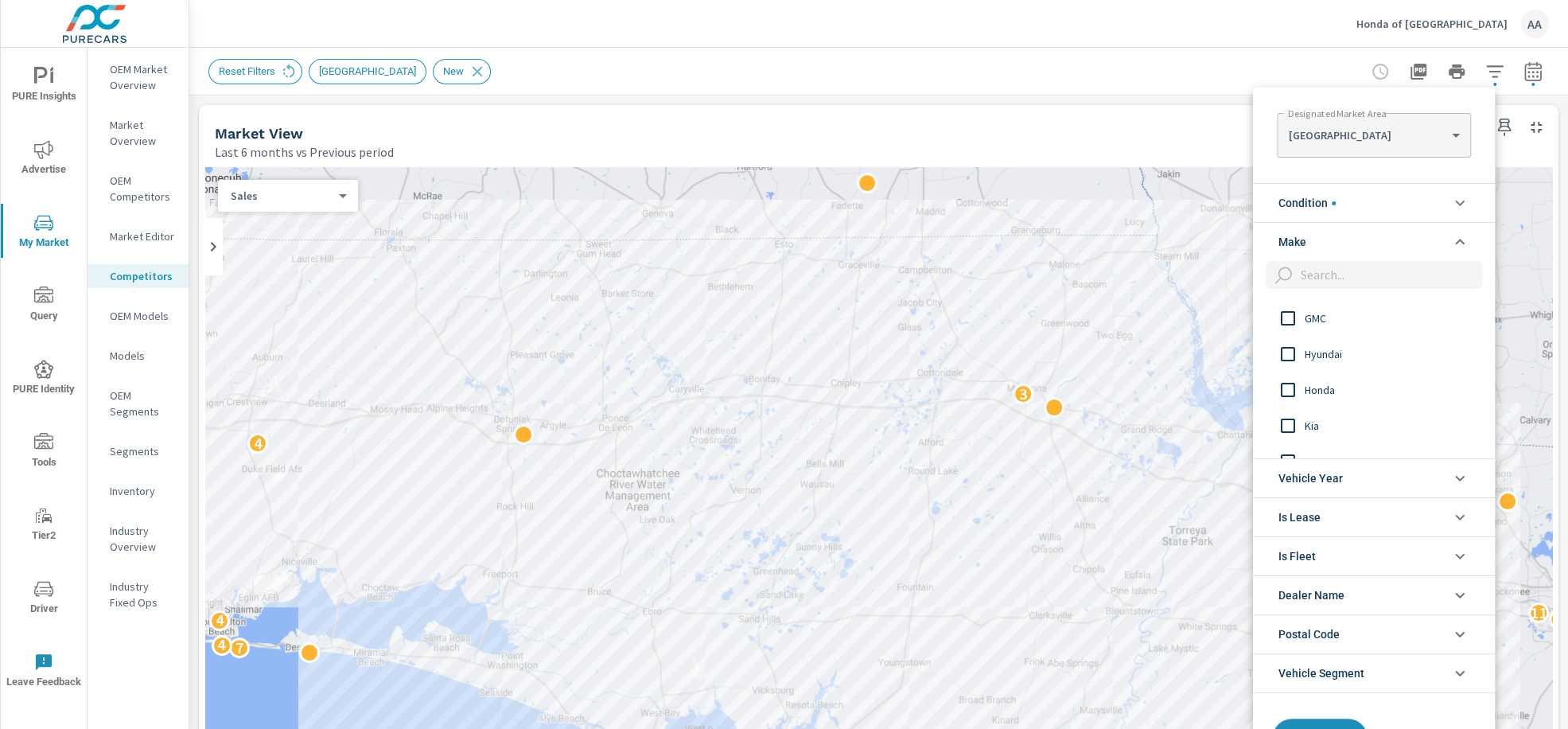
scroll to position [160, 0]
click at [1281, 365] on input "filter options" at bounding box center [1288, 370] width 33 height 33
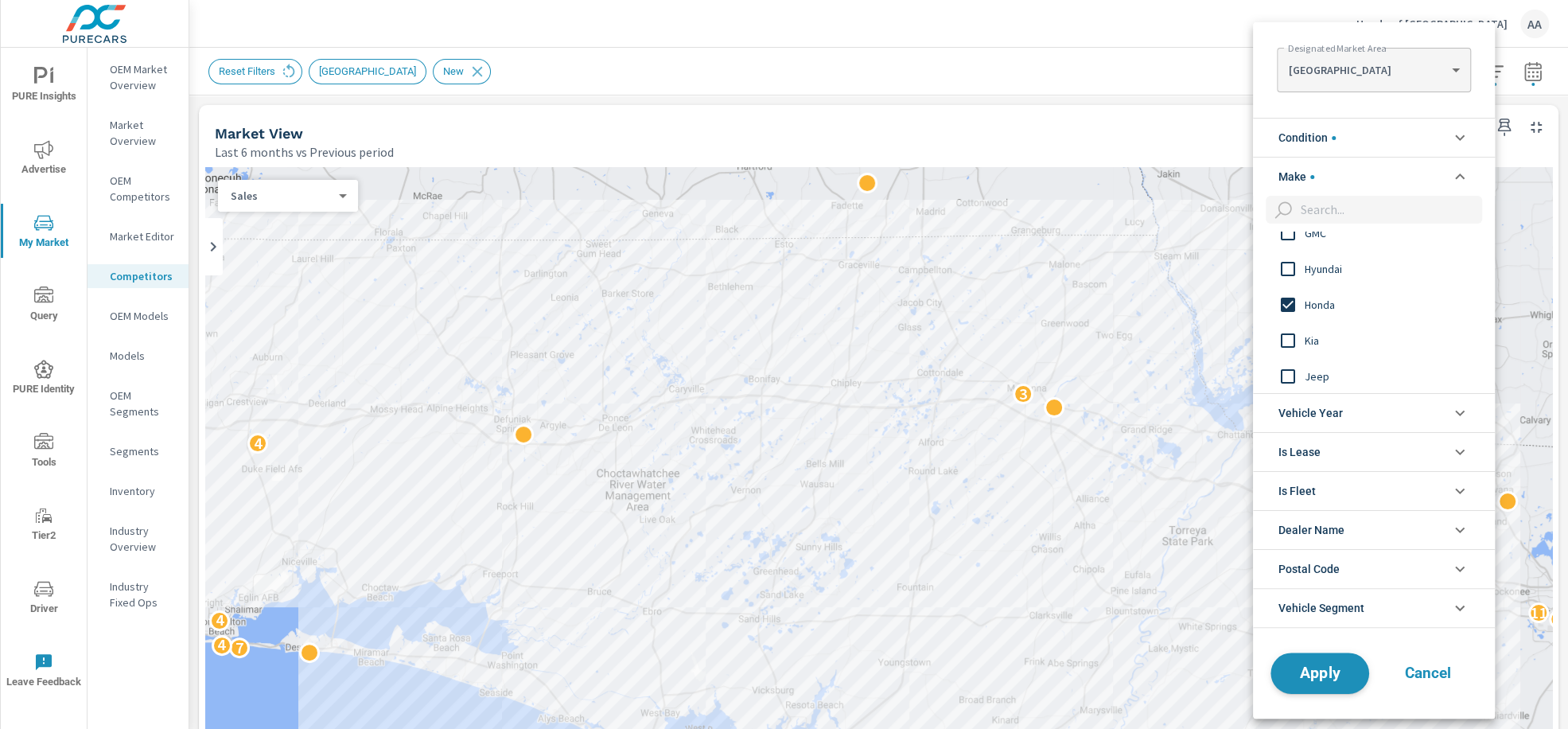
click at [1318, 672] on span "Apply" at bounding box center [1319, 673] width 66 height 15
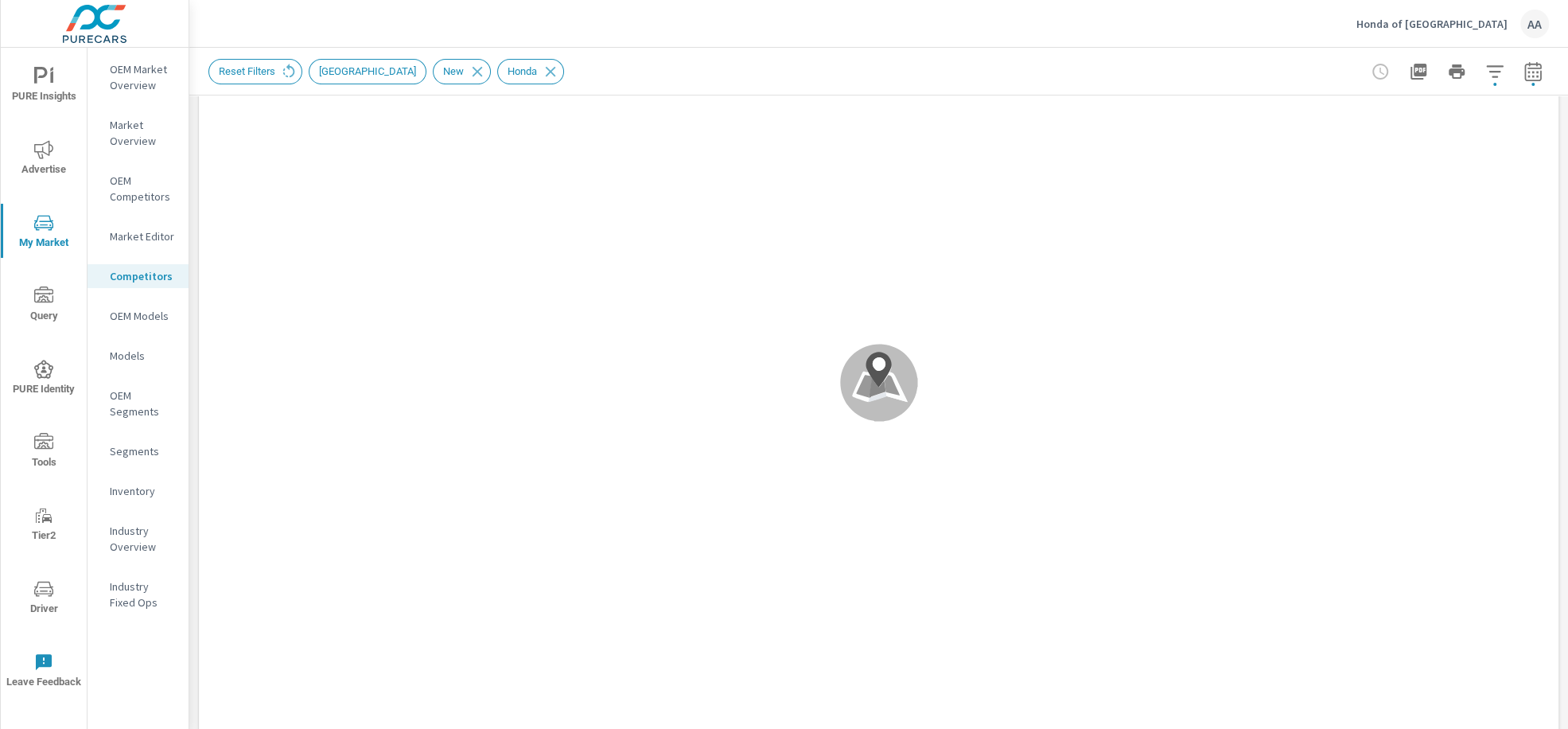
scroll to position [119, 0]
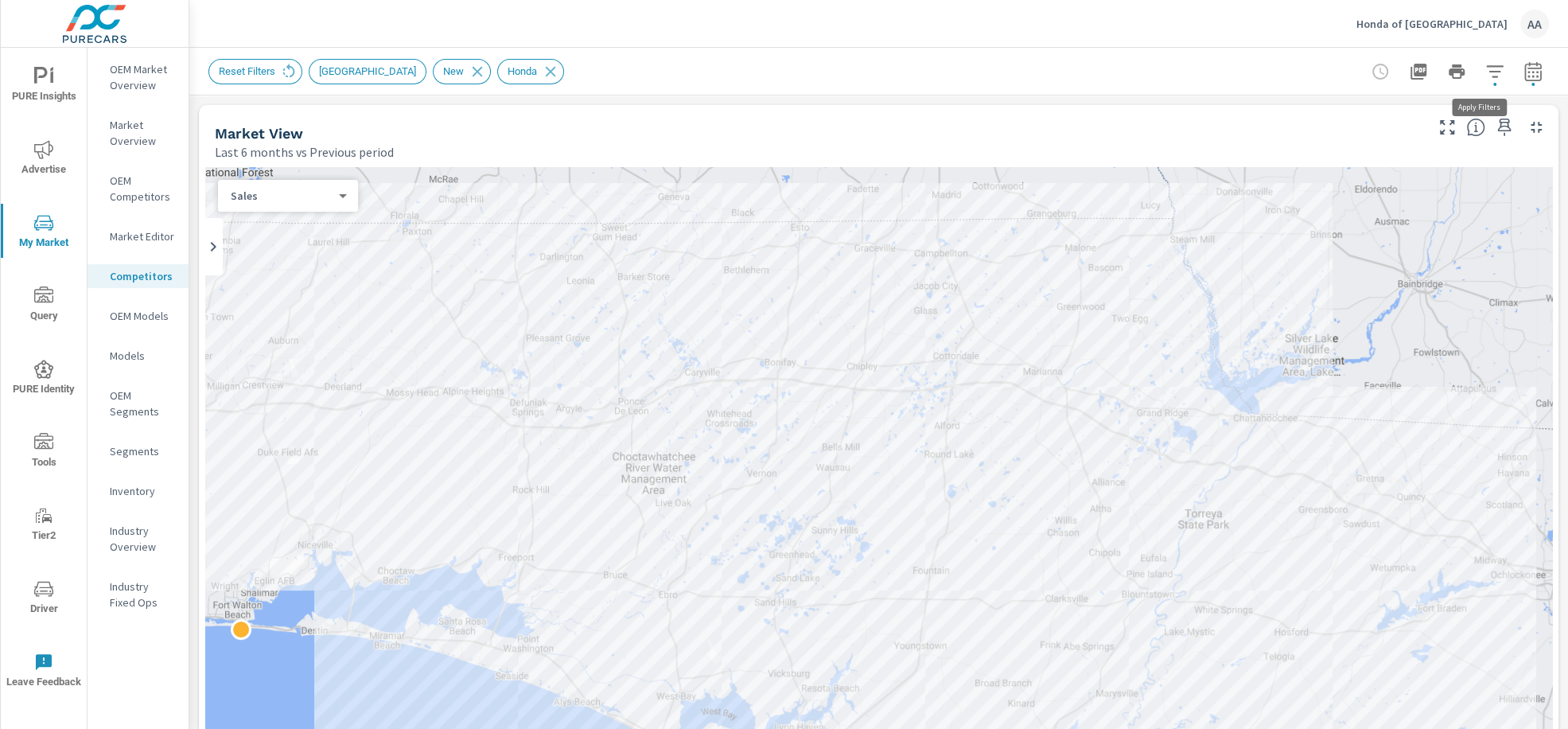
click at [1479, 57] on button "button" at bounding box center [1495, 71] width 31 height 31
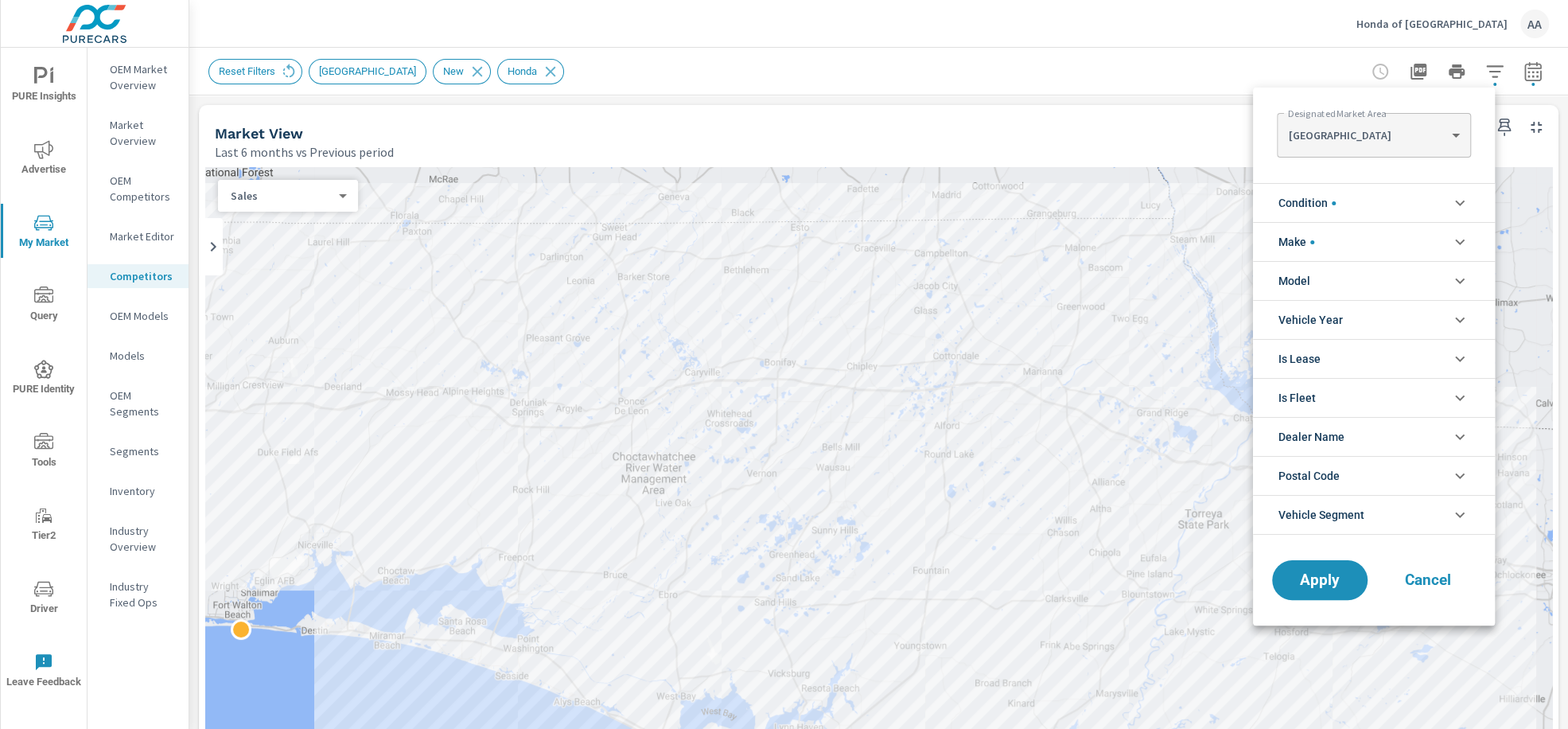
scroll to position [89, 0]
click at [1411, 200] on li "Condition" at bounding box center [1374, 202] width 242 height 39
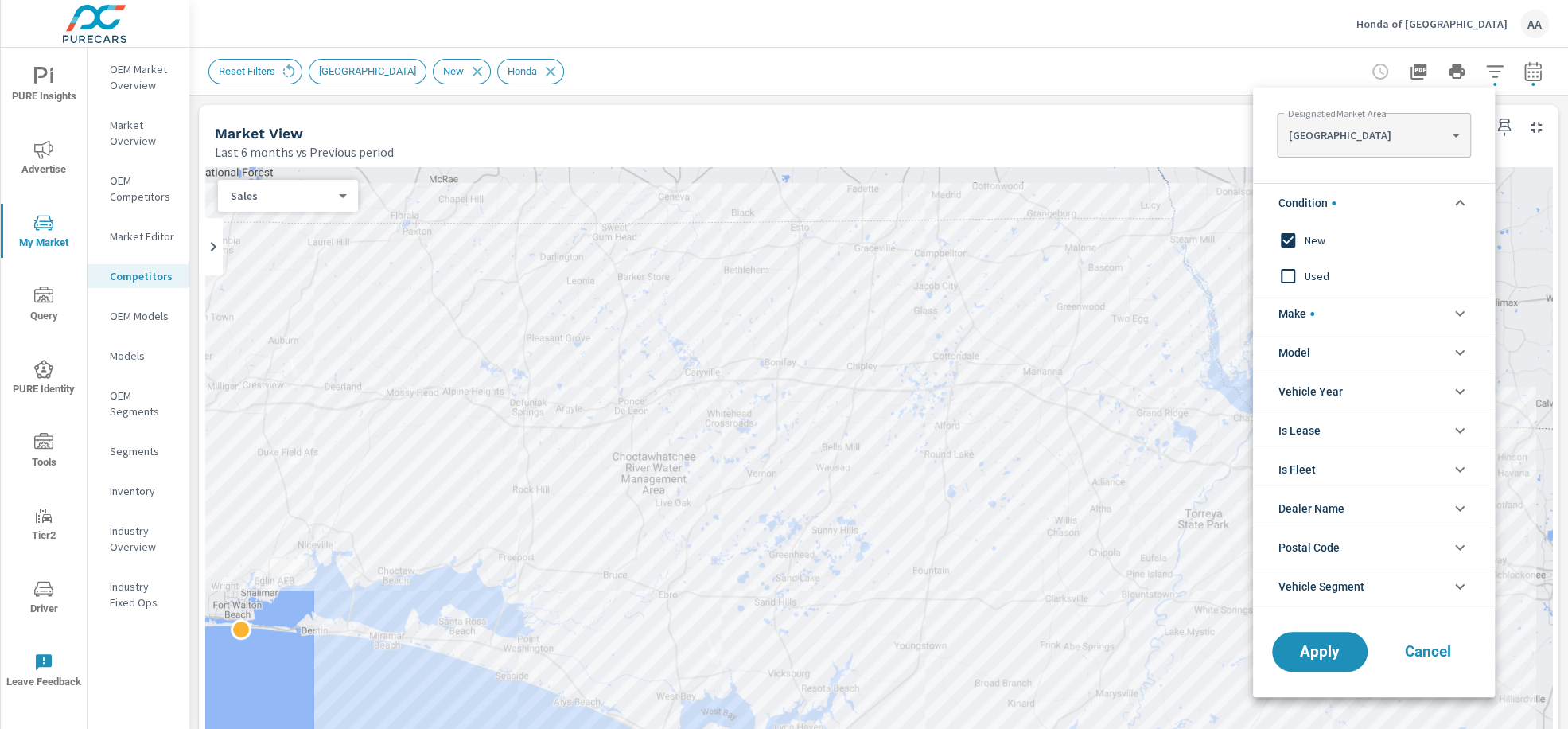
click at [1411, 200] on li "Condition" at bounding box center [1374, 202] width 242 height 39
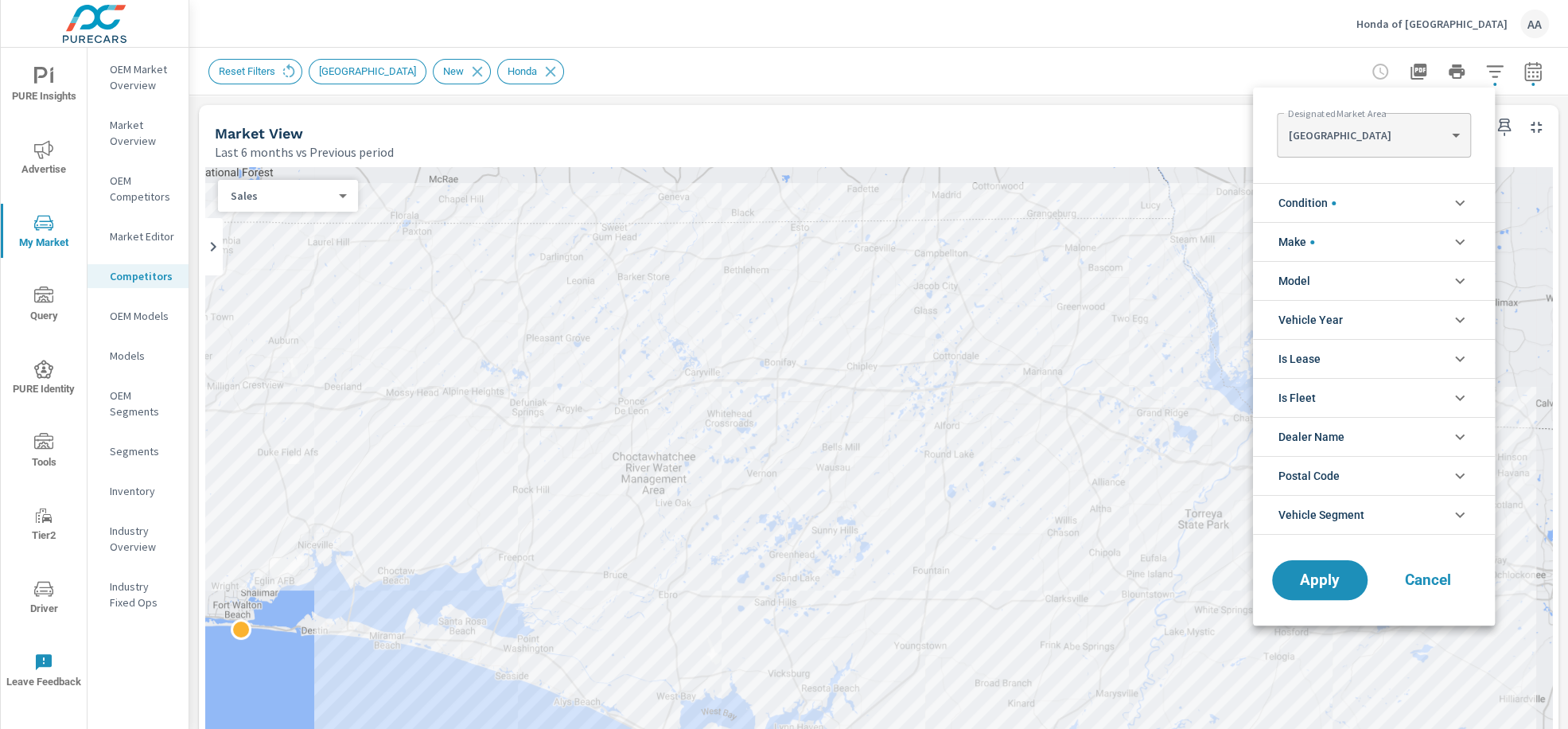
click at [1393, 247] on li "Make" at bounding box center [1374, 241] width 242 height 39
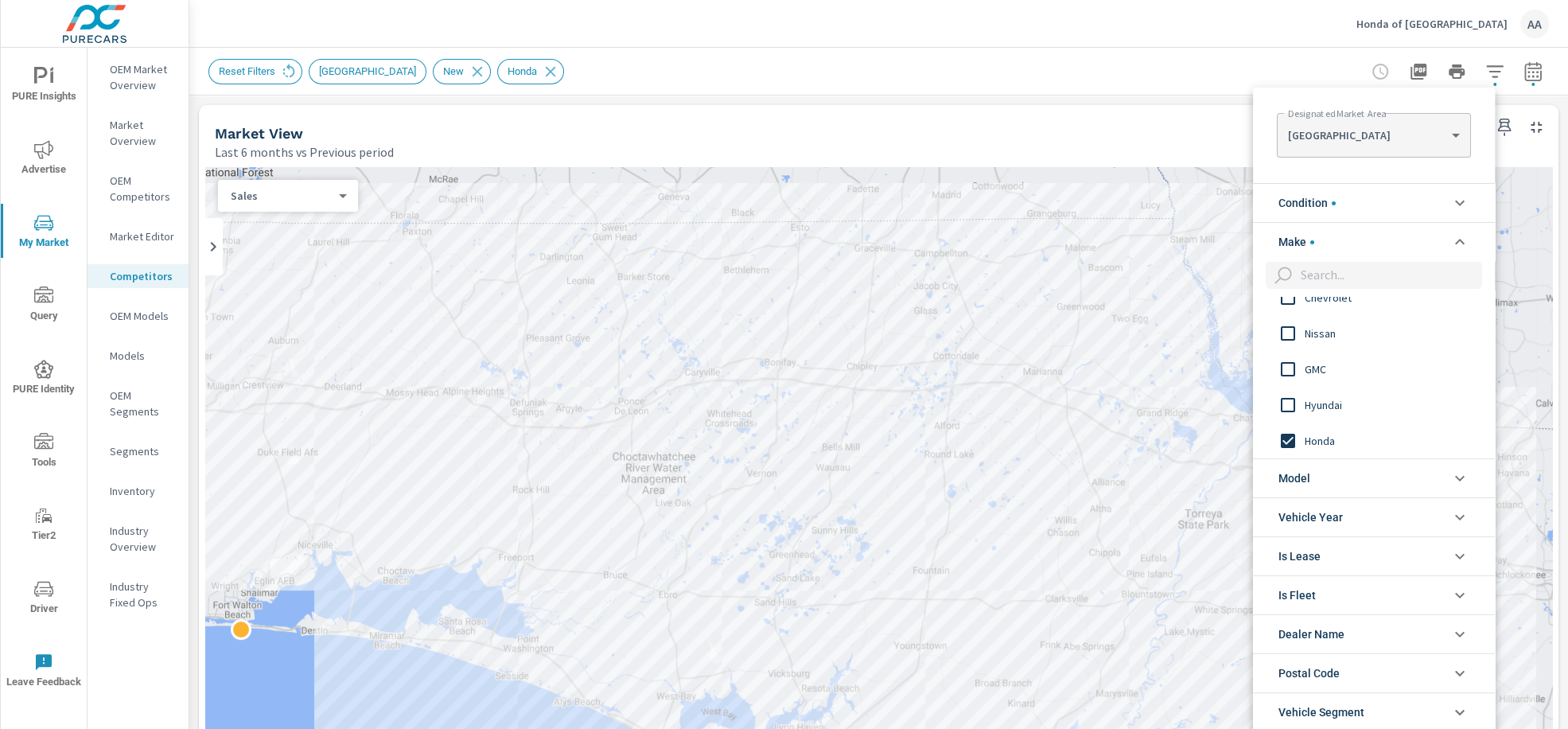
scroll to position [0, 0]
click at [1393, 248] on li "Make" at bounding box center [1374, 241] width 242 height 39
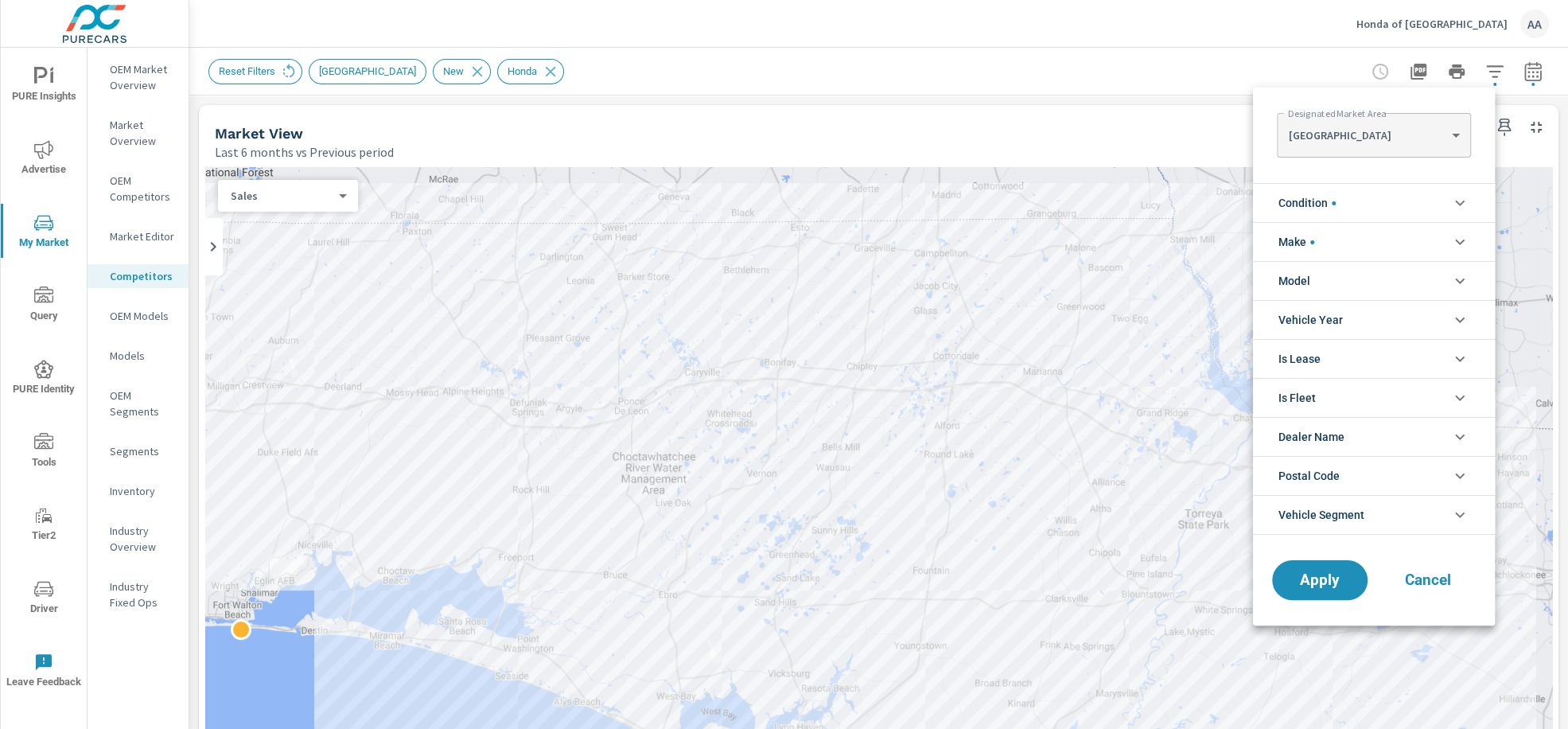
click at [1348, 472] on li "Postal Code" at bounding box center [1374, 475] width 242 height 39
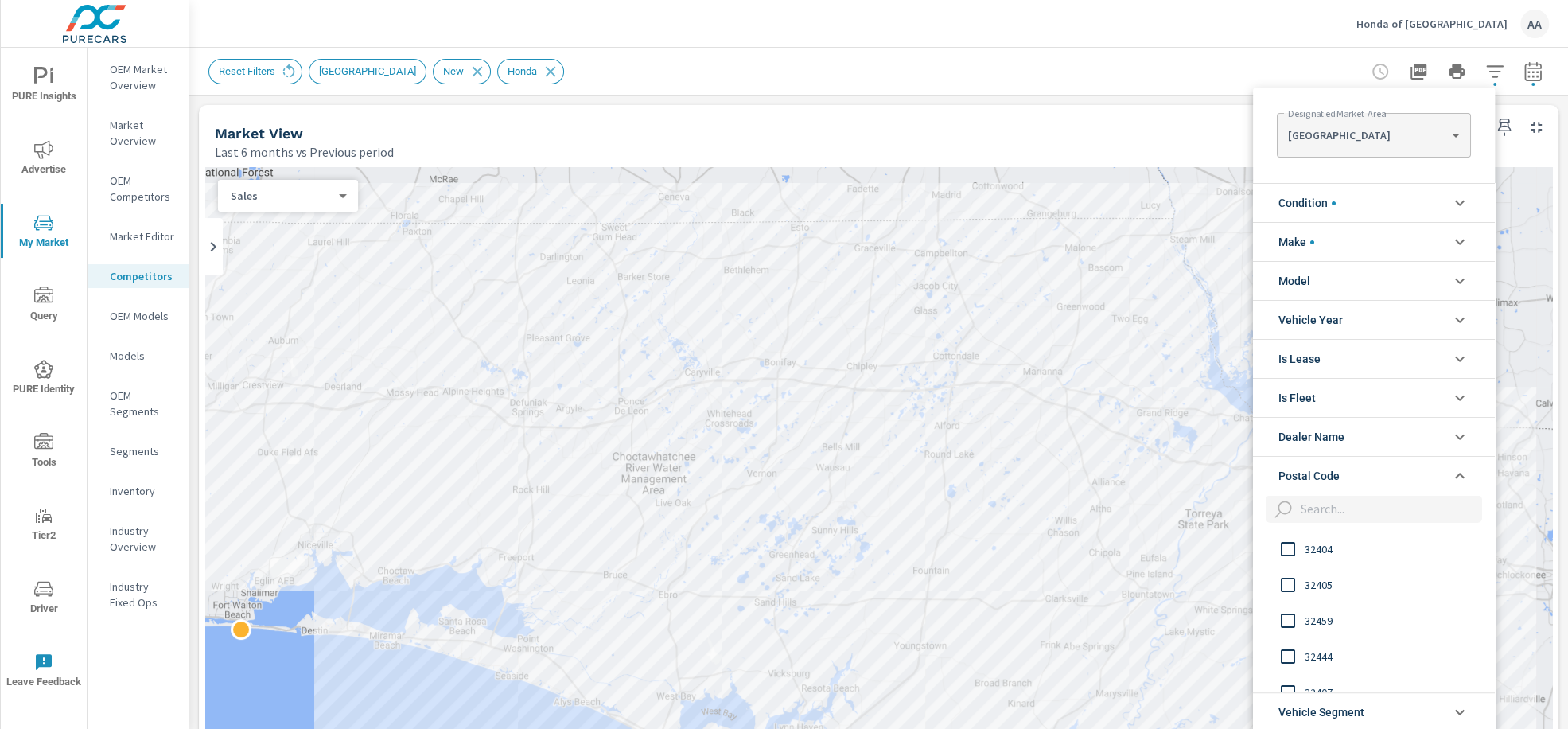
click at [1348, 472] on li "Postal Code" at bounding box center [1374, 475] width 242 height 39
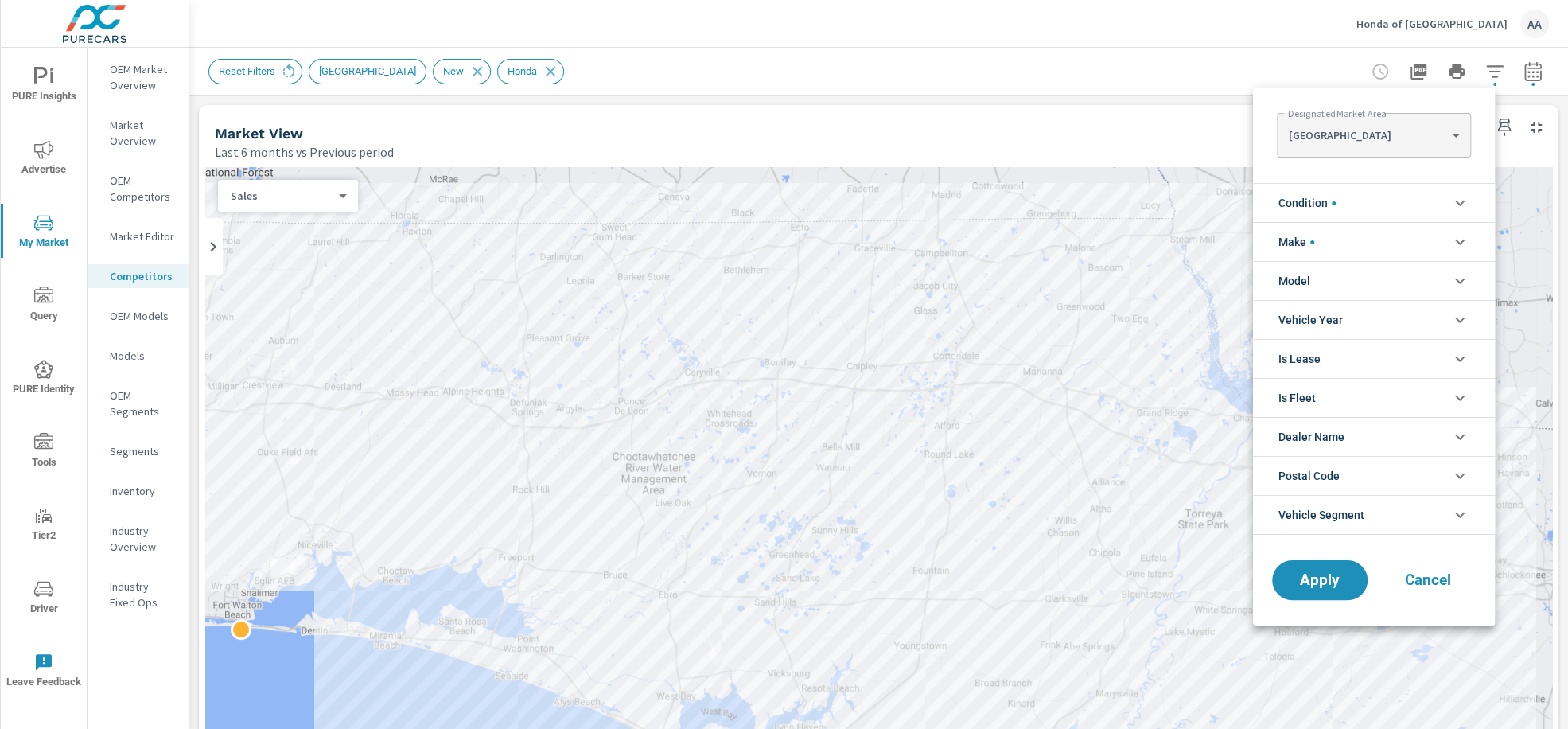
click at [1398, 133] on body "PURE Insights Advertise My Market Query PURE Identity Tools Tier2 Driver Leave …" at bounding box center [784, 364] width 1568 height 729
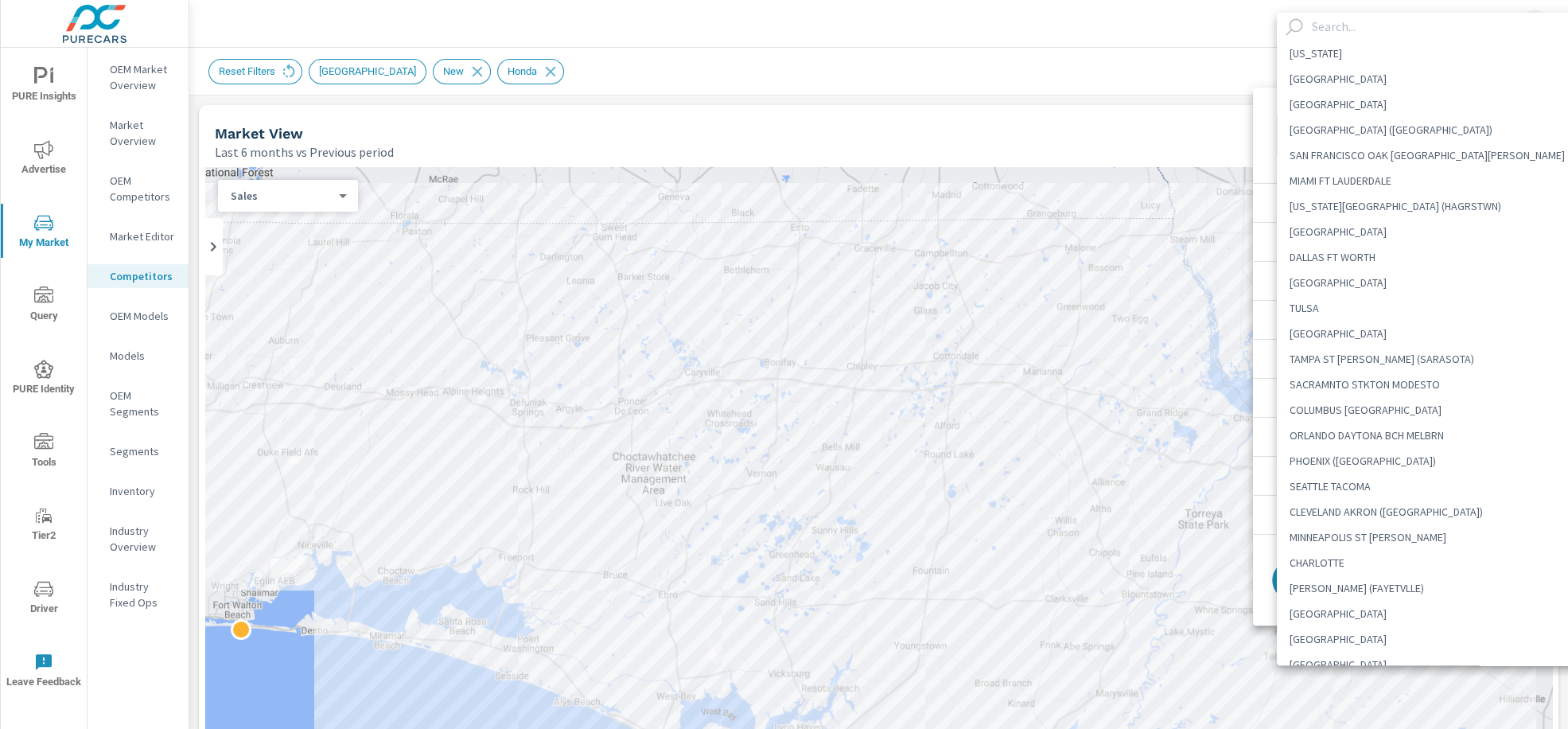
click at [1132, 120] on div at bounding box center [784, 364] width 1568 height 729
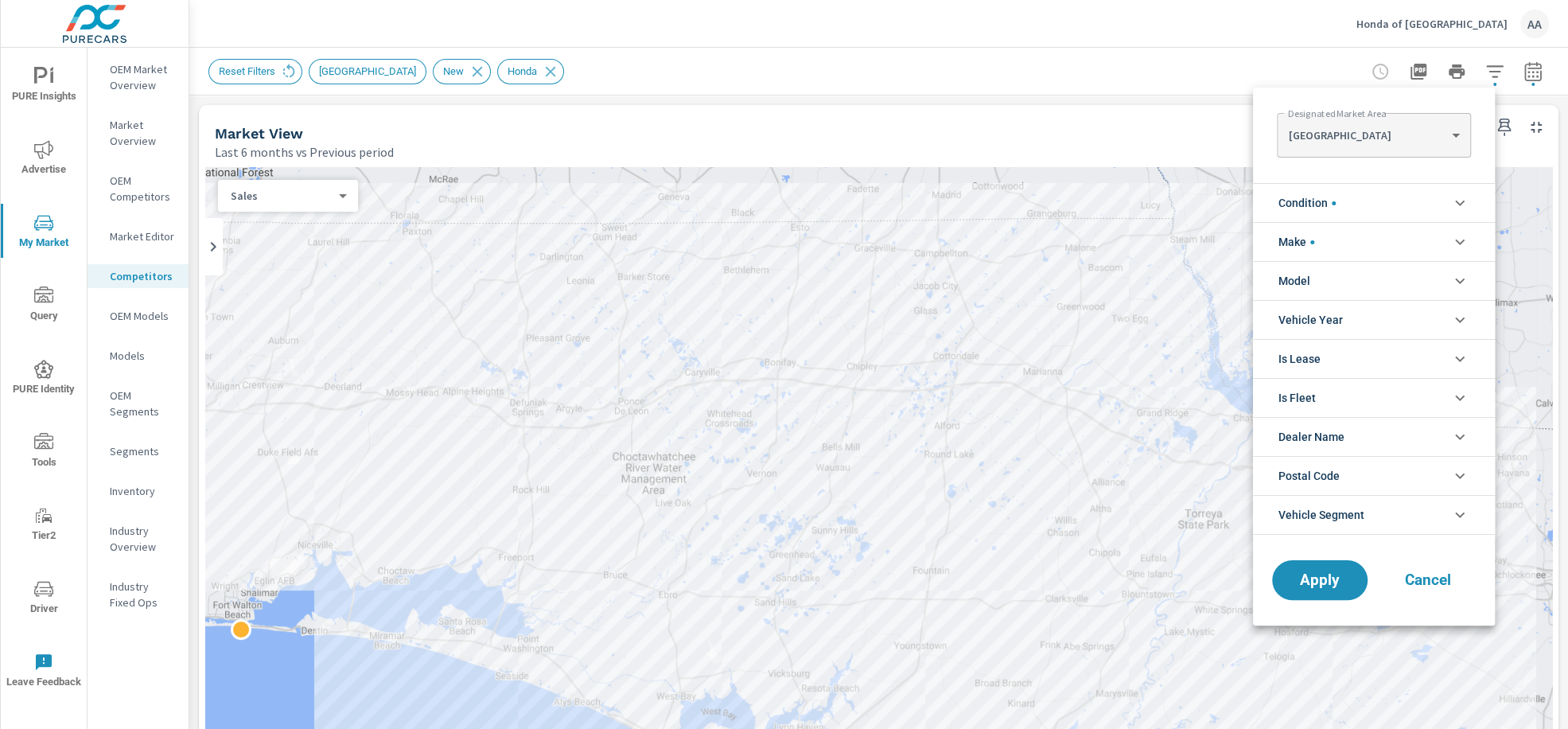
click at [1176, 121] on div at bounding box center [784, 364] width 1568 height 729
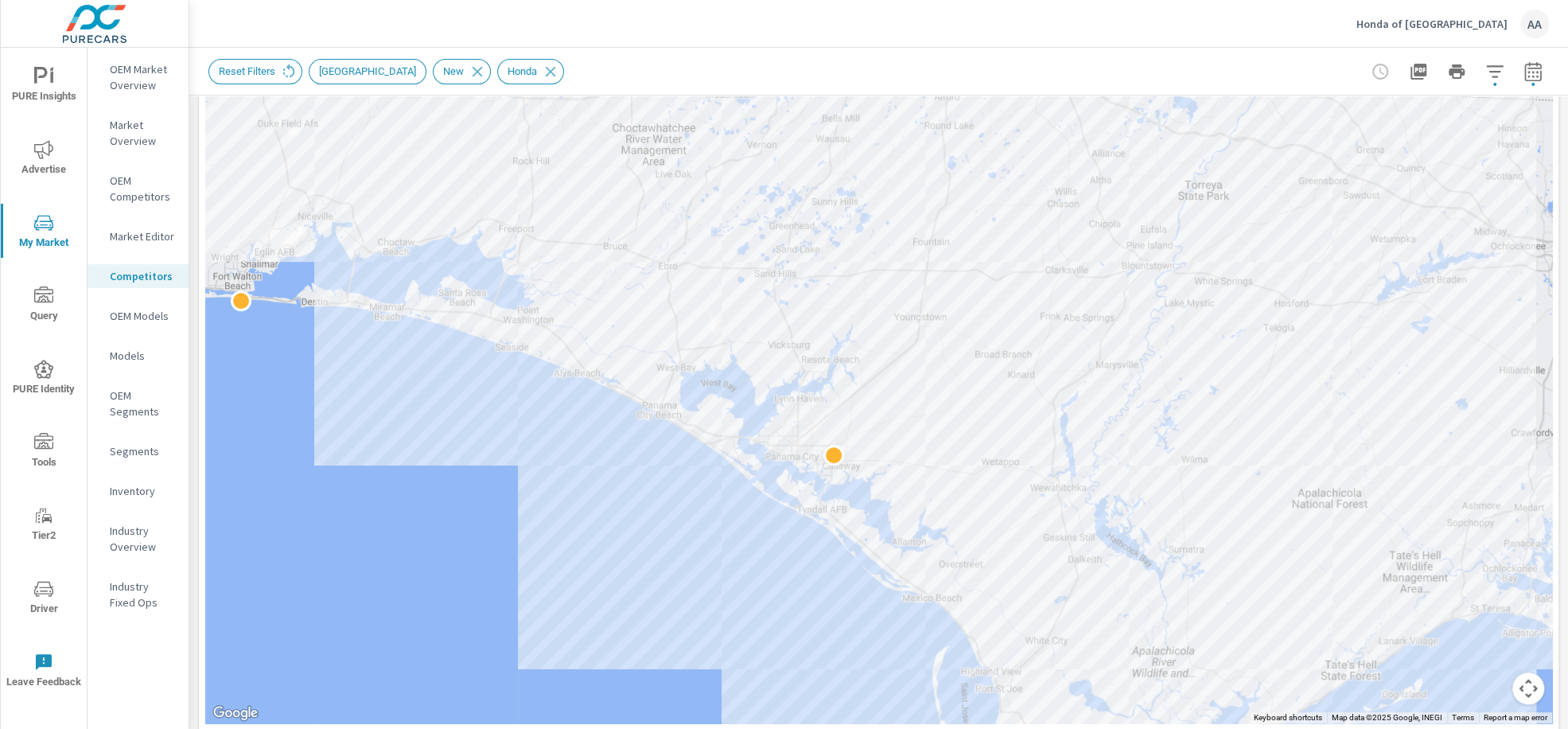
scroll to position [329, 0]
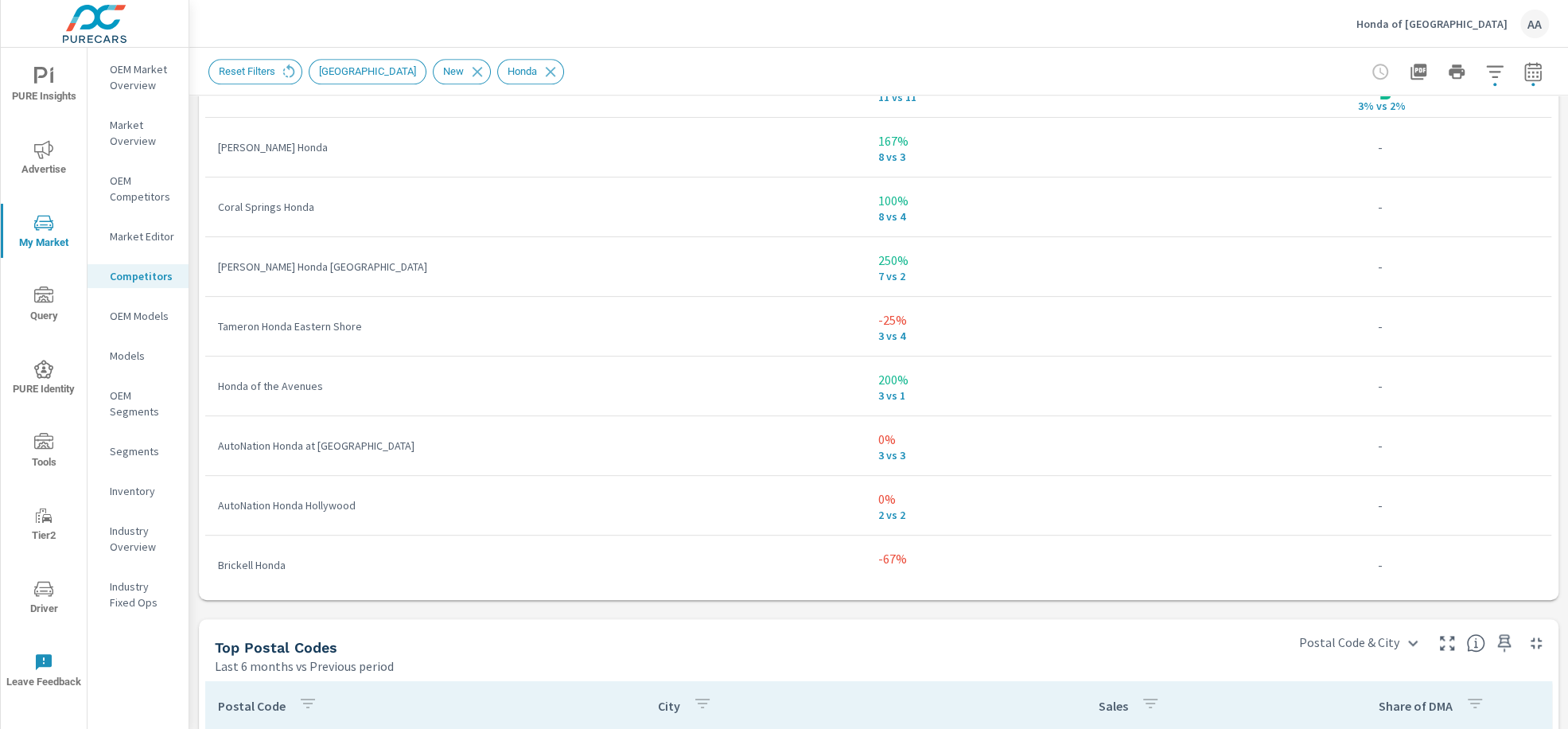
scroll to position [1365, 0]
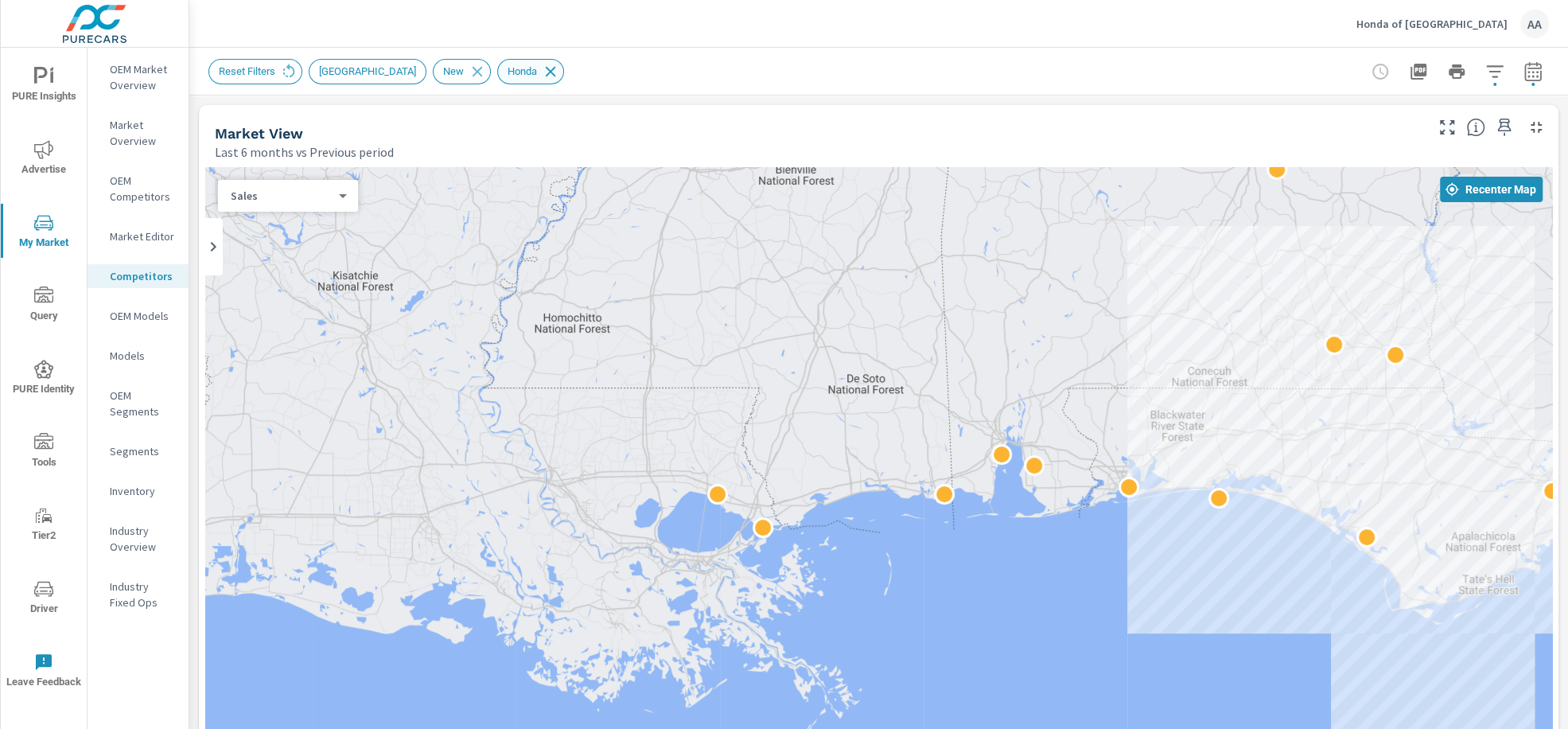
click at [541, 73] on icon at bounding box center [550, 71] width 18 height 18
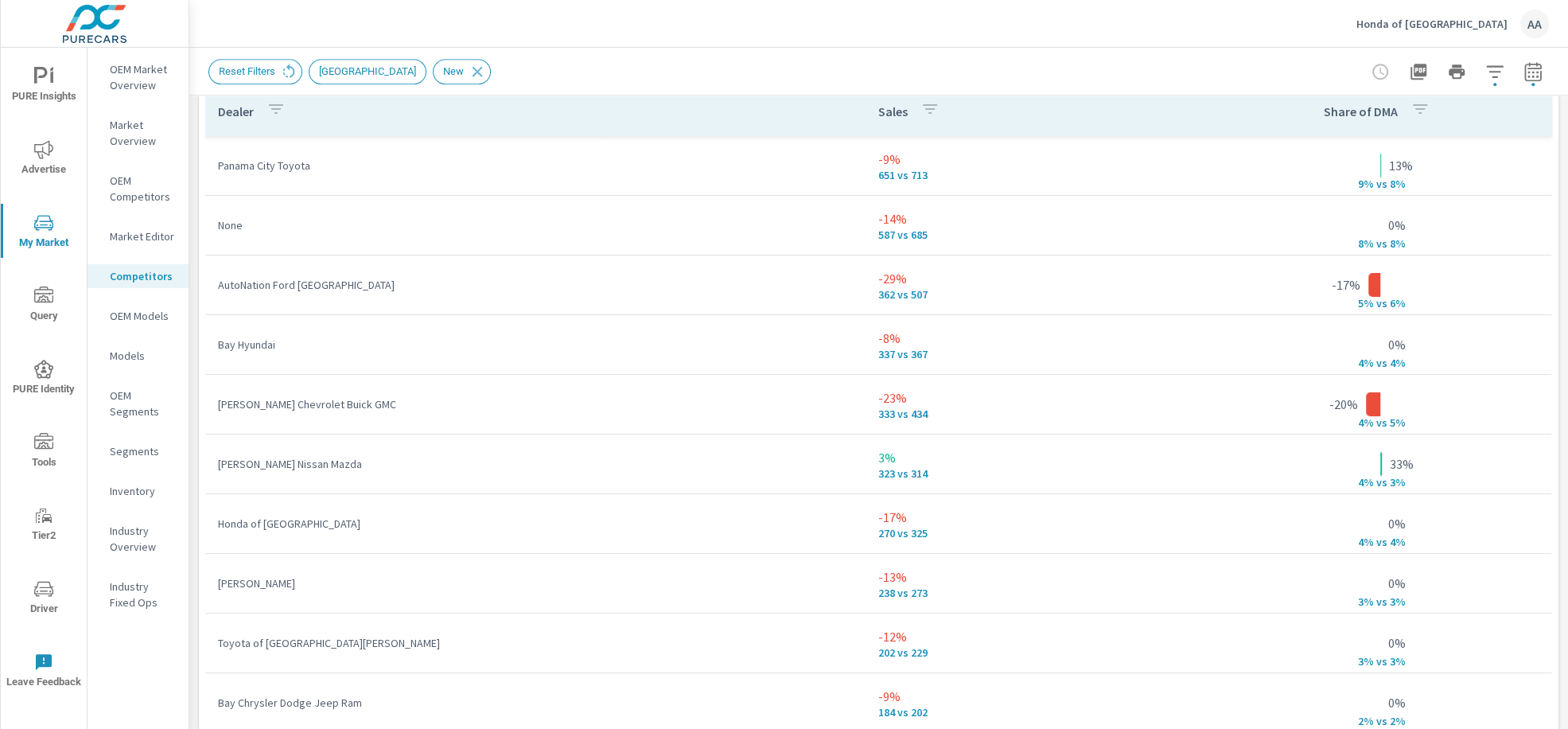
scroll to position [1100, 0]
